Goal: Task Accomplishment & Management: Use online tool/utility

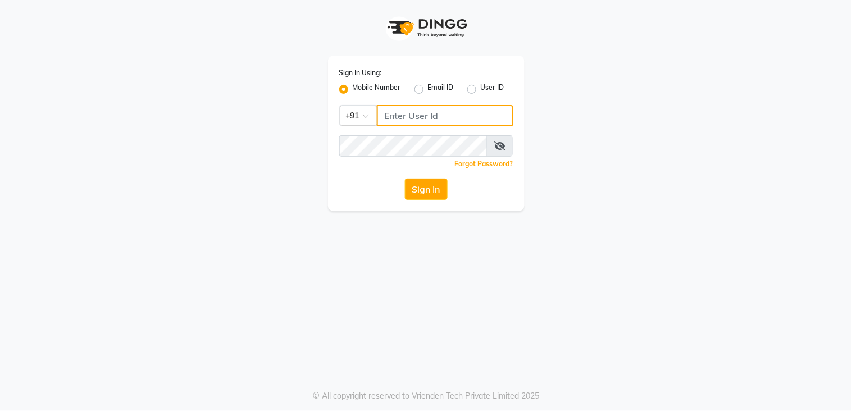
click at [429, 120] on input "Username" at bounding box center [445, 115] width 136 height 21
type input "9136266936"
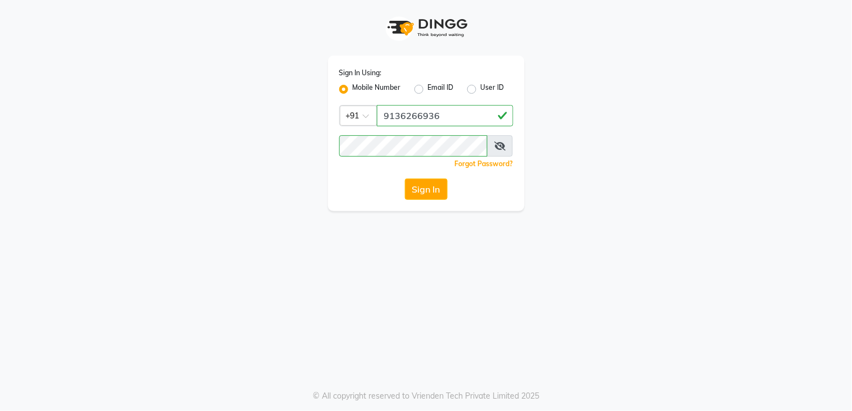
click at [428, 203] on div "Sign In Using: Mobile Number Email ID User ID Country Code × [PHONE_NUMBER] Rem…" at bounding box center [426, 134] width 197 height 156
click at [435, 191] on button "Sign In" at bounding box center [426, 189] width 43 height 21
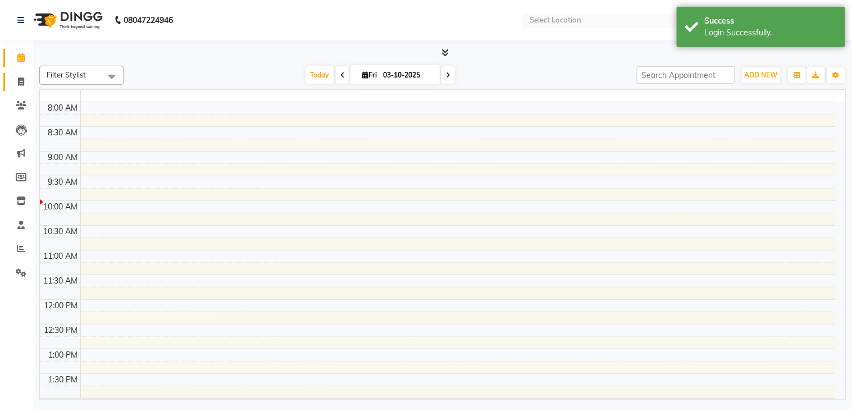
click at [30, 83] on span at bounding box center [21, 82] width 20 height 13
click at [13, 82] on span at bounding box center [21, 82] width 20 height 13
click at [16, 83] on span at bounding box center [21, 82] width 20 height 13
select select "service"
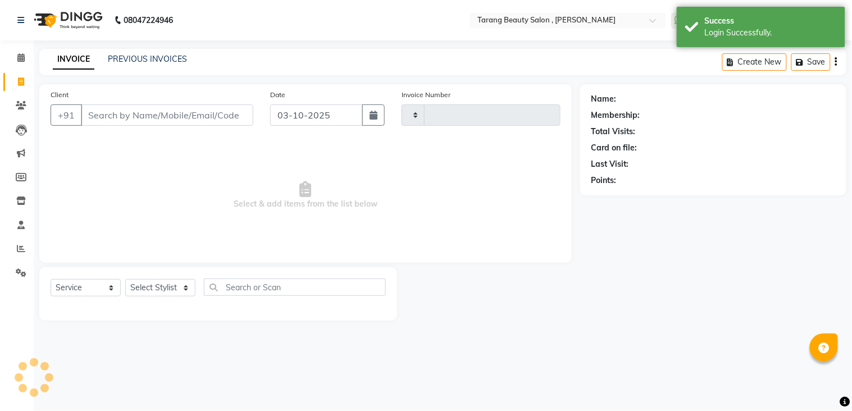
select select "en"
click at [98, 115] on input "Client" at bounding box center [167, 114] width 172 height 21
type input "tar"
type input "3150"
select select "5133"
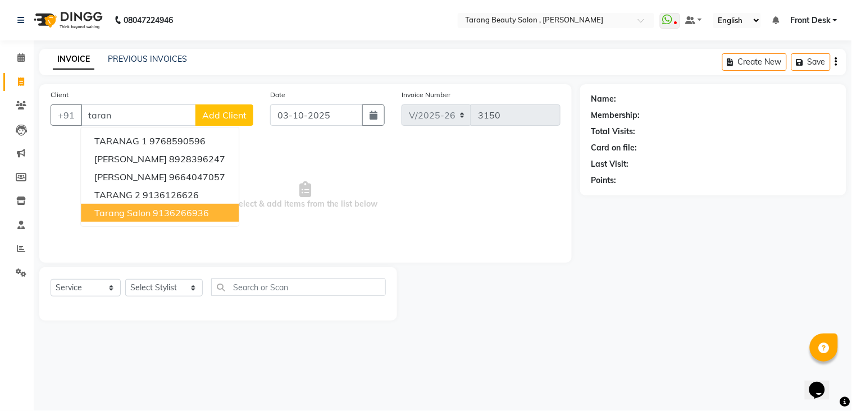
click at [145, 215] on span "tarang Salon" at bounding box center [122, 212] width 56 height 11
type input "9136266936"
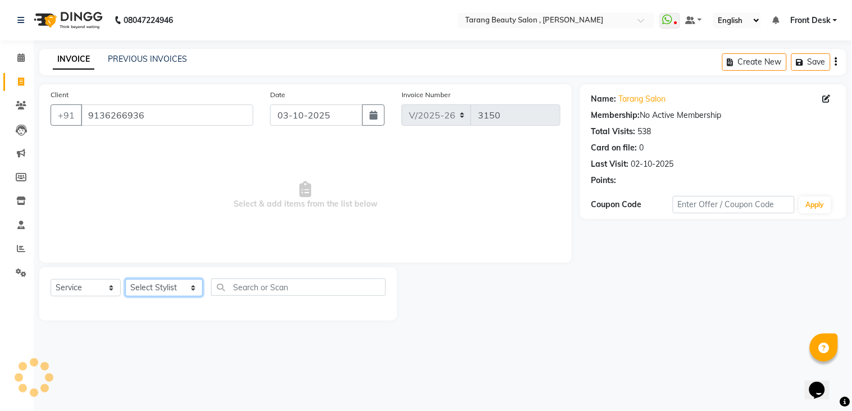
click at [170, 288] on select "Select Stylist [PERSON_NAME] [PERSON_NAME] [PERSON_NAME] KHAMDARE [PERSON_NAME]…" at bounding box center [163, 287] width 77 height 17
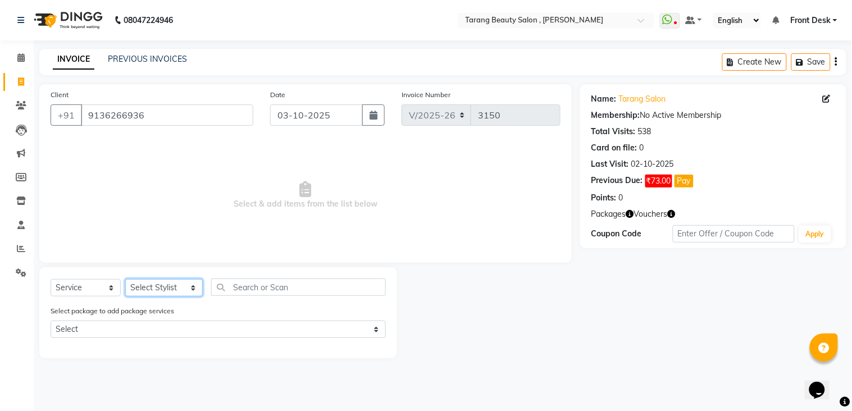
select select "33033"
click at [125, 280] on select "Select Stylist [PERSON_NAME] [PERSON_NAME] [PERSON_NAME] KHAMDARE [PERSON_NAME]…" at bounding box center [163, 287] width 77 height 17
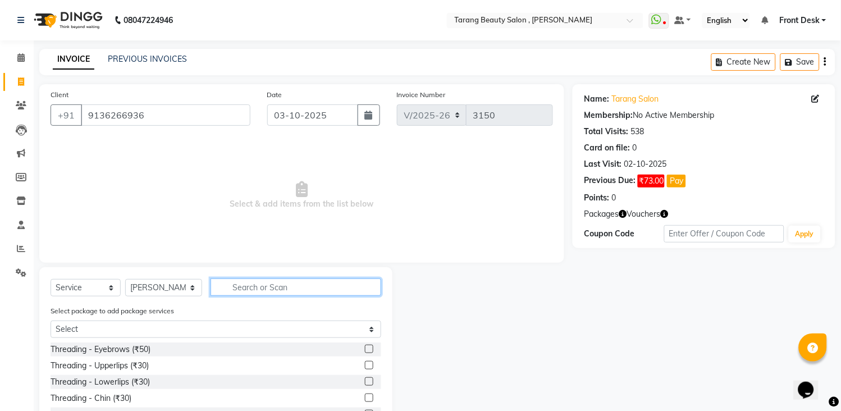
click at [254, 294] on input "text" at bounding box center [296, 287] width 171 height 17
type input "100"
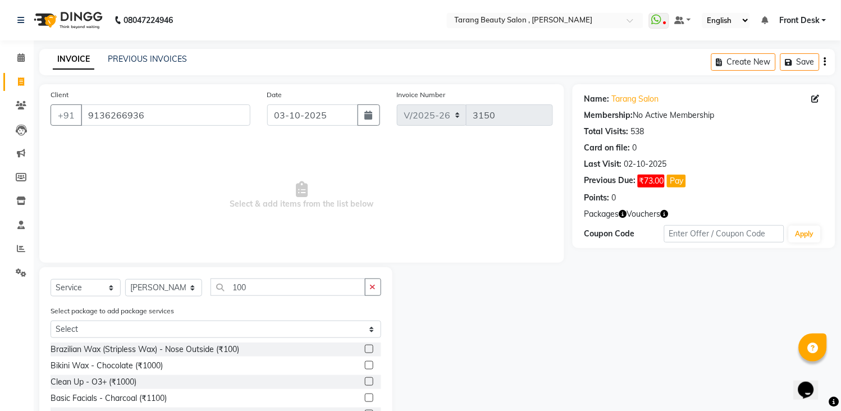
click at [365, 352] on label at bounding box center [369, 349] width 8 height 8
click at [365, 352] on input "checkbox" at bounding box center [368, 349] width 7 height 7
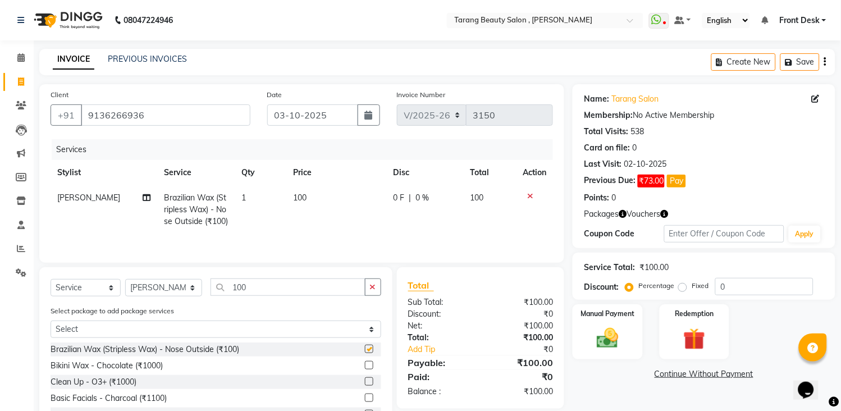
checkbox input "false"
click at [165, 286] on select "Select Stylist [PERSON_NAME] [PERSON_NAME] [PERSON_NAME] KHAMDARE [PERSON_NAME]…" at bounding box center [163, 287] width 77 height 17
select select "47114"
click at [125, 282] on select "Select Stylist [PERSON_NAME] [PERSON_NAME] [PERSON_NAME] KHAMDARE [PERSON_NAME]…" at bounding box center [163, 287] width 77 height 17
click at [370, 285] on icon "button" at bounding box center [373, 287] width 6 height 8
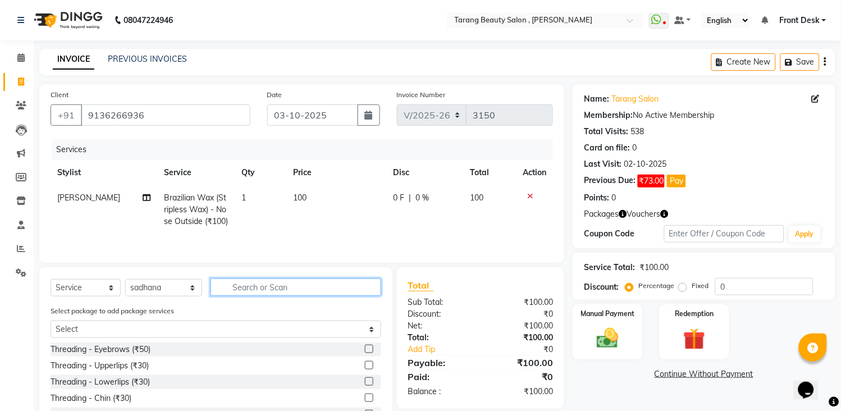
click at [355, 289] on input "text" at bounding box center [296, 287] width 171 height 17
type input "120"
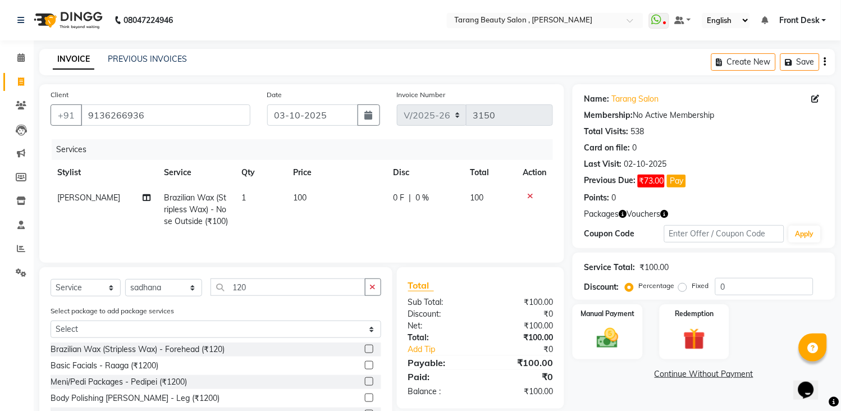
click at [365, 353] on label at bounding box center [369, 349] width 8 height 8
click at [365, 353] on input "checkbox" at bounding box center [368, 349] width 7 height 7
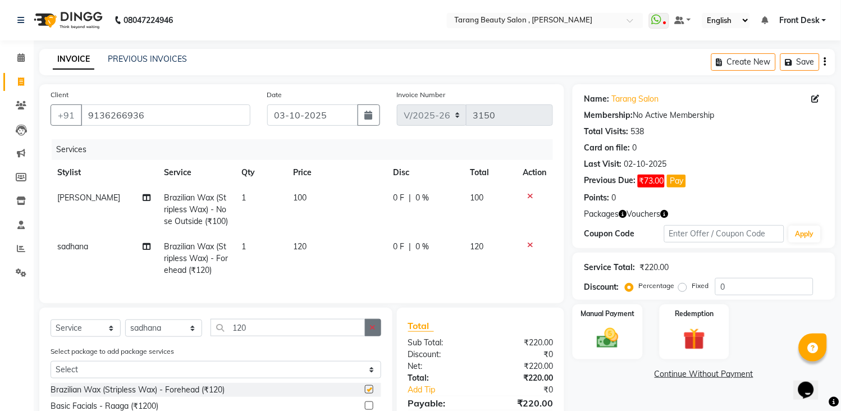
checkbox input "false"
click at [371, 331] on icon "button" at bounding box center [373, 327] width 6 height 8
click at [354, 336] on input "text" at bounding box center [296, 327] width 171 height 17
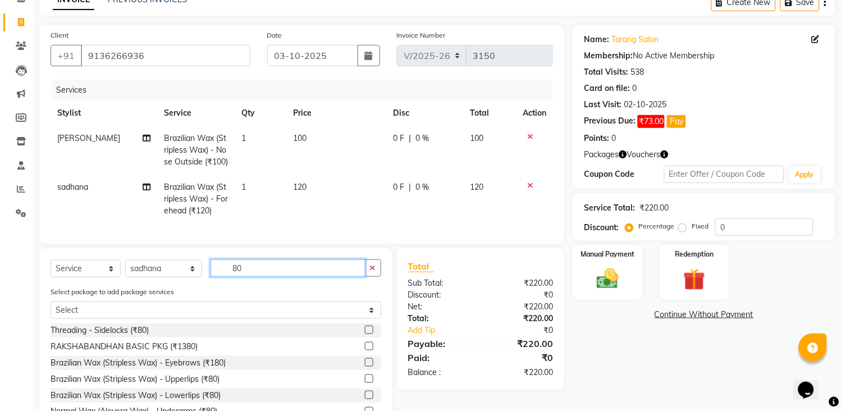
scroll to position [125, 0]
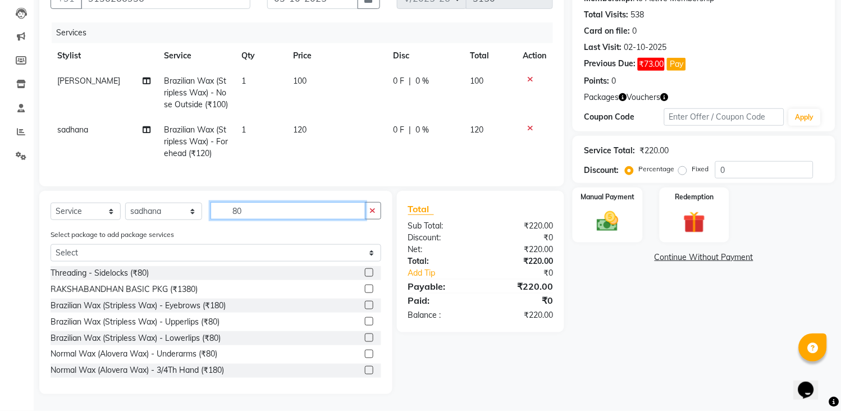
type input "80"
click at [365, 325] on label at bounding box center [369, 321] width 8 height 8
click at [365, 325] on input "checkbox" at bounding box center [368, 321] width 7 height 7
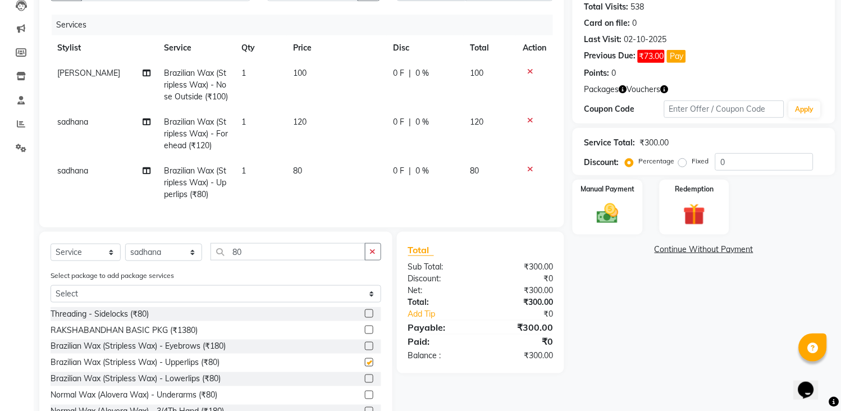
checkbox input "false"
click at [365, 383] on label at bounding box center [369, 379] width 8 height 8
click at [365, 383] on input "checkbox" at bounding box center [368, 379] width 7 height 7
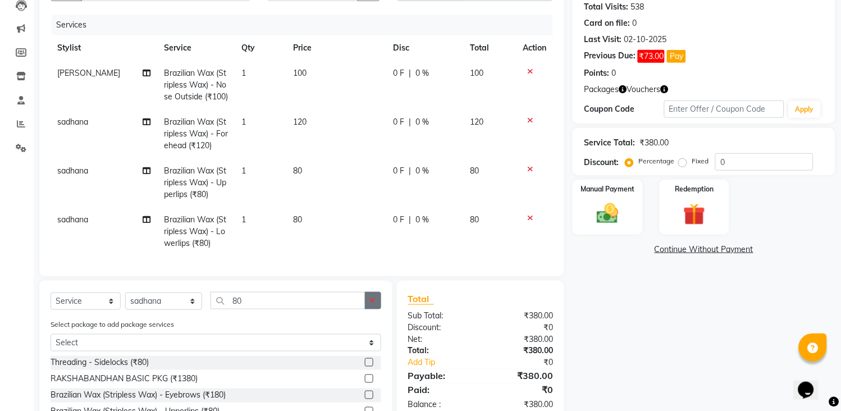
checkbox input "false"
drag, startPoint x: 371, startPoint y: 307, endPoint x: 354, endPoint y: 309, distance: 16.4
click at [367, 308] on button "button" at bounding box center [373, 300] width 16 height 17
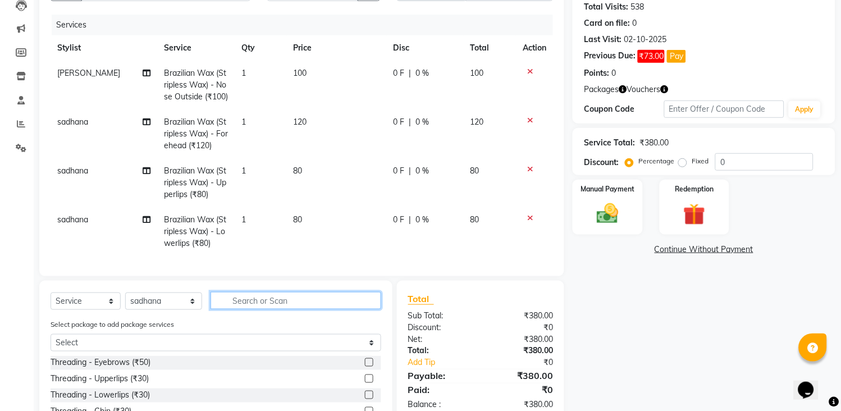
click at [352, 309] on input "text" at bounding box center [296, 300] width 171 height 17
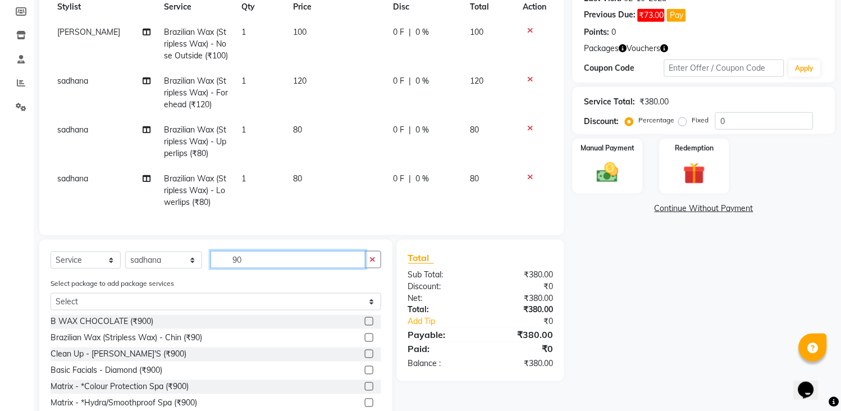
scroll to position [225, 0]
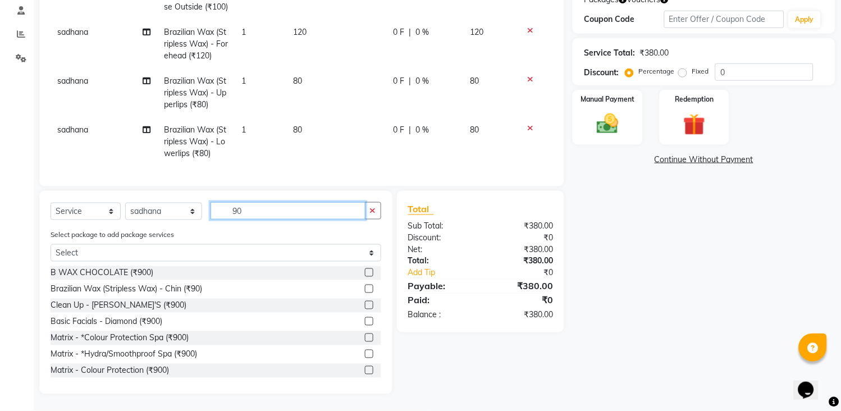
type input "90"
click at [365, 289] on label at bounding box center [369, 289] width 8 height 8
click at [365, 289] on input "checkbox" at bounding box center [368, 289] width 7 height 7
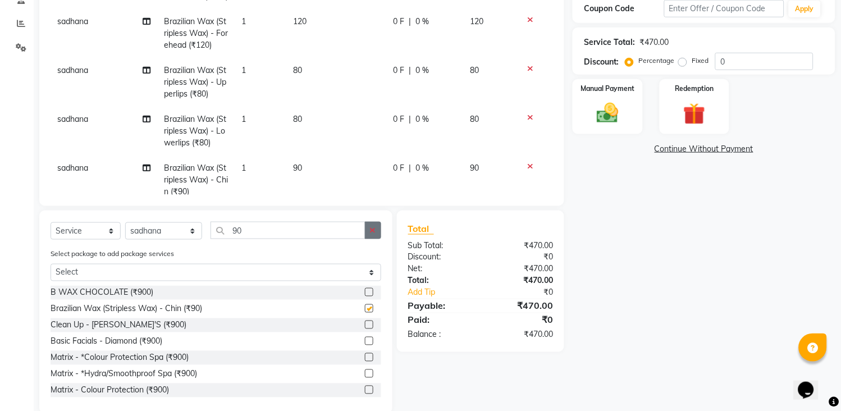
checkbox input "false"
click at [372, 232] on icon "button" at bounding box center [373, 230] width 6 height 8
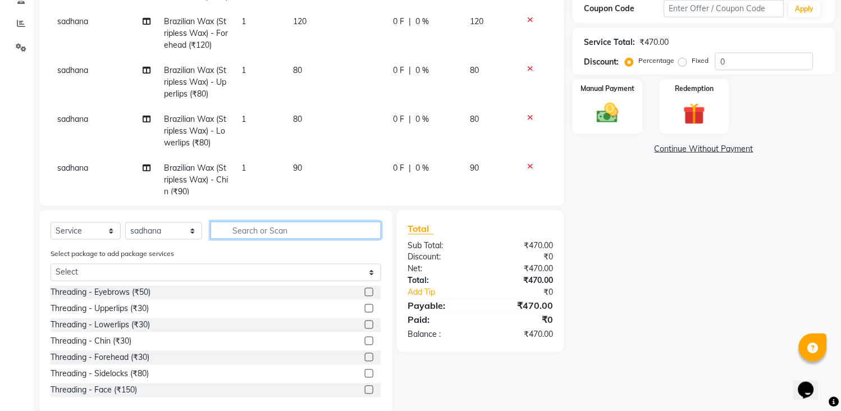
click at [352, 230] on input "text" at bounding box center [296, 230] width 171 height 17
click at [365, 291] on label at bounding box center [369, 292] width 8 height 8
click at [365, 291] on input "checkbox" at bounding box center [368, 292] width 7 height 7
checkbox input "false"
click at [163, 232] on select "Select Stylist [PERSON_NAME] [PERSON_NAME] [PERSON_NAME] KHAMDARE [PERSON_NAME]…" at bounding box center [163, 230] width 77 height 17
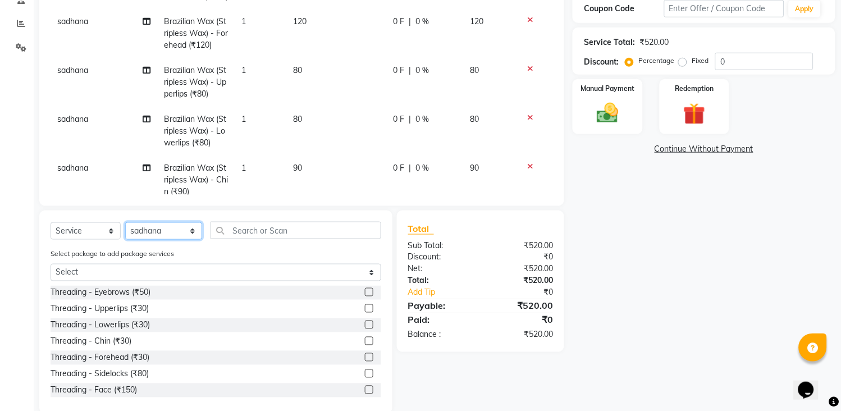
select select "33033"
click at [125, 223] on select "Select Stylist [PERSON_NAME] [PERSON_NAME] [PERSON_NAME] KHAMDARE [PERSON_NAME]…" at bounding box center [163, 230] width 77 height 17
click at [308, 229] on input "text" at bounding box center [296, 230] width 171 height 17
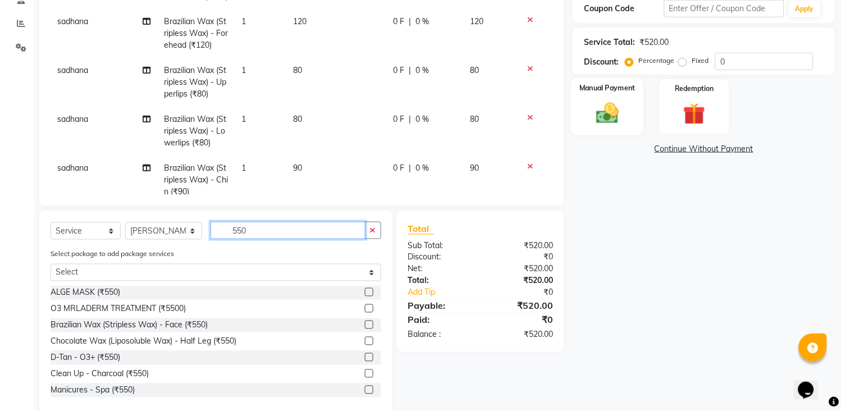
type input "550"
click at [622, 101] on img at bounding box center [608, 114] width 37 height 26
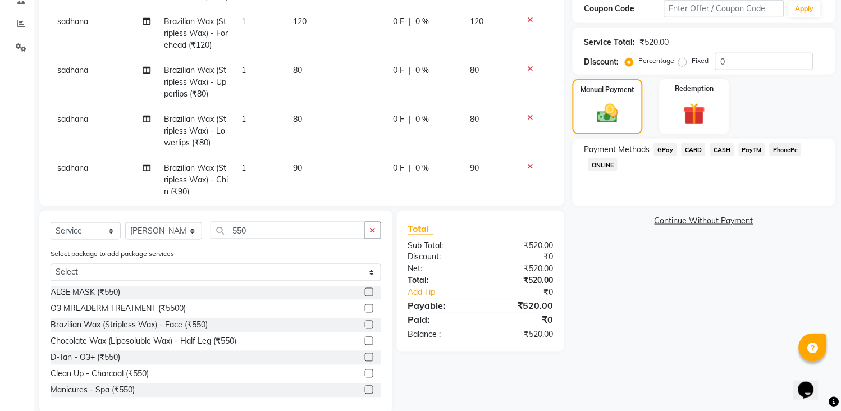
click at [665, 154] on span "GPay" at bounding box center [665, 149] width 23 height 13
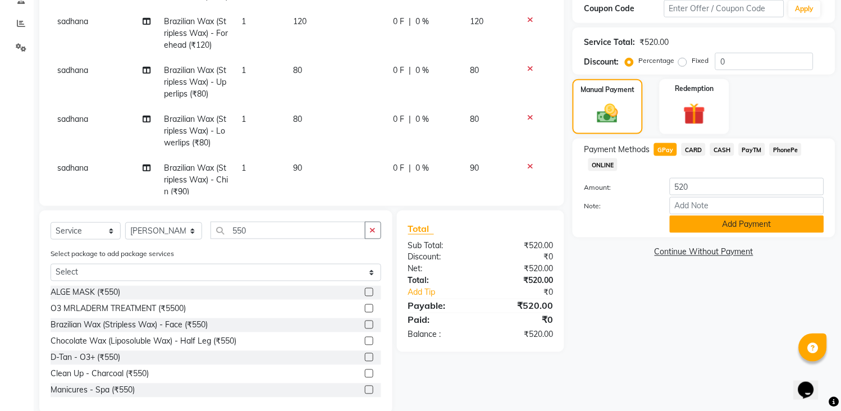
click at [715, 221] on button "Add Payment" at bounding box center [747, 224] width 154 height 17
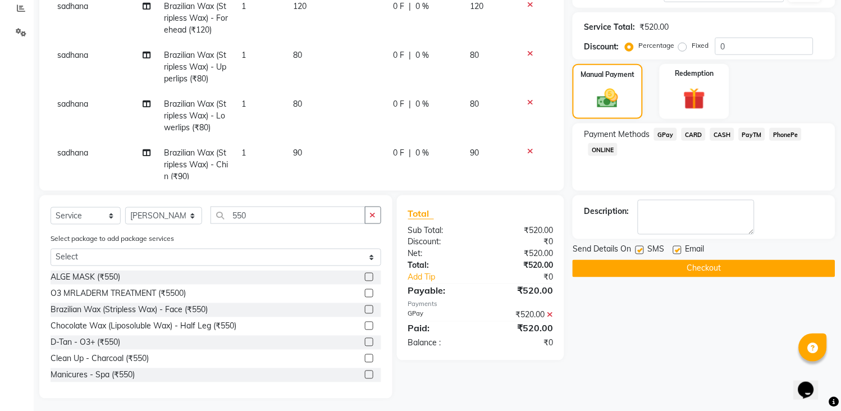
scroll to position [245, 0]
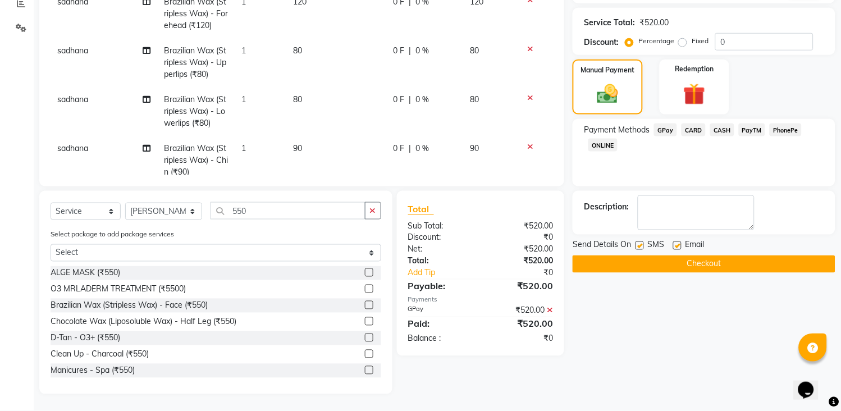
click at [721, 272] on button "Checkout" at bounding box center [704, 263] width 263 height 17
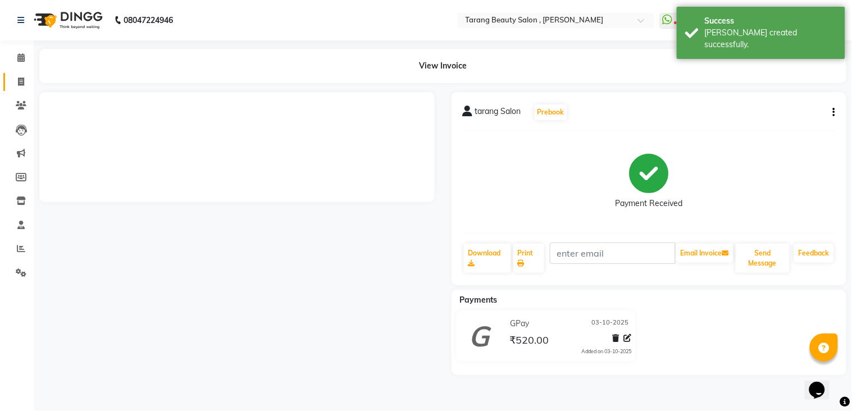
click at [19, 81] on icon at bounding box center [21, 81] width 6 height 8
select select "service"
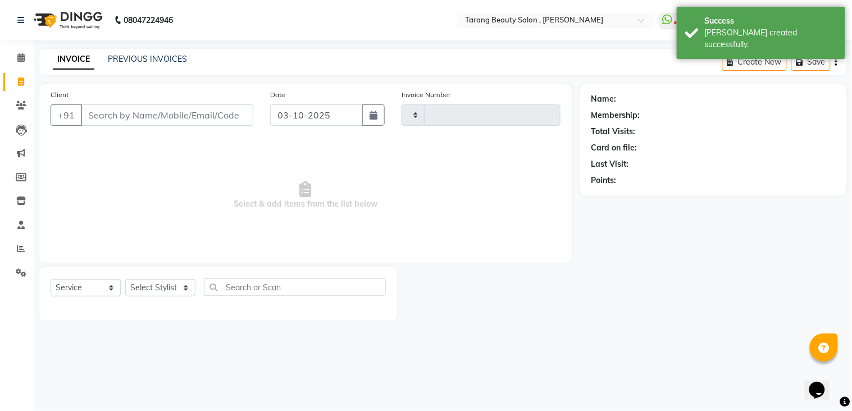
type input "3151"
click at [126, 116] on input "Client" at bounding box center [167, 114] width 172 height 21
select select "5133"
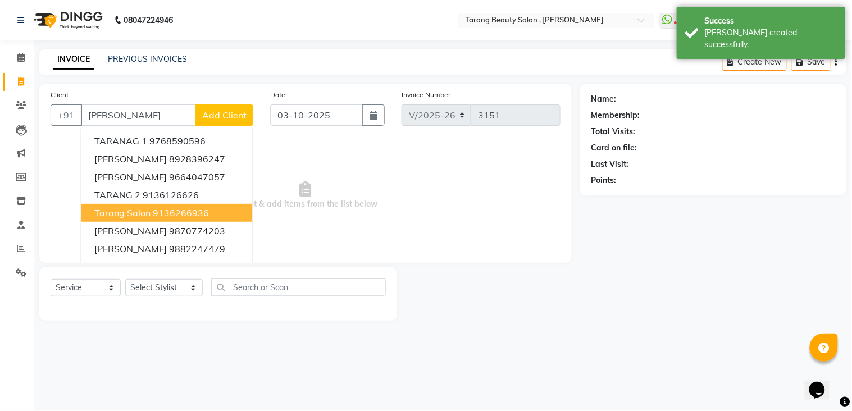
click at [141, 209] on span "tarang Salon" at bounding box center [122, 212] width 56 height 11
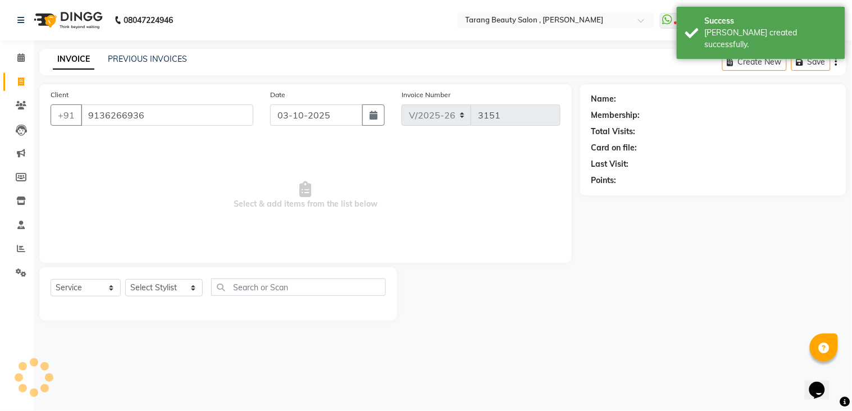
type input "9136266936"
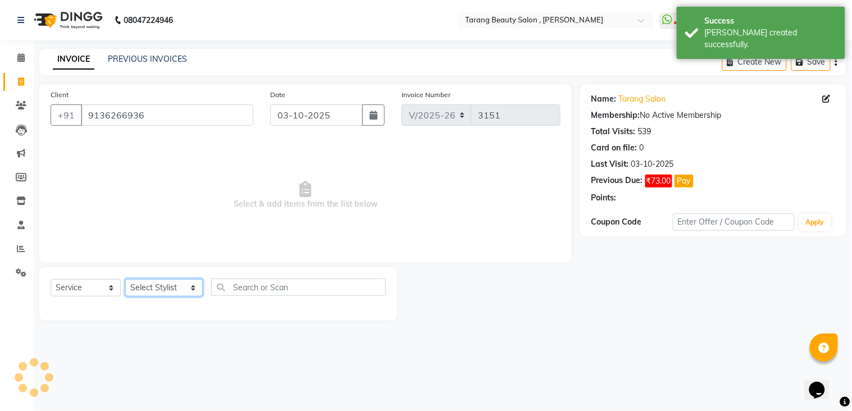
click at [167, 288] on select "Select Stylist [PERSON_NAME] [PERSON_NAME] [PERSON_NAME] KHAMDARE [PERSON_NAME]…" at bounding box center [163, 287] width 77 height 17
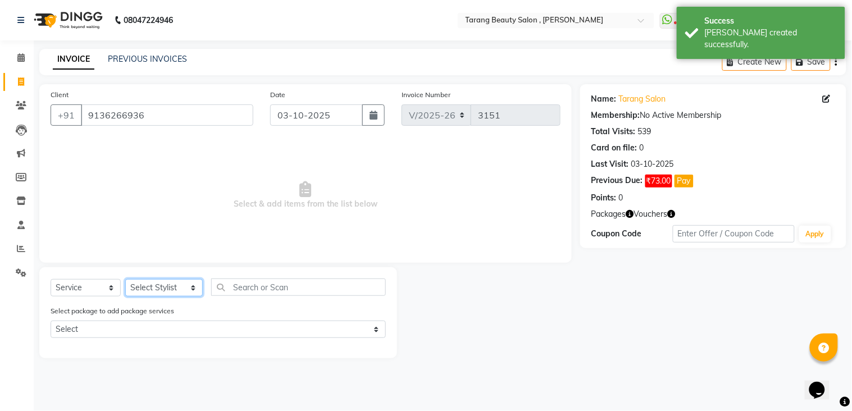
select select "33033"
click at [125, 280] on select "Select Stylist [PERSON_NAME] [PERSON_NAME] [PERSON_NAME] KHAMDARE [PERSON_NAME]…" at bounding box center [163, 287] width 77 height 17
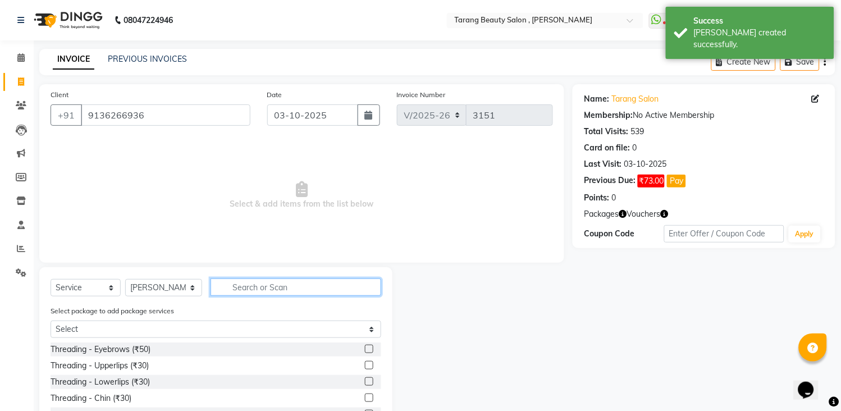
click at [234, 284] on input "text" at bounding box center [296, 287] width 171 height 17
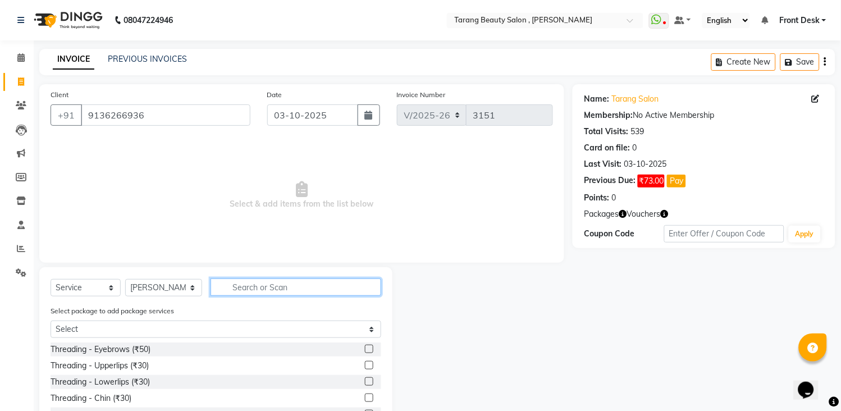
click at [402, 294] on div "Select Service Product Membership Package Voucher Prepaid Gift Card Select Styl…" at bounding box center [302, 368] width 542 height 203
click at [305, 289] on input "text" at bounding box center [296, 287] width 171 height 17
type input "5"
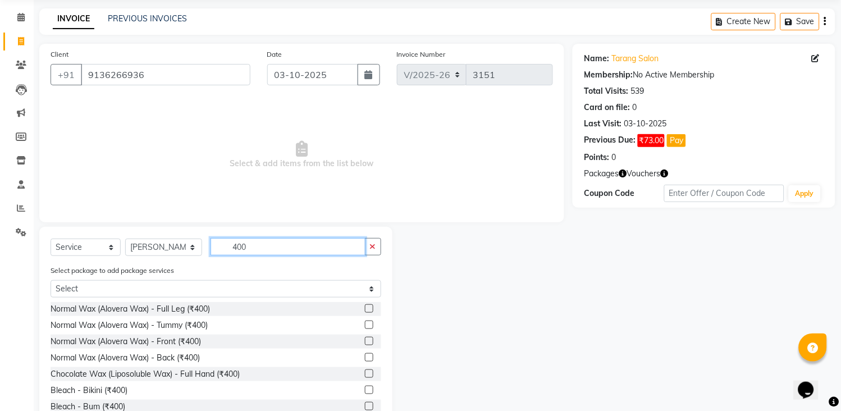
scroll to position [76, 0]
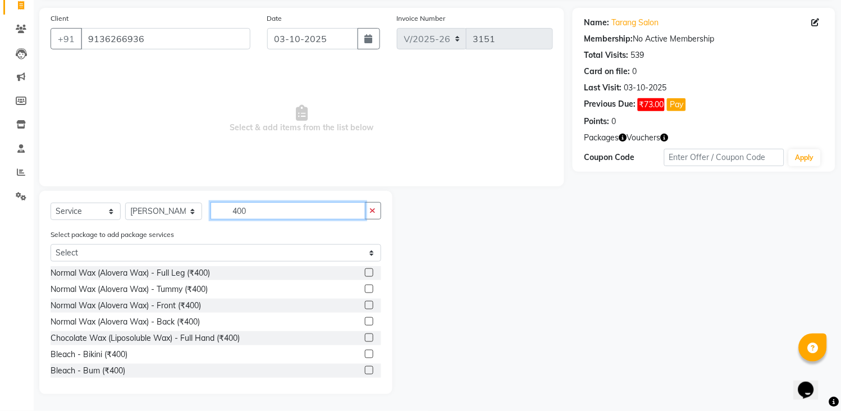
type input "400"
click at [365, 338] on label at bounding box center [369, 338] width 8 height 8
click at [365, 338] on input "checkbox" at bounding box center [368, 338] width 7 height 7
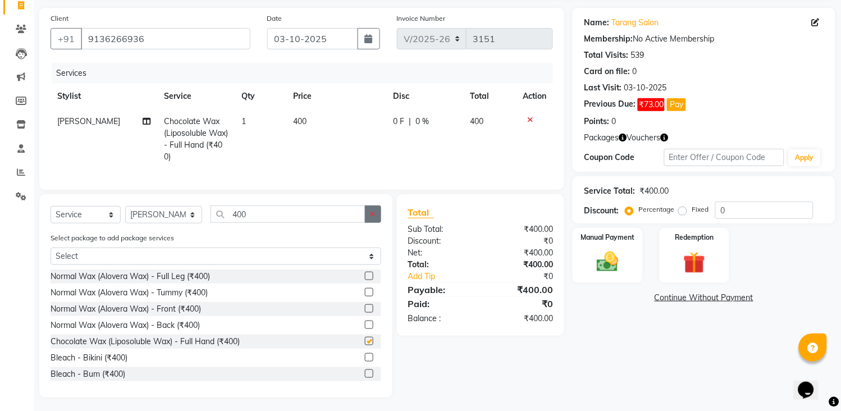
checkbox input "false"
click at [370, 210] on icon "button" at bounding box center [373, 214] width 6 height 8
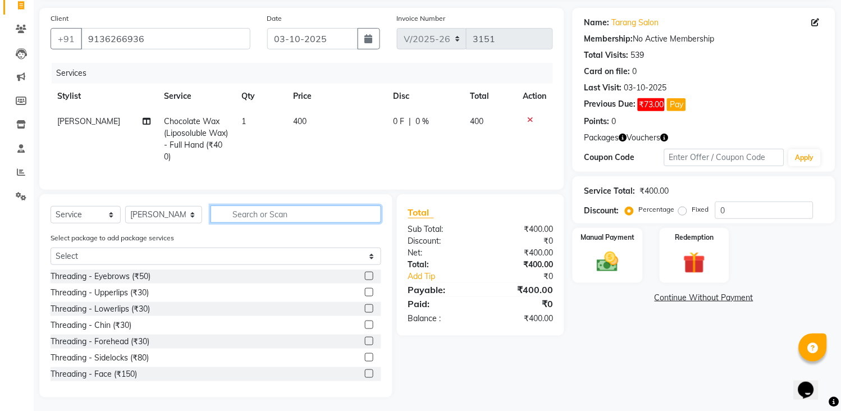
click at [355, 216] on input "text" at bounding box center [296, 214] width 171 height 17
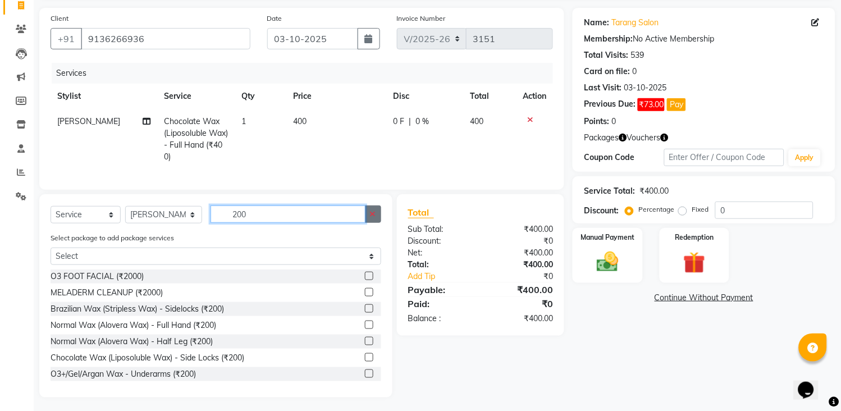
type input "200"
click at [374, 212] on icon "button" at bounding box center [373, 214] width 6 height 8
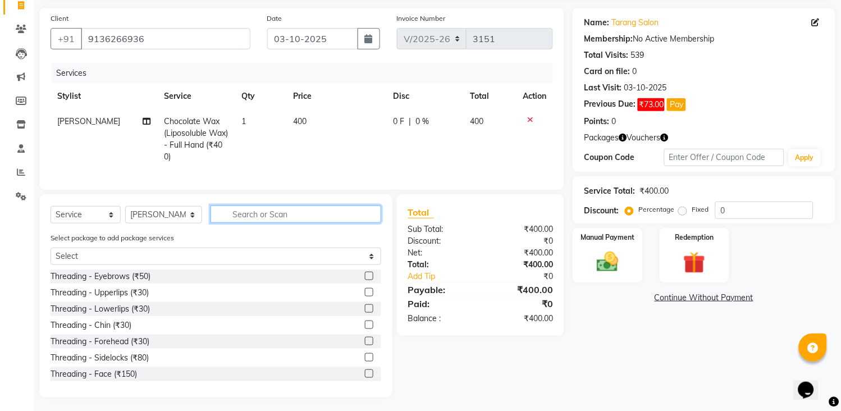
click at [358, 220] on input "text" at bounding box center [296, 214] width 171 height 17
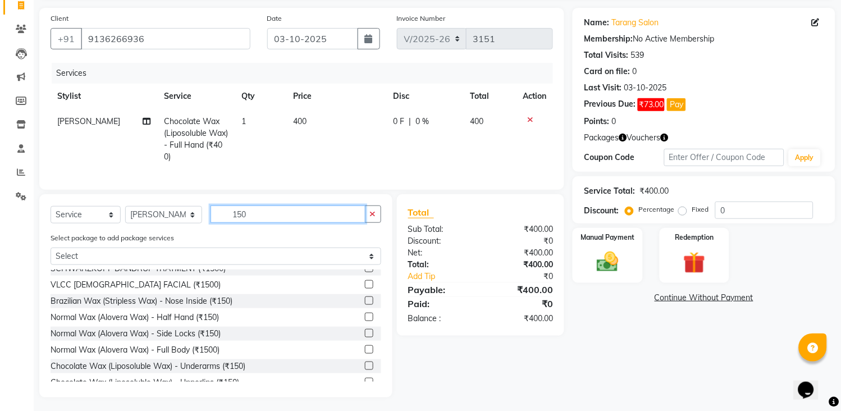
scroll to position [62, 0]
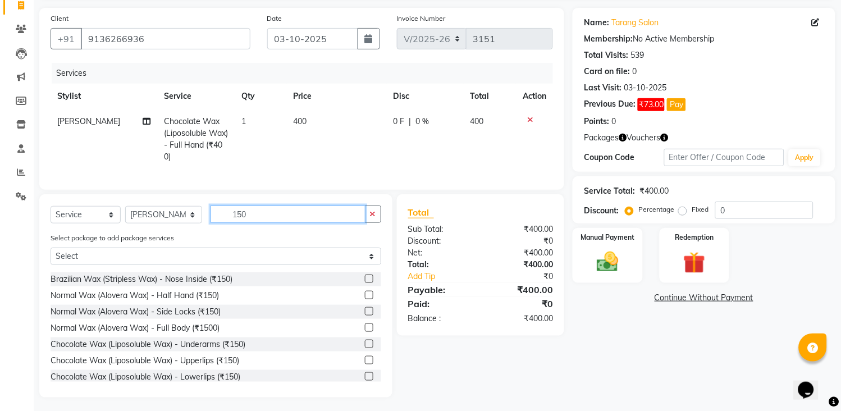
type input "150"
click at [365, 343] on label at bounding box center [369, 344] width 8 height 8
click at [365, 343] on input "checkbox" at bounding box center [368, 344] width 7 height 7
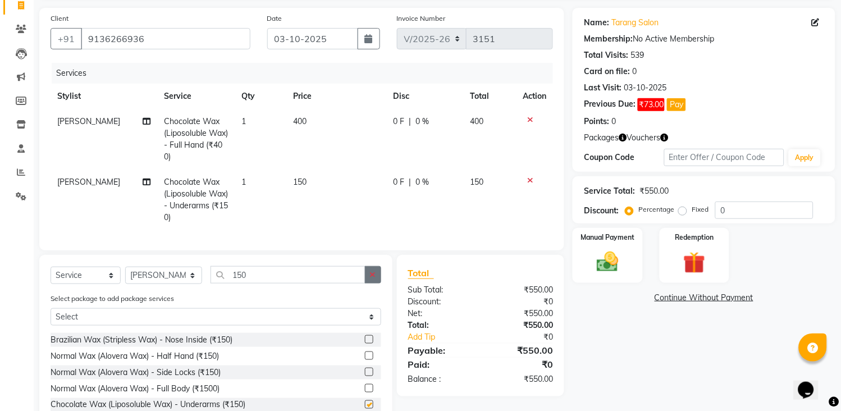
checkbox input "false"
drag, startPoint x: 369, startPoint y: 267, endPoint x: 360, endPoint y: 271, distance: 9.8
click at [367, 268] on button "button" at bounding box center [373, 274] width 16 height 17
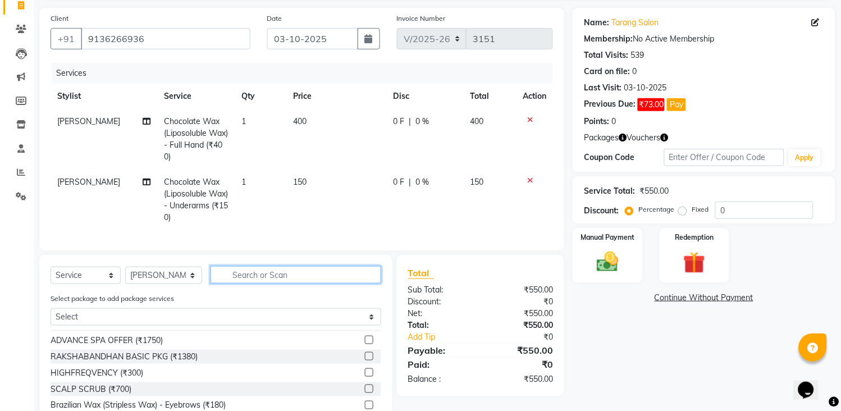
click at [349, 275] on input "text" at bounding box center [296, 274] width 171 height 17
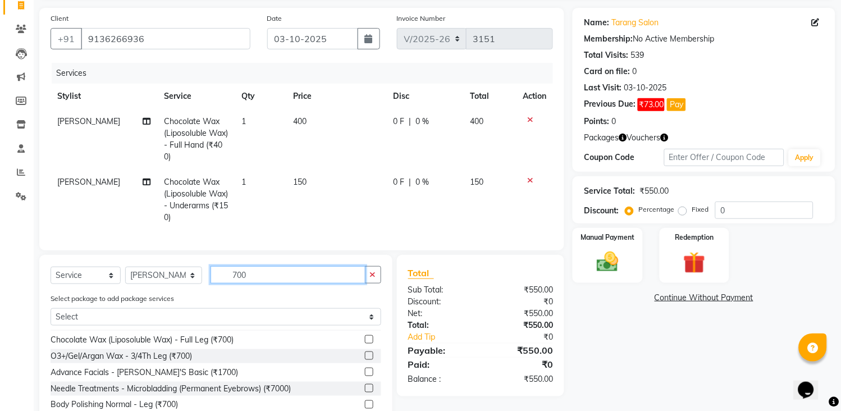
scroll to position [13, 0]
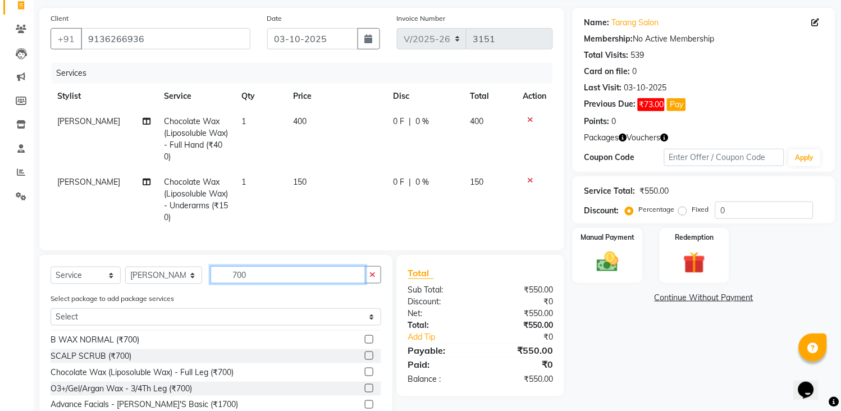
type input "700"
click at [365, 369] on label at bounding box center [369, 372] width 8 height 8
click at [365, 369] on input "checkbox" at bounding box center [368, 372] width 7 height 7
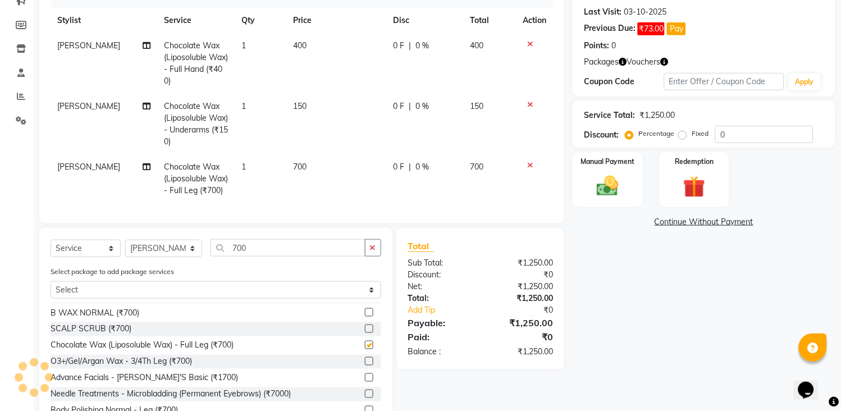
checkbox input "false"
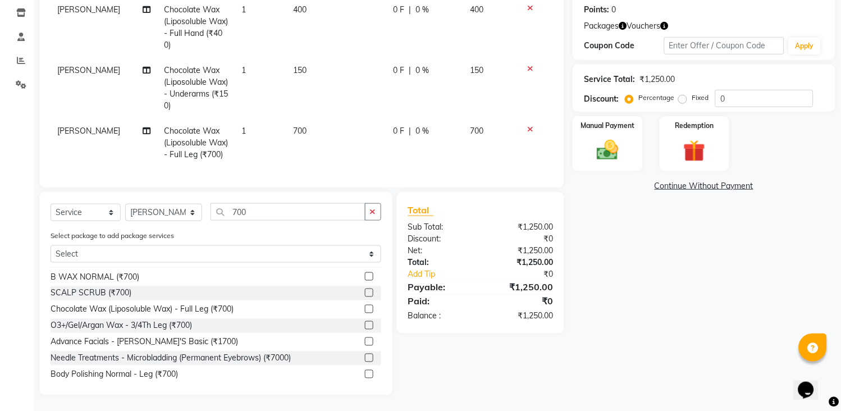
click at [77, 126] on span "[PERSON_NAME]" at bounding box center [88, 131] width 63 height 10
select select "33033"
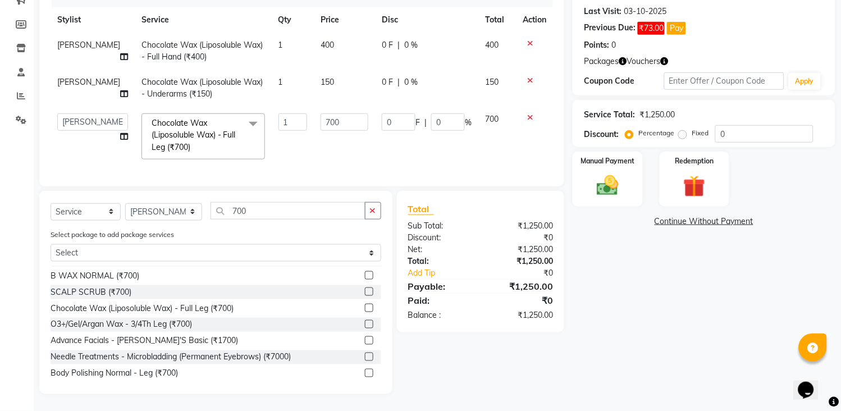
scroll to position [163, 0]
click at [90, 115] on select "[PERSON_NAME] [PERSON_NAME] [PERSON_NAME] KHAMDARE [PERSON_NAME] [PERSON_NAME] …" at bounding box center [92, 121] width 71 height 17
select select "62601"
click at [446, 113] on input "0" at bounding box center [448, 121] width 34 height 17
type input "10"
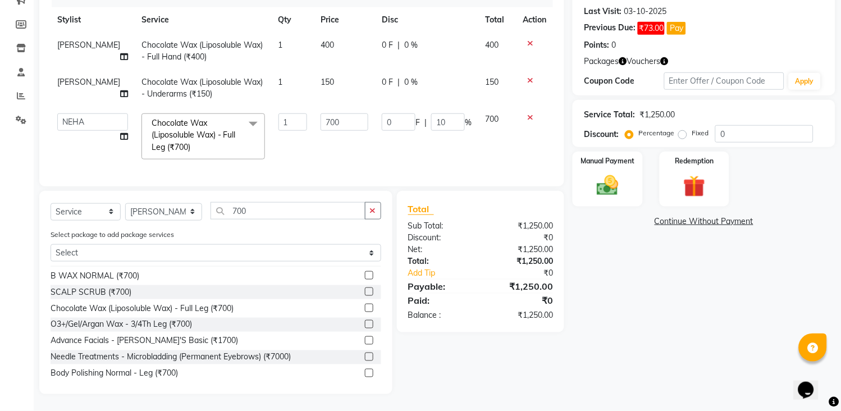
click at [435, 127] on tbody "[PERSON_NAME] Chocolate Wax (Liposoluble Wax) - Full Hand (₹400) 1 400 0 F | 0 …" at bounding box center [302, 100] width 503 height 134
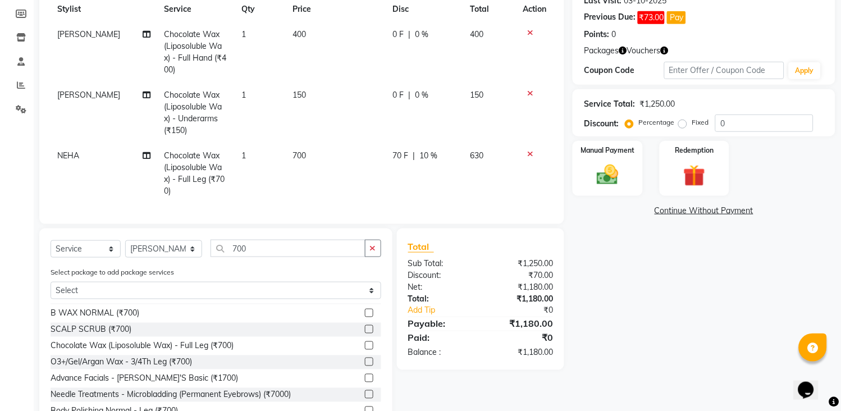
drag, startPoint x: 371, startPoint y: 234, endPoint x: 347, endPoint y: 234, distance: 24.1
click at [371, 244] on icon "button" at bounding box center [373, 248] width 6 height 8
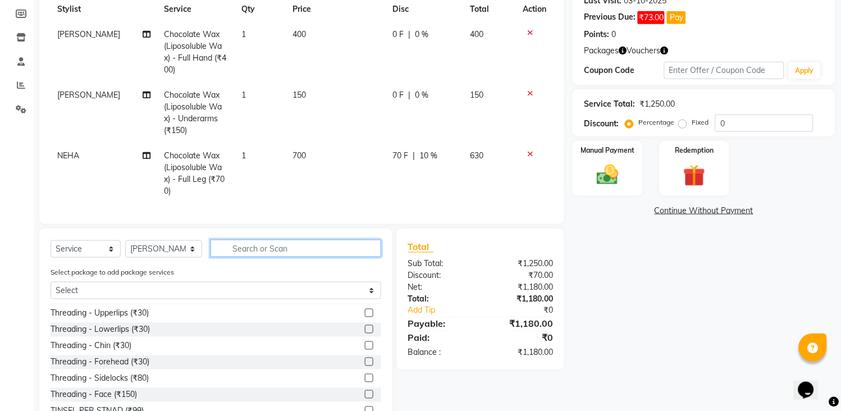
scroll to position [469, 0]
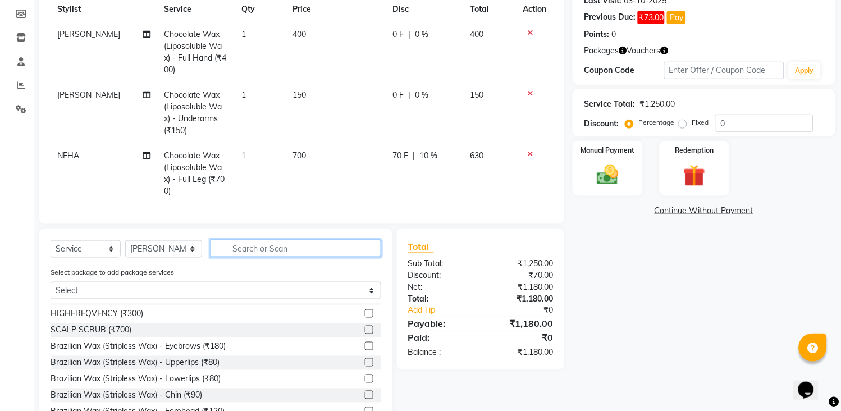
click at [344, 240] on input "text" at bounding box center [296, 248] width 171 height 17
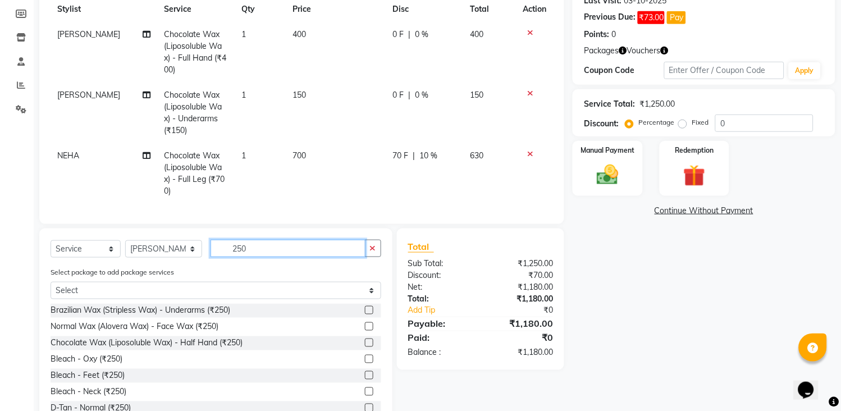
scroll to position [188, 0]
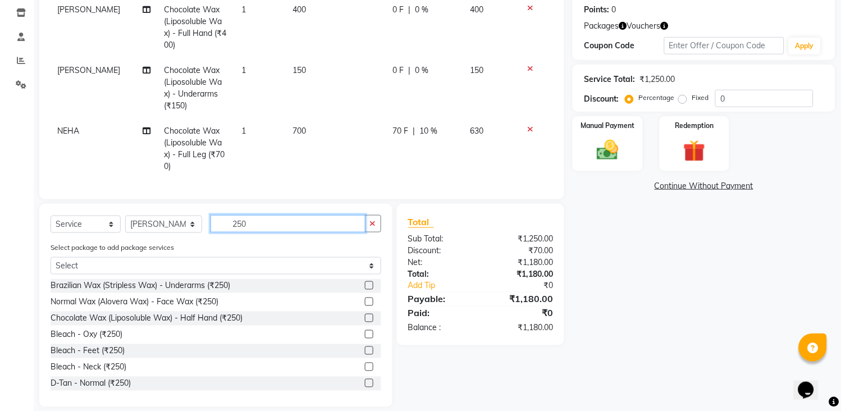
type input "250"
click at [365, 379] on label at bounding box center [369, 383] width 8 height 8
click at [365, 380] on input "checkbox" at bounding box center [368, 383] width 7 height 7
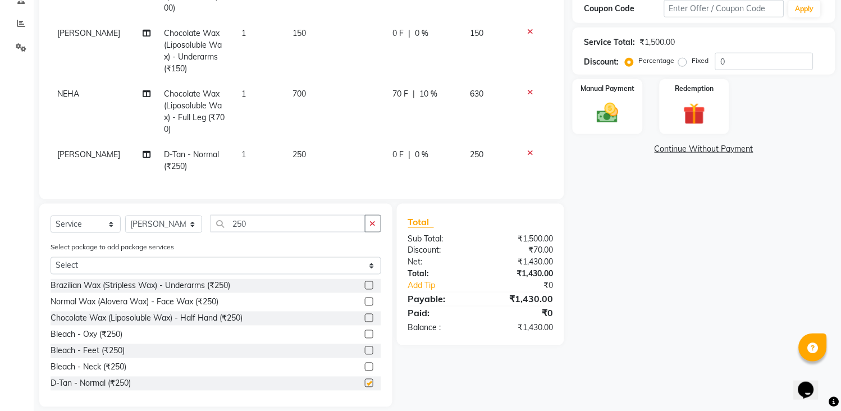
checkbox input "false"
click at [334, 142] on td "250" at bounding box center [336, 160] width 100 height 37
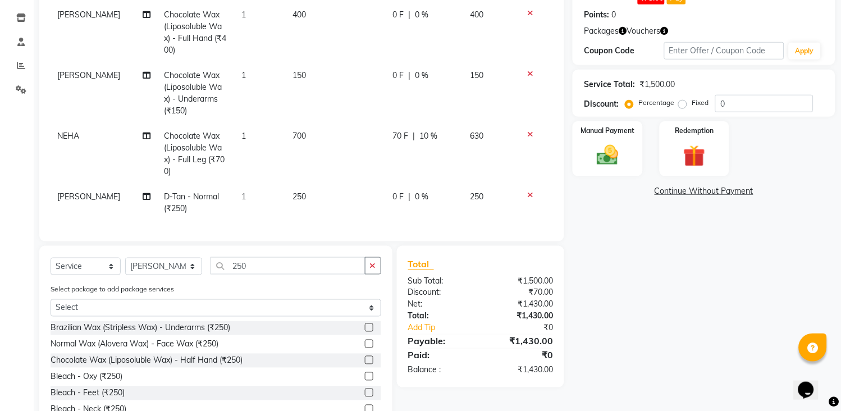
select select "33033"
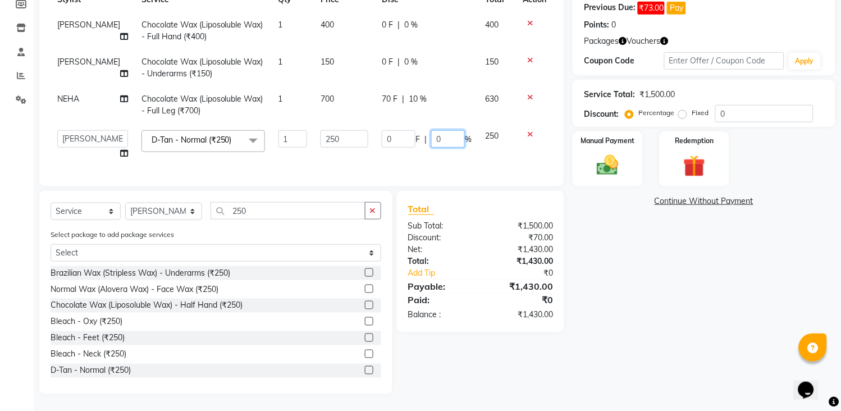
click at [444, 132] on input "0" at bounding box center [448, 138] width 34 height 17
type input "10"
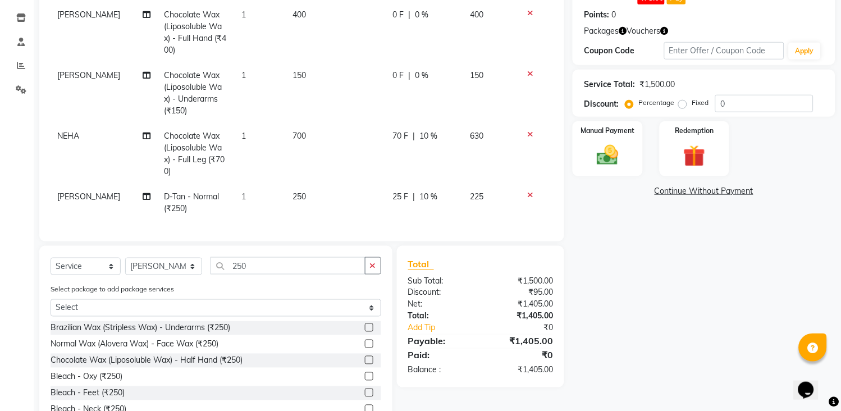
drag, startPoint x: 442, startPoint y: 147, endPoint x: 450, endPoint y: 153, distance: 10.0
click at [444, 149] on tbody "[PERSON_NAME] Chocolate Wax (Liposoluble Wax) - Full Hand (₹400) 1 400 0 F | 0 …" at bounding box center [302, 111] width 503 height 219
click at [620, 162] on img at bounding box center [608, 156] width 37 height 26
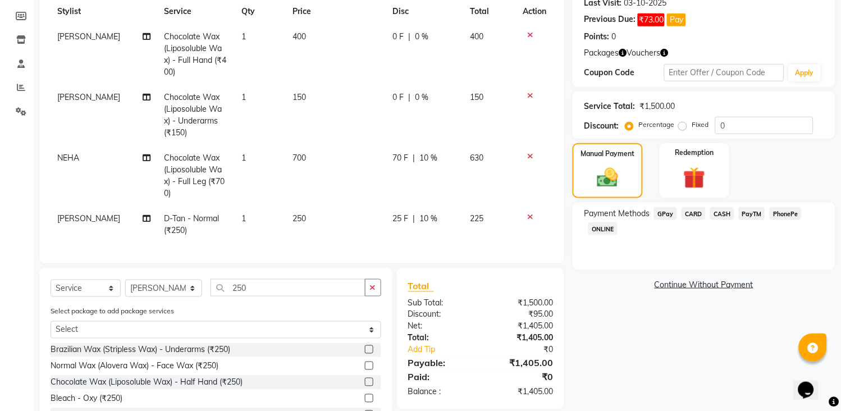
click at [672, 190] on div "Redemption" at bounding box center [695, 170] width 70 height 55
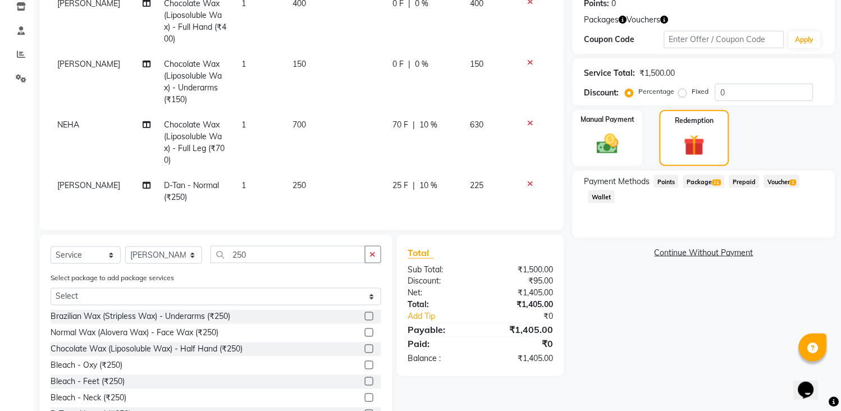
scroll to position [225, 0]
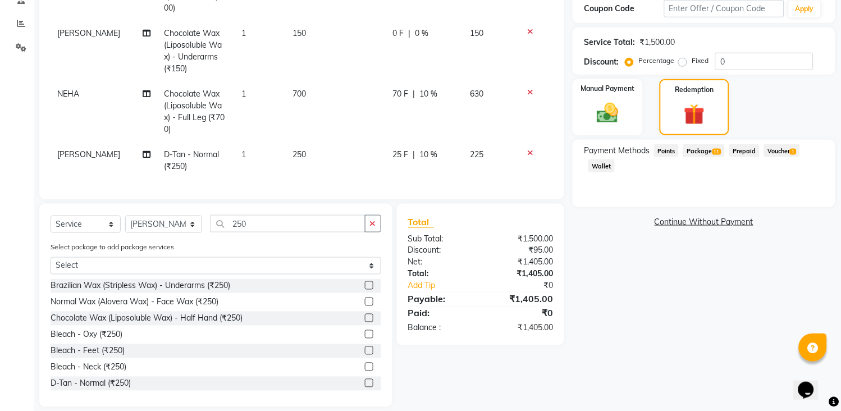
click at [658, 150] on span "Points" at bounding box center [666, 150] width 25 height 13
click at [615, 102] on img at bounding box center [608, 114] width 37 height 26
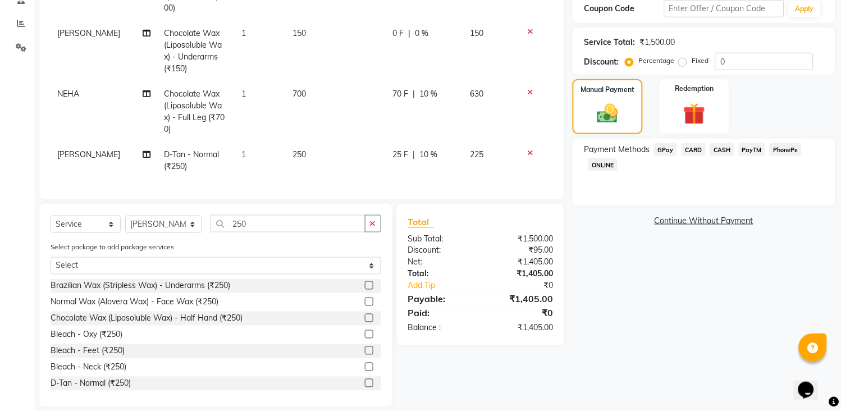
click at [667, 152] on span "GPay" at bounding box center [665, 149] width 23 height 13
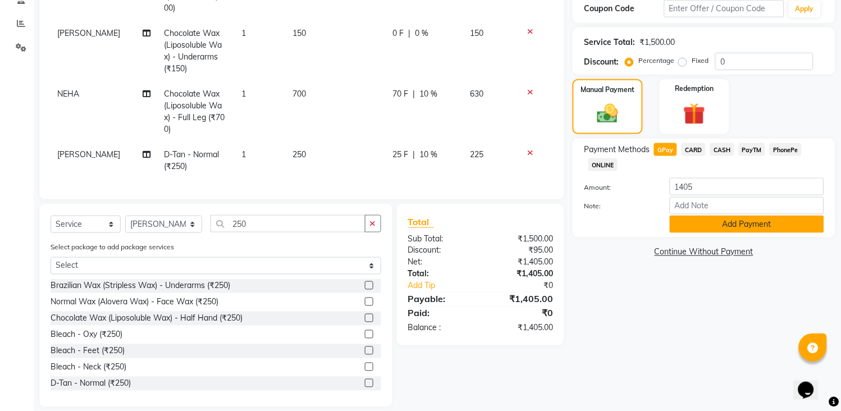
click at [706, 230] on button "Add Payment" at bounding box center [747, 224] width 154 height 17
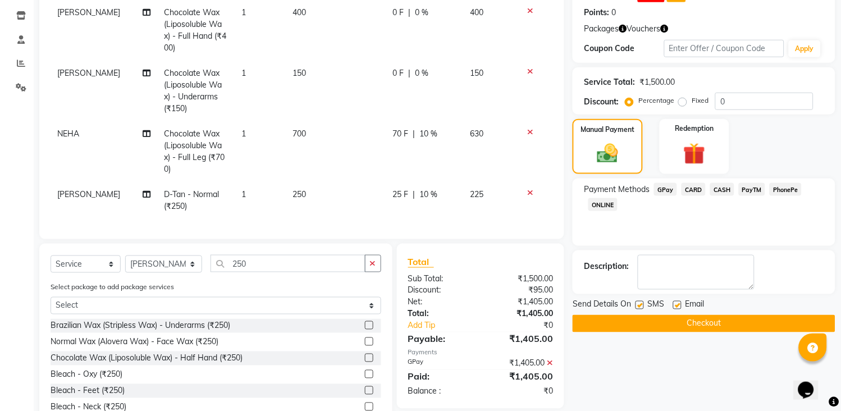
scroll to position [163, 0]
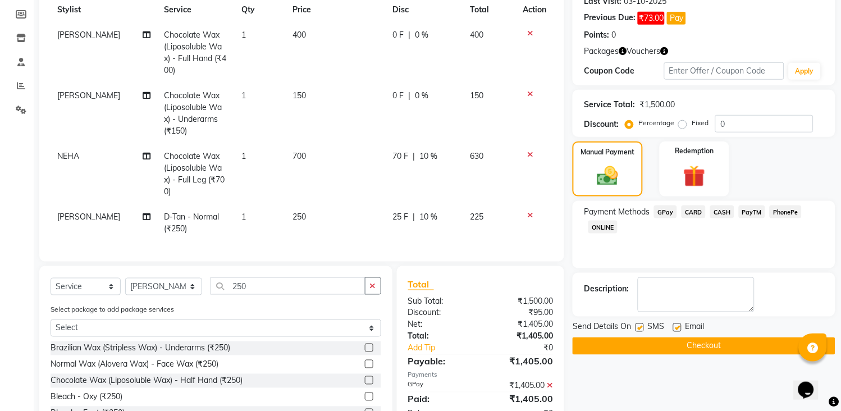
click at [711, 348] on button "Checkout" at bounding box center [704, 345] width 263 height 17
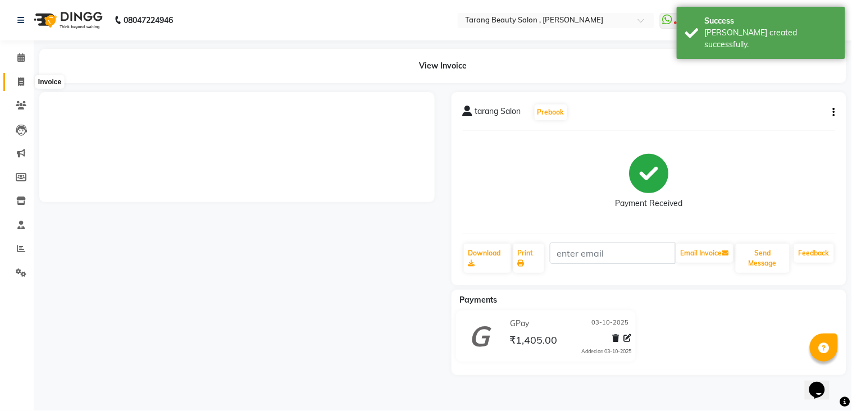
click at [22, 81] on icon at bounding box center [21, 81] width 6 height 8
select select "service"
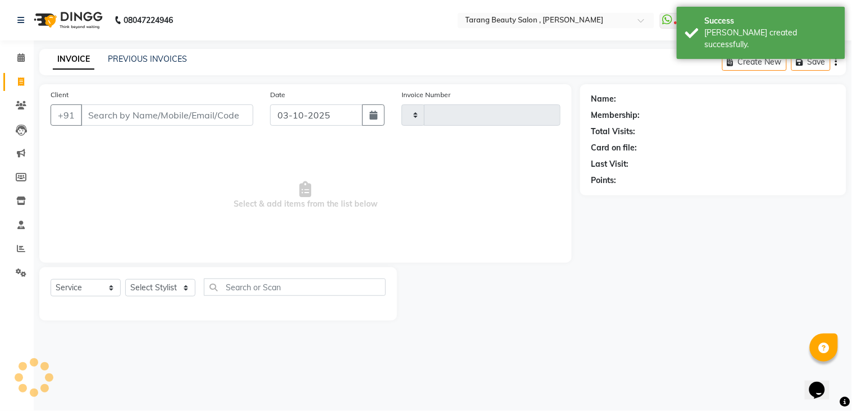
type input "3152"
click at [189, 115] on input "Client" at bounding box center [167, 114] width 172 height 21
select select "5133"
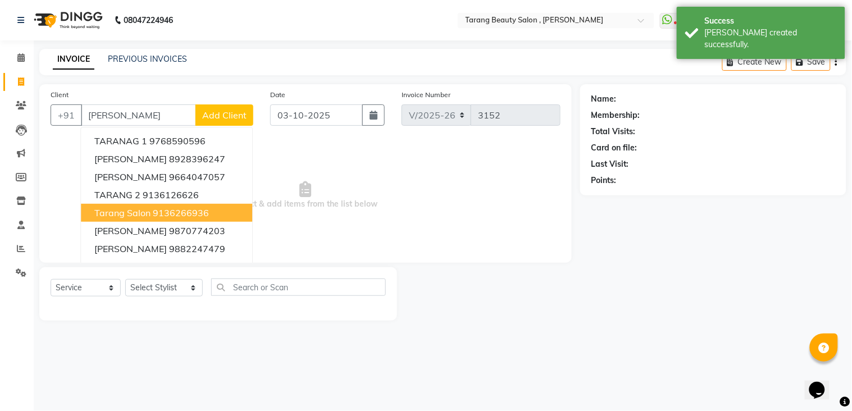
click at [178, 214] on ngb-highlight "9136266936" at bounding box center [181, 212] width 56 height 11
type input "9136266936"
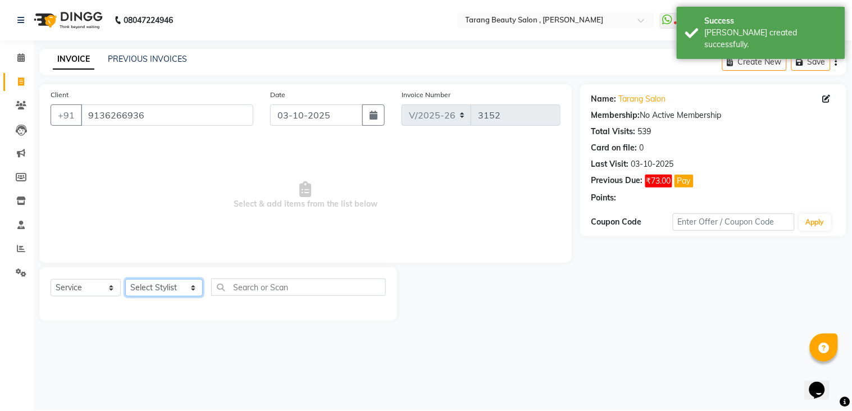
click at [171, 285] on select "Select Stylist [PERSON_NAME] [PERSON_NAME] [PERSON_NAME] KHAMDARE [PERSON_NAME]…" at bounding box center [163, 287] width 77 height 17
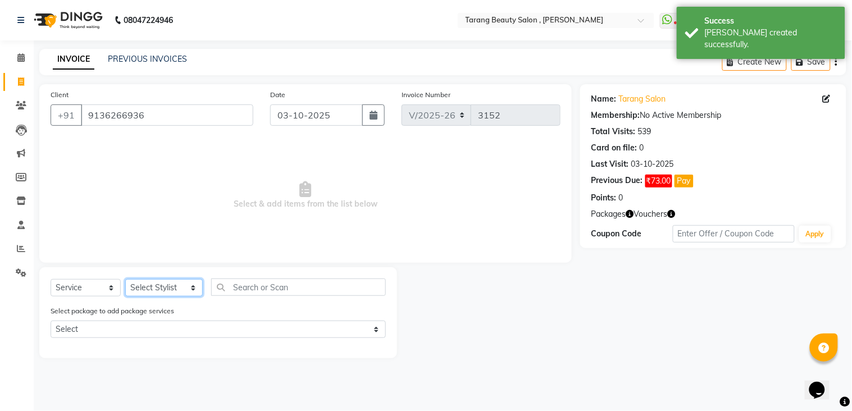
select select "62601"
click at [125, 280] on select "Select Stylist [PERSON_NAME] [PERSON_NAME] [PERSON_NAME] KHAMDARE [PERSON_NAME]…" at bounding box center [163, 287] width 77 height 17
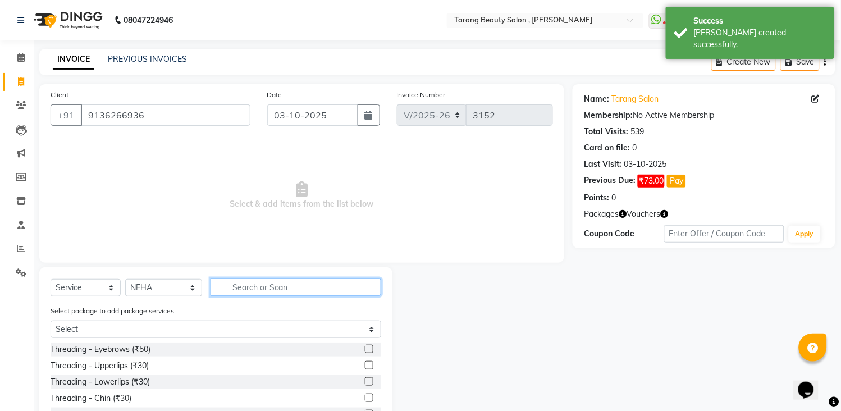
click at [272, 290] on input "text" at bounding box center [296, 287] width 171 height 17
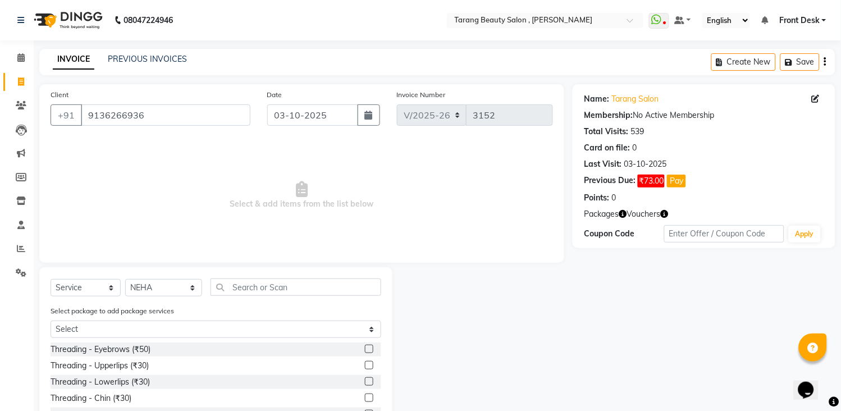
click at [365, 345] on label at bounding box center [369, 349] width 8 height 8
click at [365, 346] on input "checkbox" at bounding box center [368, 349] width 7 height 7
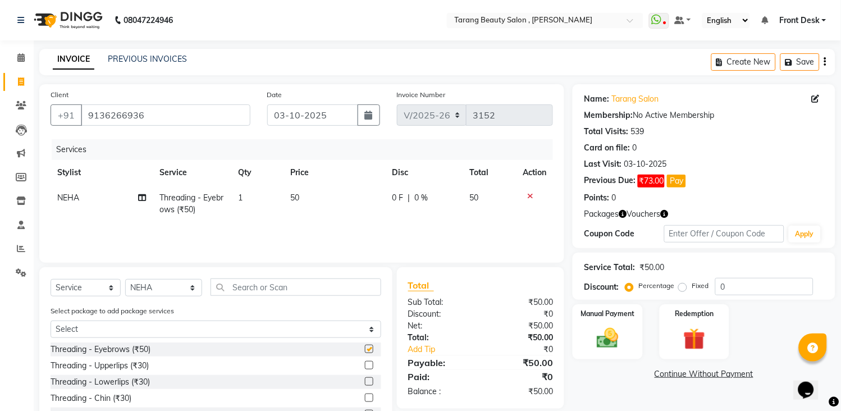
checkbox input "false"
click at [365, 365] on label at bounding box center [369, 365] width 8 height 8
click at [365, 365] on input "checkbox" at bounding box center [368, 365] width 7 height 7
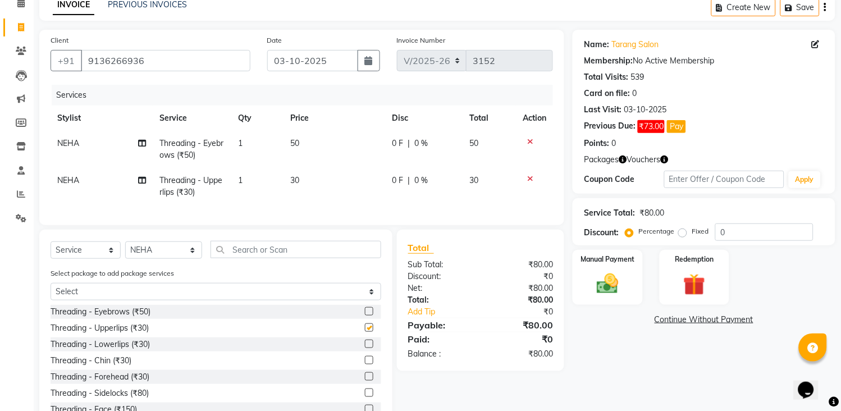
scroll to position [103, 0]
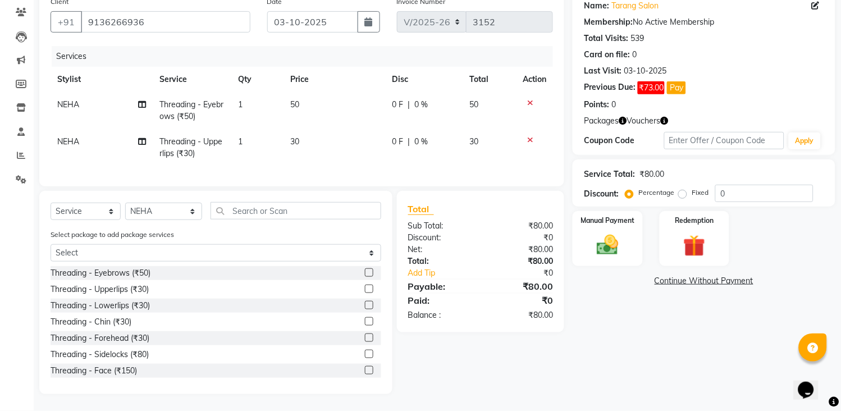
checkbox input "false"
click at [365, 339] on label at bounding box center [369, 338] width 8 height 8
click at [365, 339] on input "checkbox" at bounding box center [368, 338] width 7 height 7
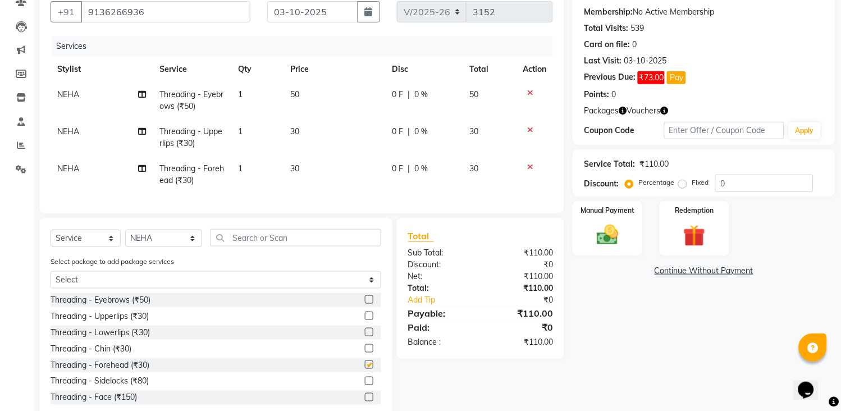
checkbox input "false"
click at [147, 245] on select "Select Stylist [PERSON_NAME] [PERSON_NAME] [PERSON_NAME] KHAMDARE [PERSON_NAME]…" at bounding box center [163, 238] width 77 height 17
select select "33033"
click at [125, 240] on select "Select Stylist [PERSON_NAME] [PERSON_NAME] [PERSON_NAME] KHAMDARE [PERSON_NAME]…" at bounding box center [163, 238] width 77 height 17
click at [365, 304] on label at bounding box center [369, 299] width 8 height 8
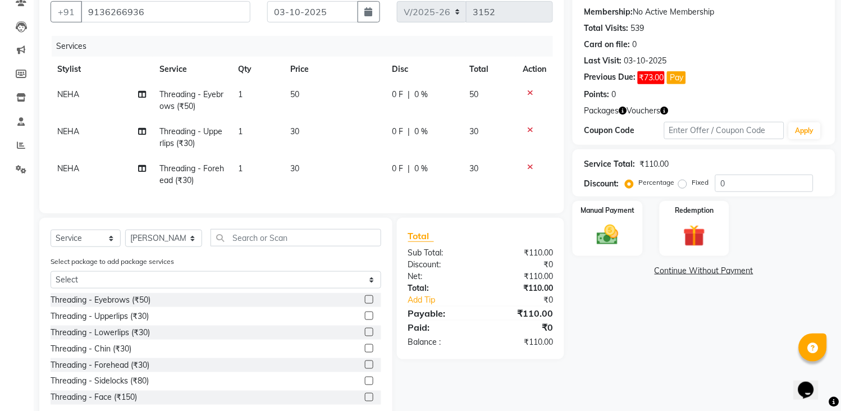
click at [365, 304] on input "checkbox" at bounding box center [368, 299] width 7 height 7
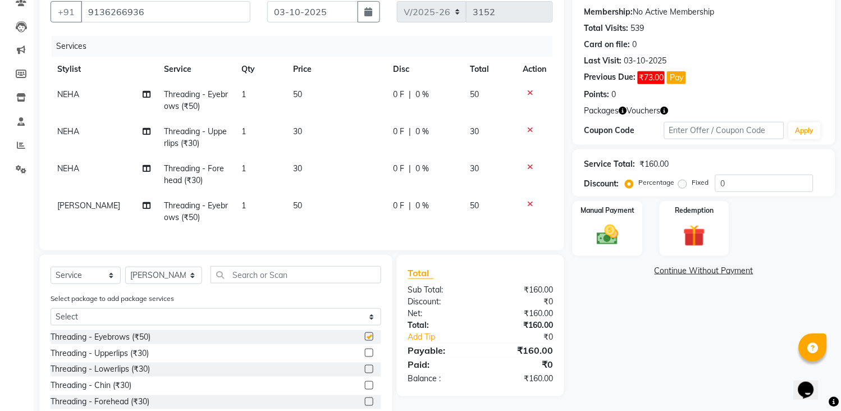
checkbox input "false"
click at [365, 357] on label at bounding box center [369, 353] width 8 height 8
click at [365, 357] on input "checkbox" at bounding box center [368, 353] width 7 height 7
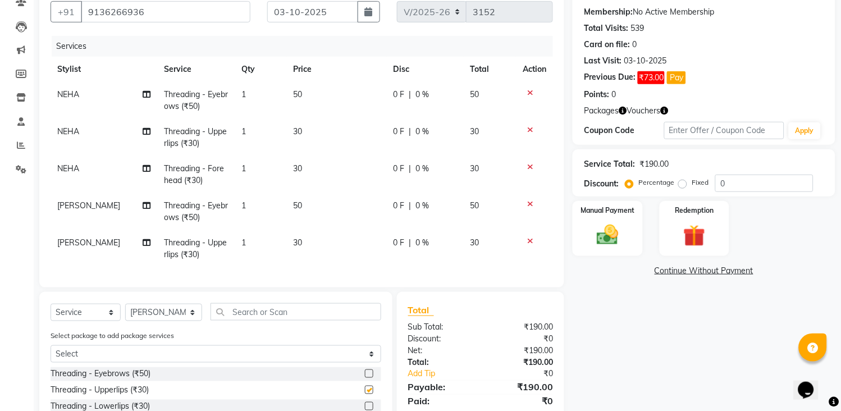
checkbox input "false"
click at [228, 321] on input "text" at bounding box center [296, 311] width 171 height 17
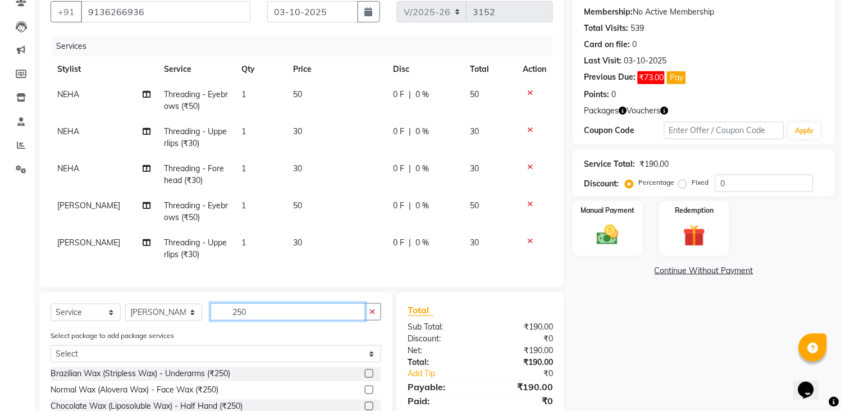
scroll to position [215, 0]
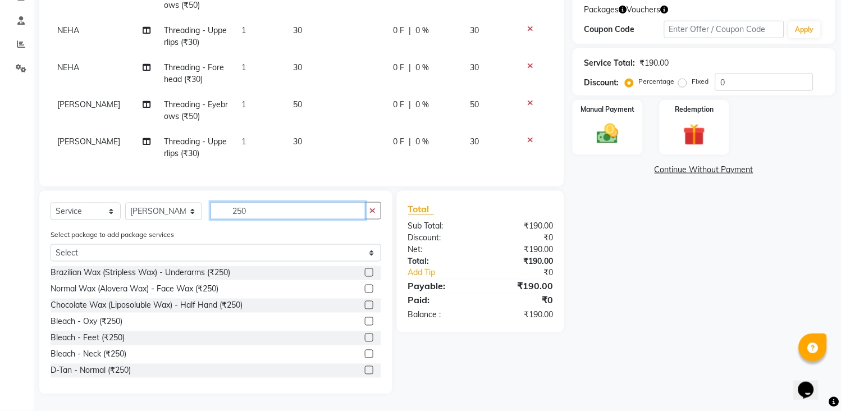
type input "250"
click at [365, 371] on label at bounding box center [369, 370] width 8 height 8
click at [365, 371] on input "checkbox" at bounding box center [368, 370] width 7 height 7
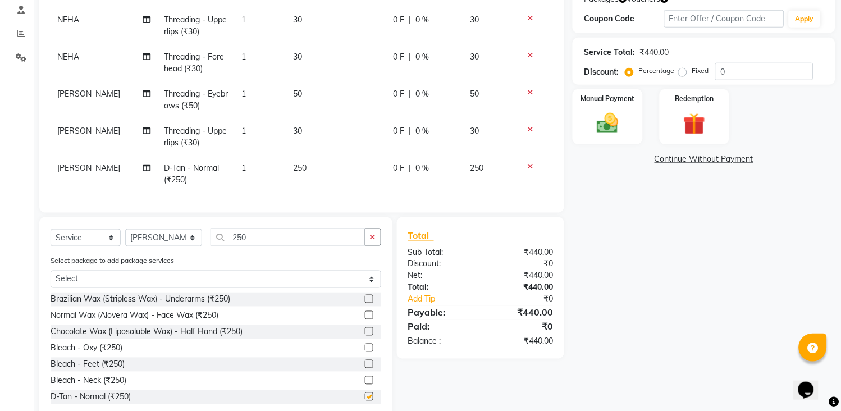
checkbox input "false"
click at [371, 246] on button "button" at bounding box center [373, 237] width 16 height 17
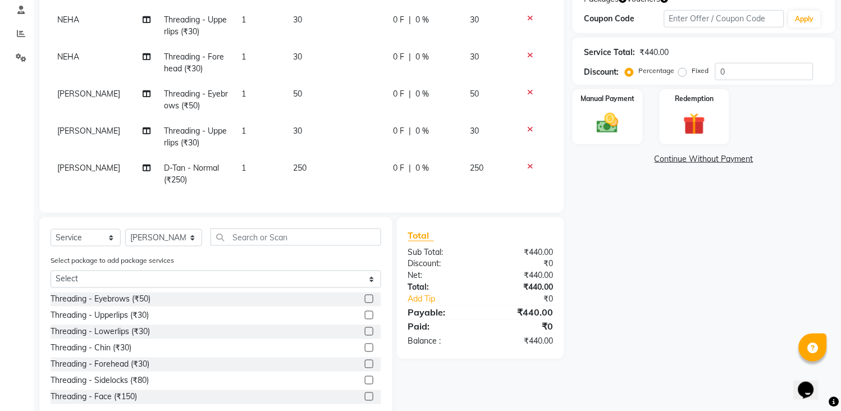
click at [365, 303] on label at bounding box center [369, 299] width 8 height 8
click at [365, 303] on input "checkbox" at bounding box center [368, 299] width 7 height 7
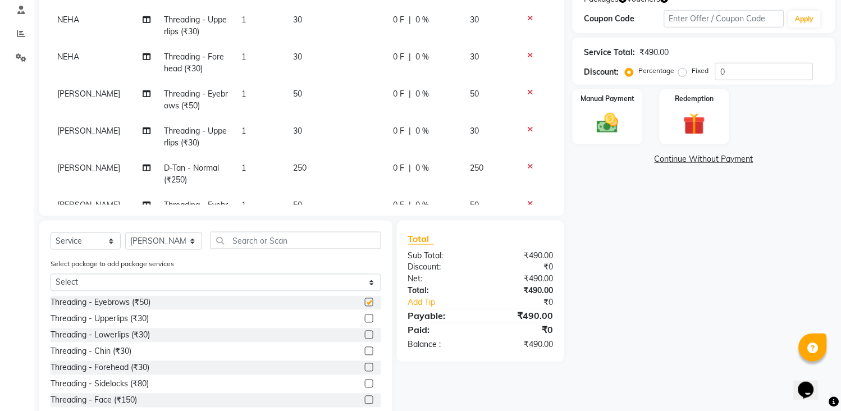
checkbox input "false"
click at [314, 245] on input "text" at bounding box center [296, 240] width 171 height 17
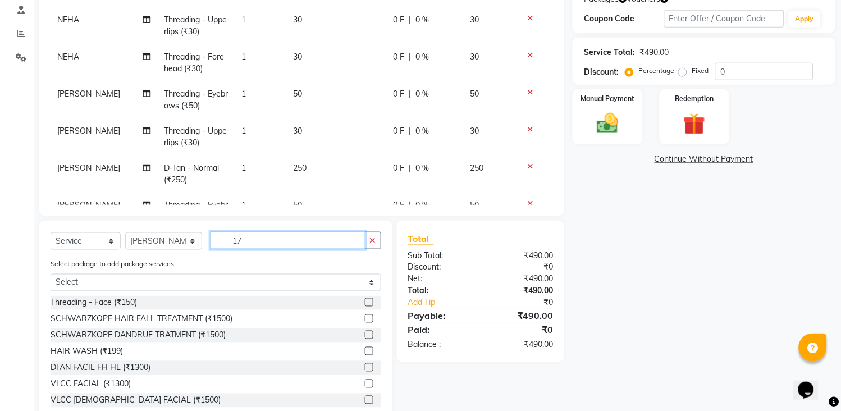
scroll to position [183, 0]
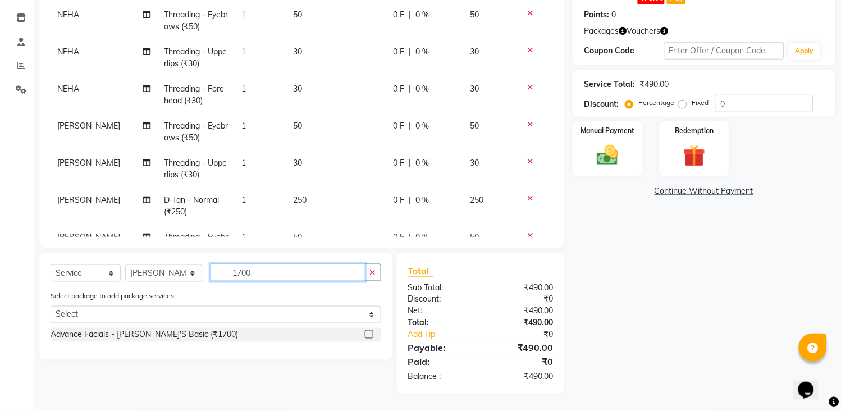
type input "1700"
click at [366, 334] on label at bounding box center [369, 334] width 8 height 8
click at [366, 334] on input "checkbox" at bounding box center [368, 334] width 7 height 7
checkbox input "false"
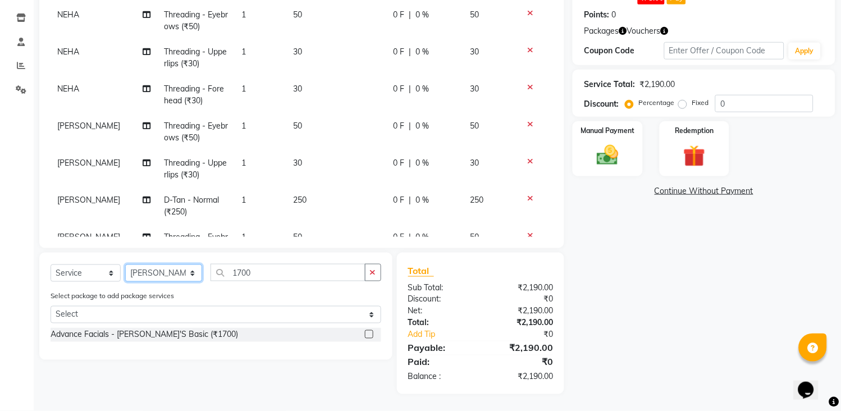
drag, startPoint x: 168, startPoint y: 272, endPoint x: 167, endPoint y: 264, distance: 7.9
click at [167, 270] on select "Select Stylist [PERSON_NAME] [PERSON_NAME] [PERSON_NAME] KHAMDARE [PERSON_NAME]…" at bounding box center [163, 272] width 77 height 17
select select "47114"
click at [125, 264] on select "Select Stylist [PERSON_NAME] [PERSON_NAME] [PERSON_NAME] KHAMDARE [PERSON_NAME]…" at bounding box center [163, 272] width 77 height 17
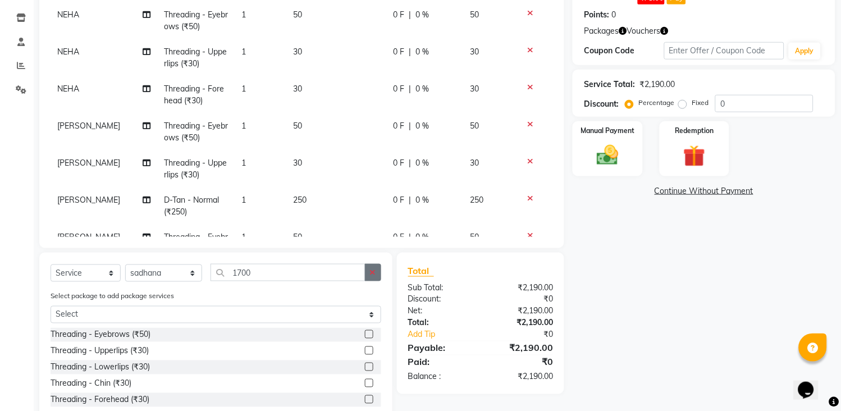
click at [373, 274] on icon "button" at bounding box center [373, 272] width 6 height 8
drag, startPoint x: 340, startPoint y: 272, endPoint x: 332, endPoint y: 276, distance: 8.6
click at [338, 276] on input "text" at bounding box center [296, 272] width 171 height 17
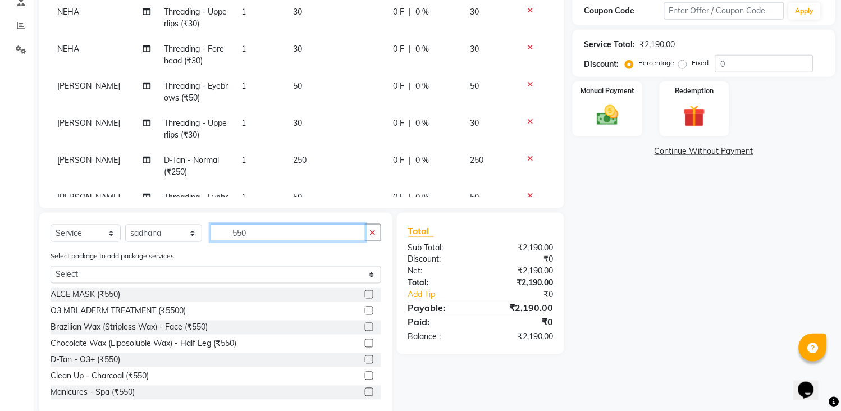
scroll to position [245, 0]
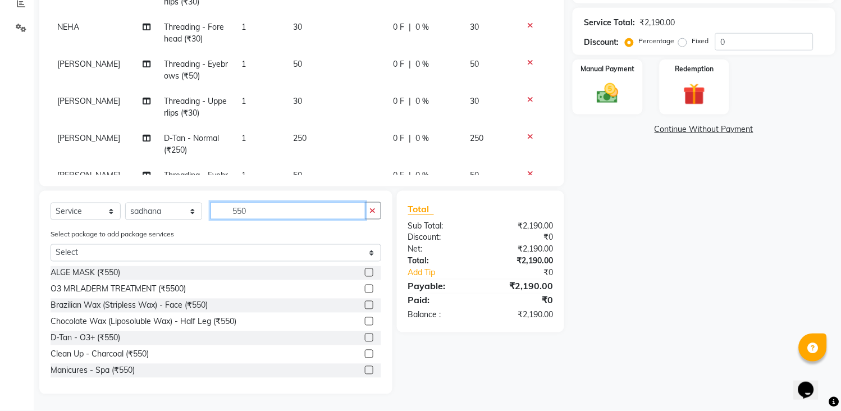
type input "550"
click at [365, 321] on label at bounding box center [369, 321] width 8 height 8
click at [365, 321] on input "checkbox" at bounding box center [368, 321] width 7 height 7
checkbox input "false"
click at [372, 210] on icon "button" at bounding box center [373, 211] width 6 height 8
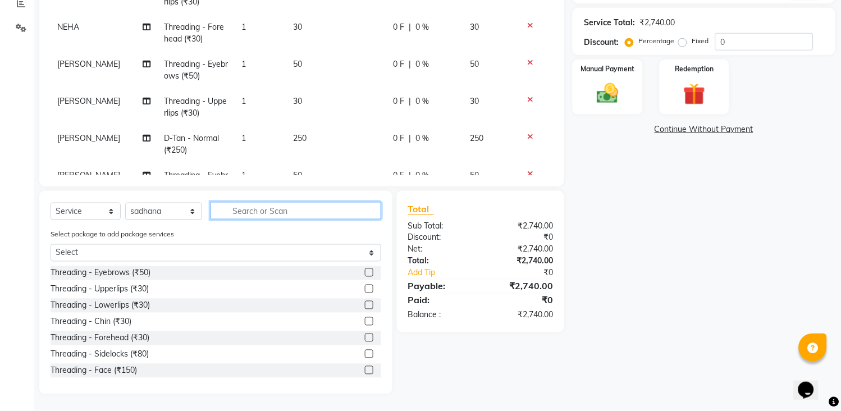
click at [345, 214] on input "text" at bounding box center [296, 210] width 171 height 17
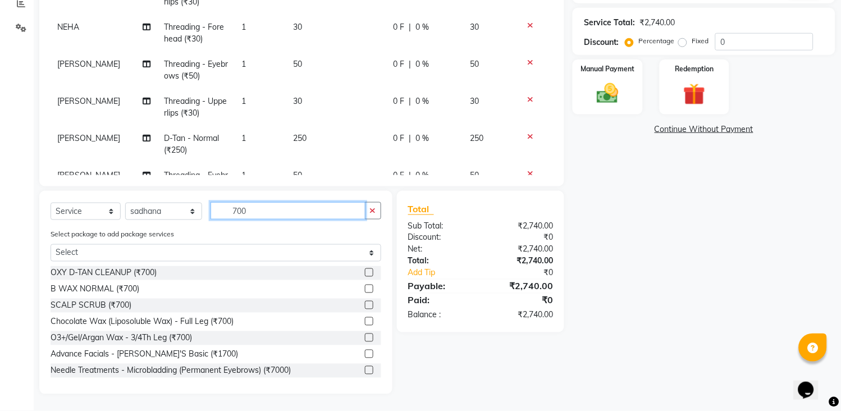
type input "700"
click at [352, 321] on div "Chocolate Wax (Liposoluble Wax) - Full Leg (₹700)" at bounding box center [216, 322] width 331 height 14
click at [365, 324] on label at bounding box center [369, 321] width 8 height 8
click at [365, 324] on input "checkbox" at bounding box center [368, 321] width 7 height 7
checkbox input "false"
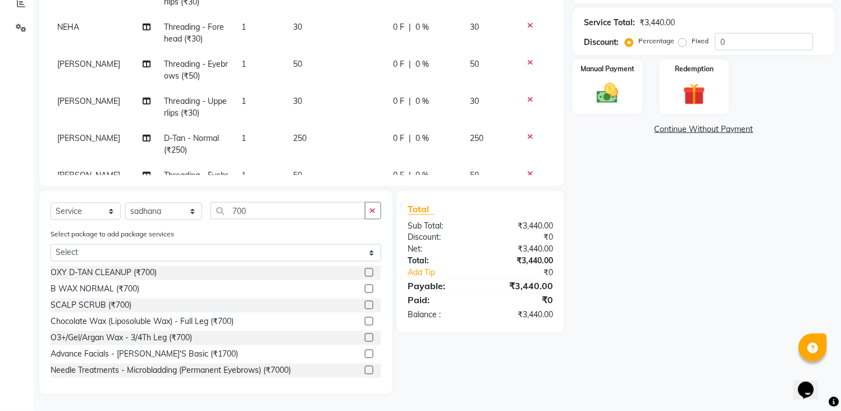
drag, startPoint x: 377, startPoint y: 205, endPoint x: 350, endPoint y: 207, distance: 26.4
click at [375, 205] on button "button" at bounding box center [373, 210] width 16 height 17
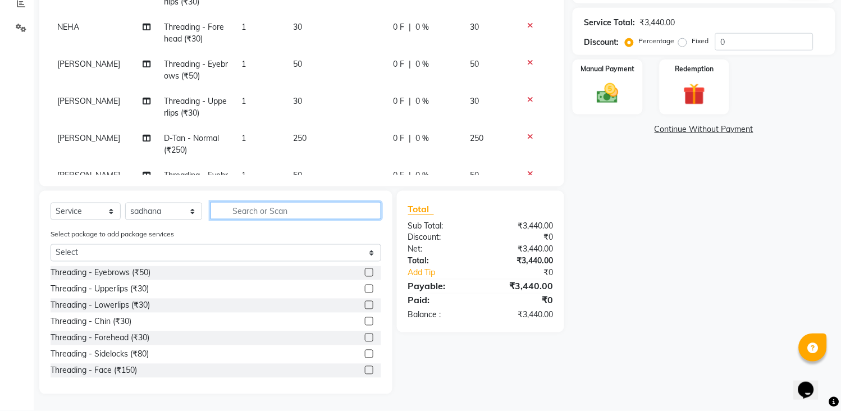
click at [350, 208] on input "text" at bounding box center [296, 210] width 171 height 17
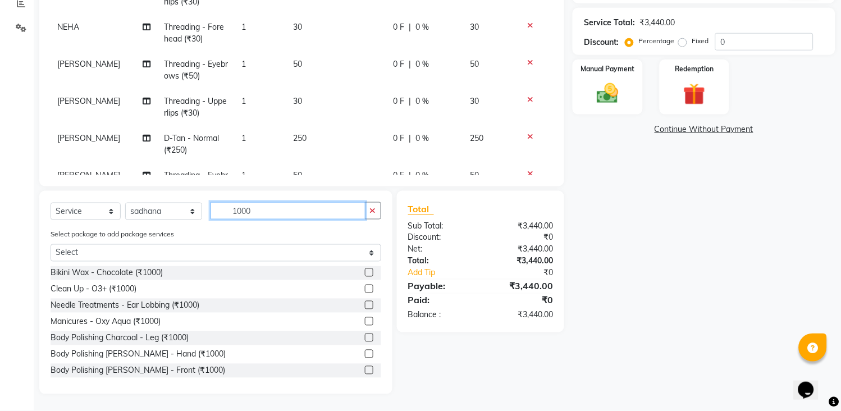
type input "1000"
click at [365, 272] on label at bounding box center [369, 272] width 8 height 8
click at [365, 272] on input "checkbox" at bounding box center [368, 273] width 7 height 7
checkbox input "false"
click at [374, 209] on icon "button" at bounding box center [373, 211] width 6 height 8
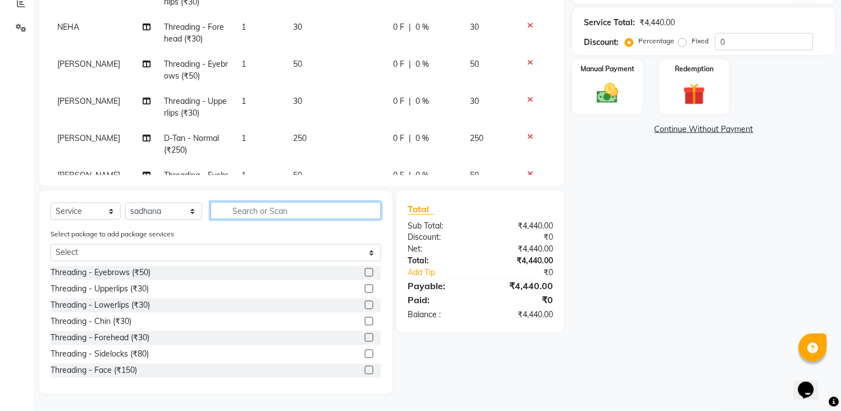
click at [373, 209] on input "text" at bounding box center [296, 210] width 171 height 17
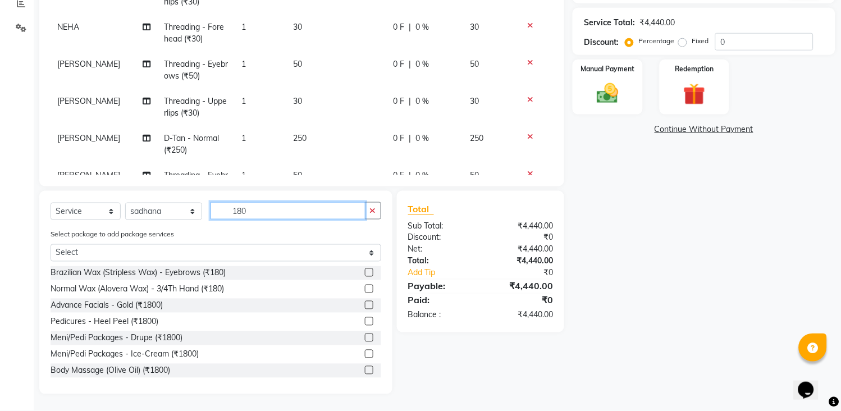
type input "180"
click at [365, 271] on label at bounding box center [369, 272] width 8 height 8
click at [365, 271] on input "checkbox" at bounding box center [368, 273] width 7 height 7
checkbox input "false"
drag, startPoint x: 377, startPoint y: 194, endPoint x: 367, endPoint y: 211, distance: 19.4
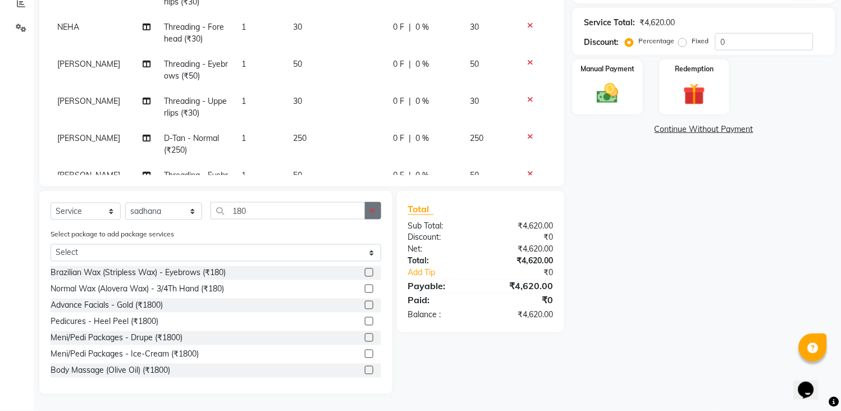
click at [372, 198] on div "Select Service Product Membership Package Voucher Prepaid Gift Card Select Styl…" at bounding box center [215, 292] width 353 height 203
click at [367, 211] on button "button" at bounding box center [373, 210] width 16 height 17
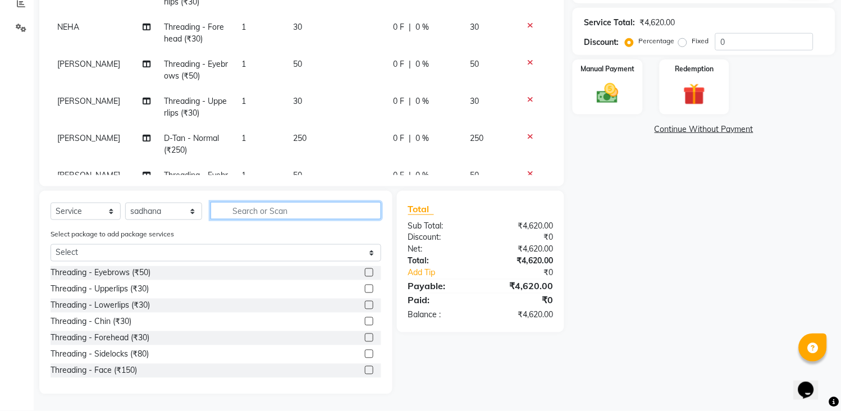
click at [360, 212] on input "text" at bounding box center [296, 210] width 171 height 17
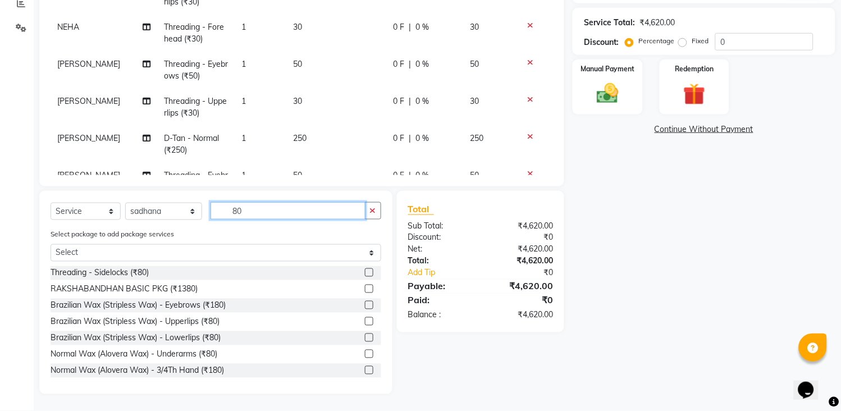
type input "80"
click at [365, 321] on label at bounding box center [369, 321] width 8 height 8
click at [365, 321] on input "checkbox" at bounding box center [368, 321] width 7 height 7
checkbox input "false"
click at [374, 210] on icon "button" at bounding box center [373, 211] width 6 height 8
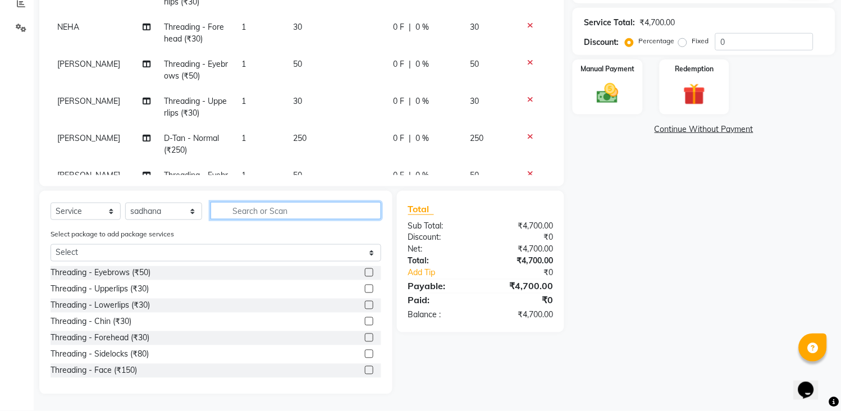
click at [365, 207] on input "text" at bounding box center [296, 210] width 171 height 17
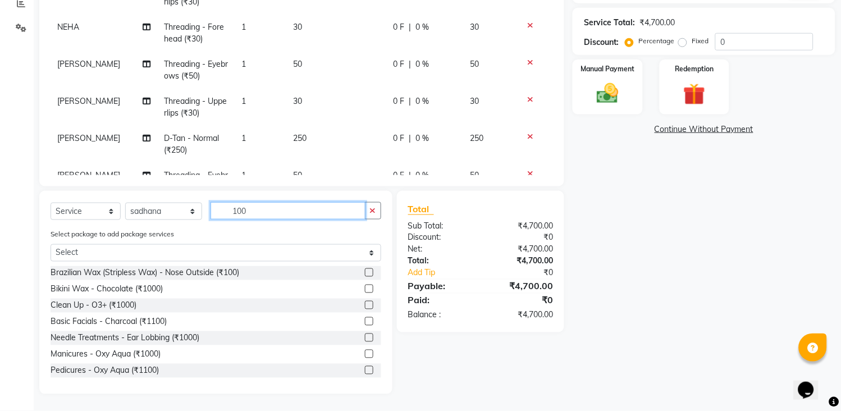
type input "100"
click at [365, 275] on label at bounding box center [369, 272] width 8 height 8
click at [365, 275] on input "checkbox" at bounding box center [368, 273] width 7 height 7
checkbox input "false"
click at [368, 214] on button "button" at bounding box center [373, 210] width 16 height 17
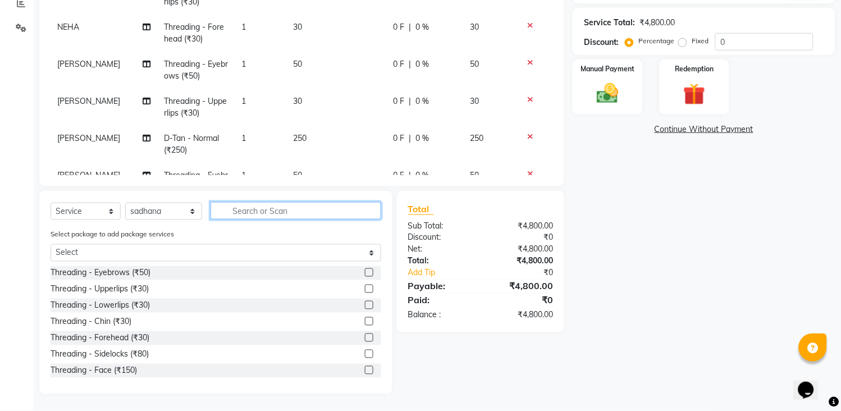
click at [354, 217] on input "text" at bounding box center [296, 210] width 171 height 17
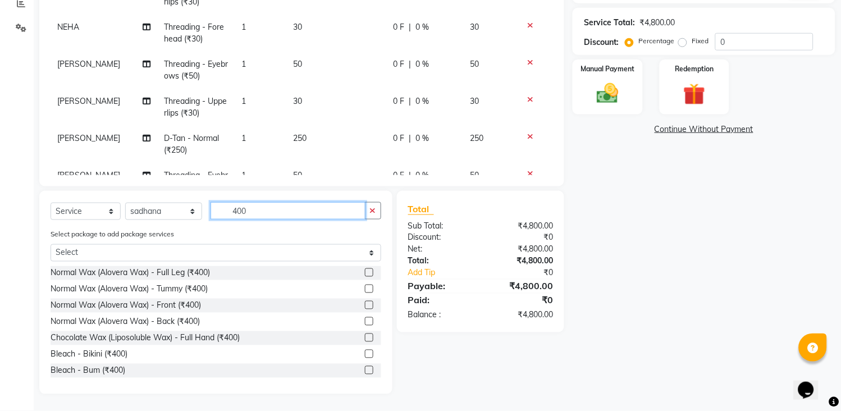
type input "400"
click at [365, 340] on label at bounding box center [369, 338] width 8 height 8
click at [365, 340] on input "checkbox" at bounding box center [368, 338] width 7 height 7
checkbox input "false"
click at [373, 215] on button "button" at bounding box center [373, 210] width 16 height 17
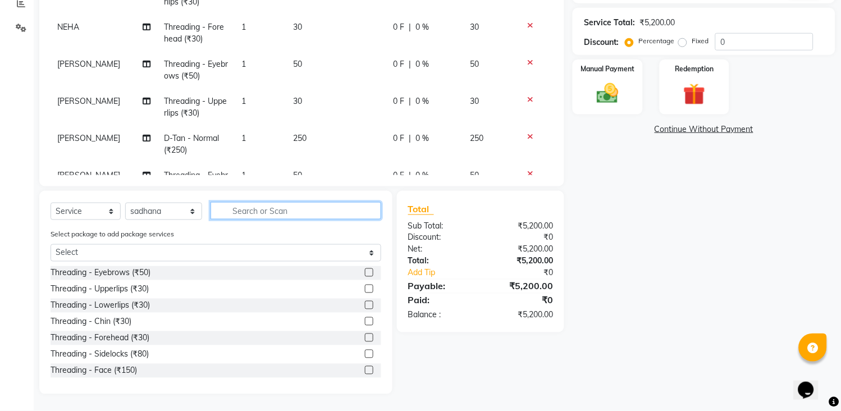
click at [361, 214] on input "text" at bounding box center [296, 210] width 171 height 17
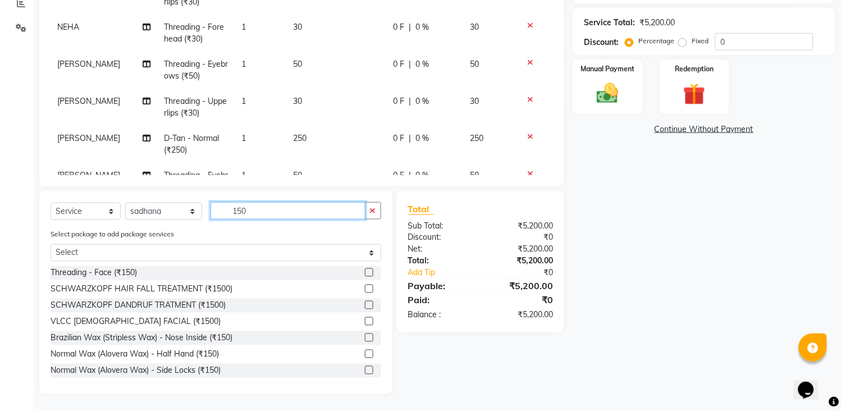
scroll to position [62, 0]
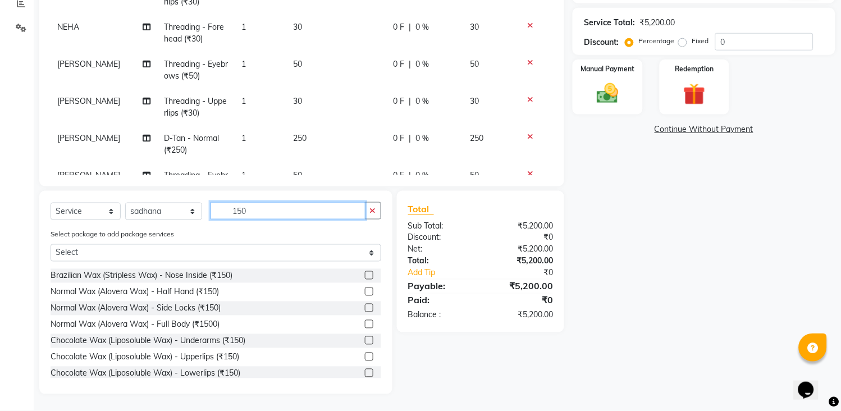
type input "150"
click at [365, 341] on label at bounding box center [369, 340] width 8 height 8
click at [365, 341] on input "checkbox" at bounding box center [368, 340] width 7 height 7
checkbox input "false"
click at [374, 208] on button "button" at bounding box center [373, 210] width 16 height 17
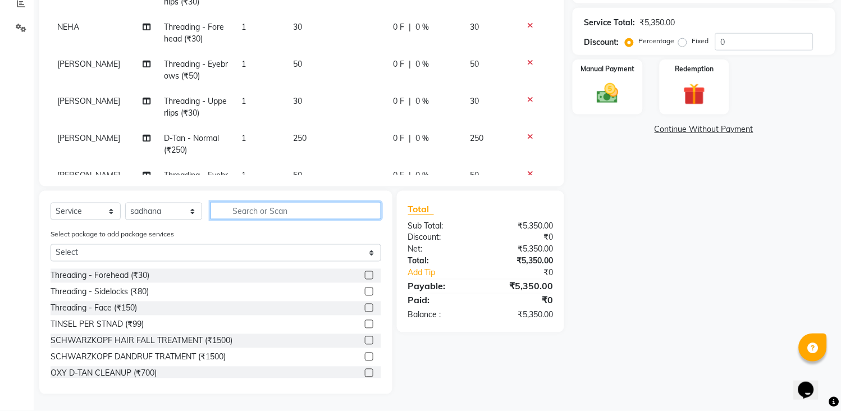
scroll to position [436, 0]
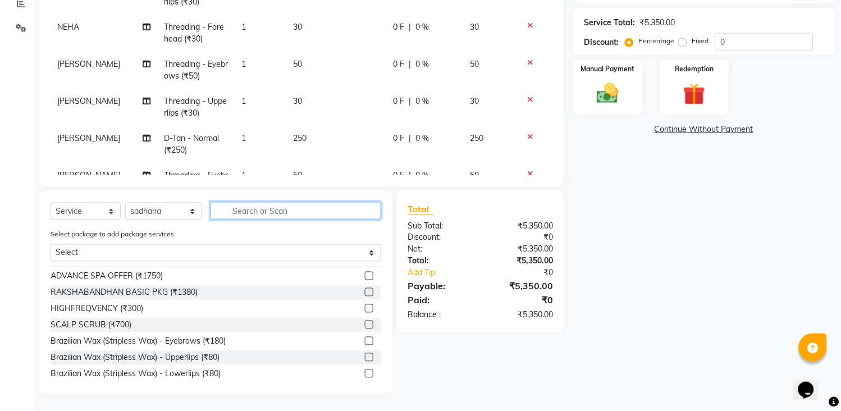
click at [368, 209] on input "text" at bounding box center [296, 210] width 171 height 17
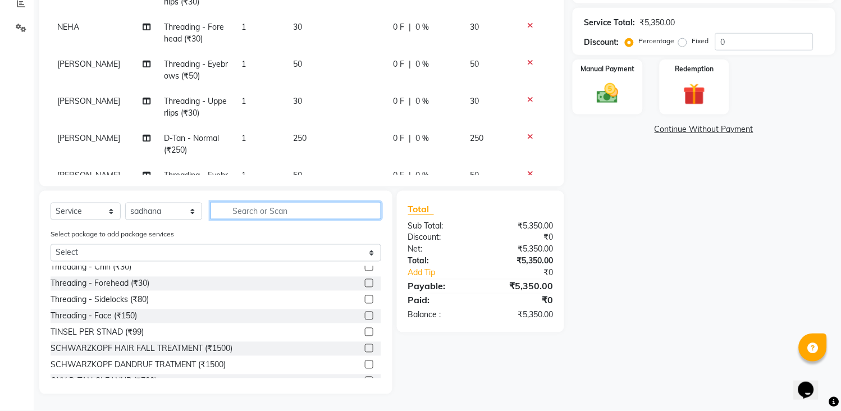
scroll to position [0, 0]
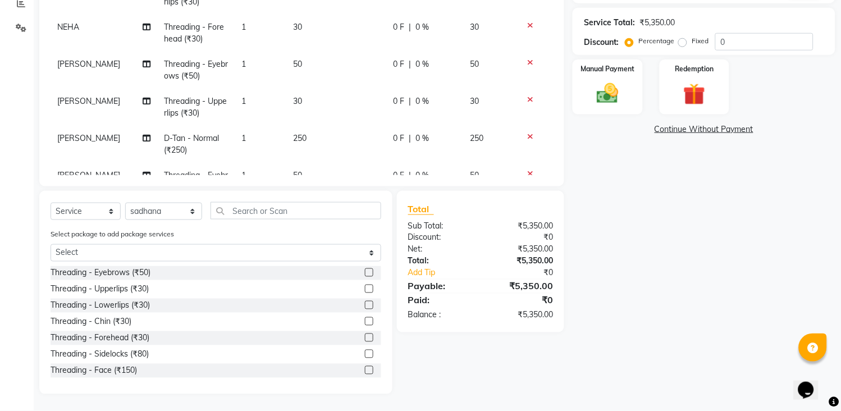
click at [365, 272] on label at bounding box center [369, 272] width 8 height 8
click at [365, 272] on input "checkbox" at bounding box center [368, 273] width 7 height 7
checkbox input "false"
click at [320, 211] on input "text" at bounding box center [296, 210] width 171 height 17
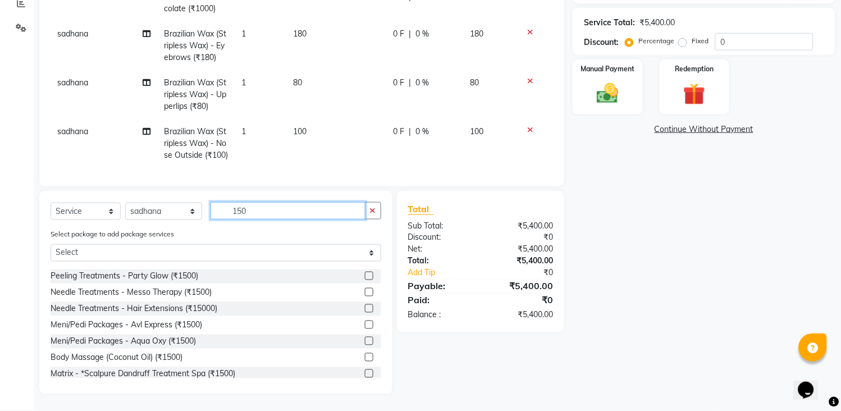
scroll to position [312, 0]
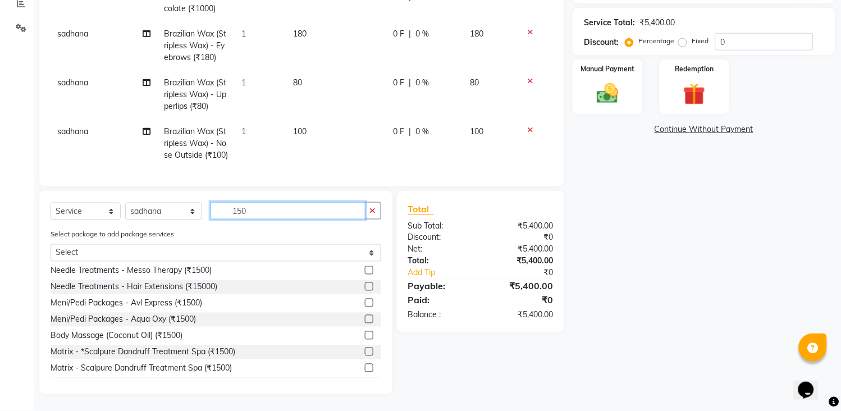
click at [362, 209] on input "150" at bounding box center [288, 210] width 155 height 17
type input "150"
click at [366, 209] on button "button" at bounding box center [373, 210] width 16 height 17
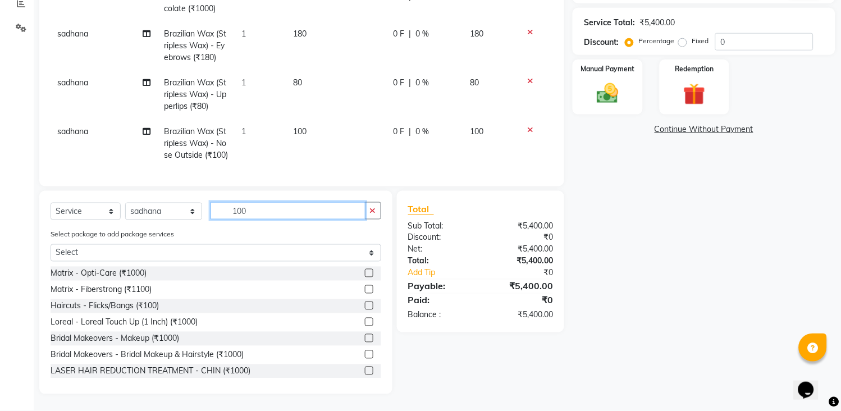
scroll to position [249, 0]
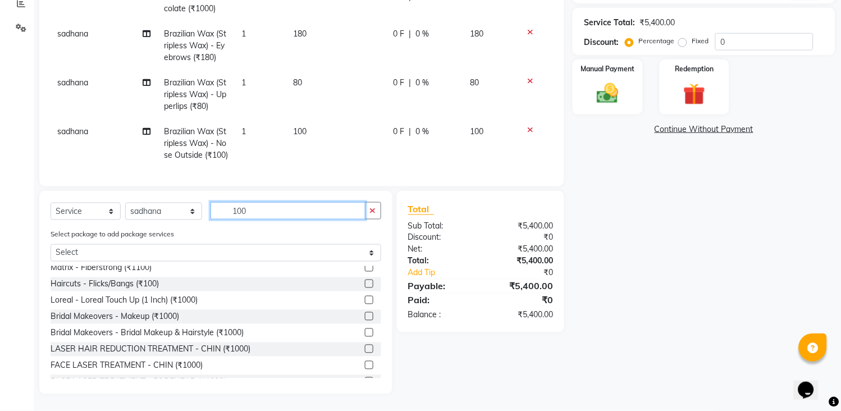
type input "100"
click at [365, 281] on label at bounding box center [369, 284] width 8 height 8
click at [365, 281] on input "checkbox" at bounding box center [368, 284] width 7 height 7
checkbox input "false"
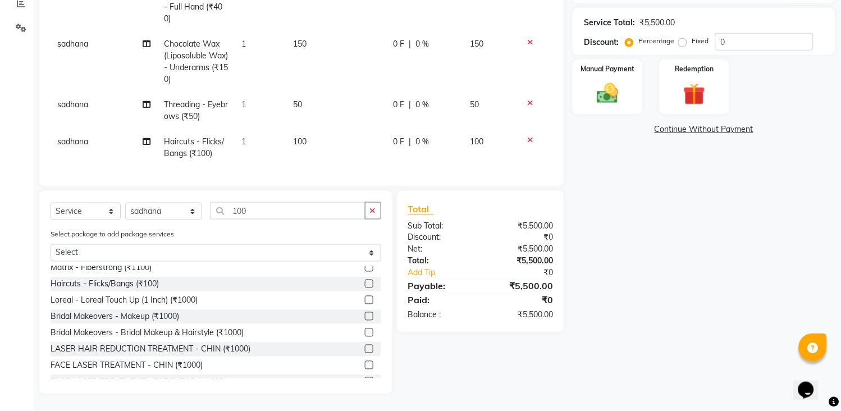
click at [328, 134] on td "100" at bounding box center [337, 147] width 100 height 37
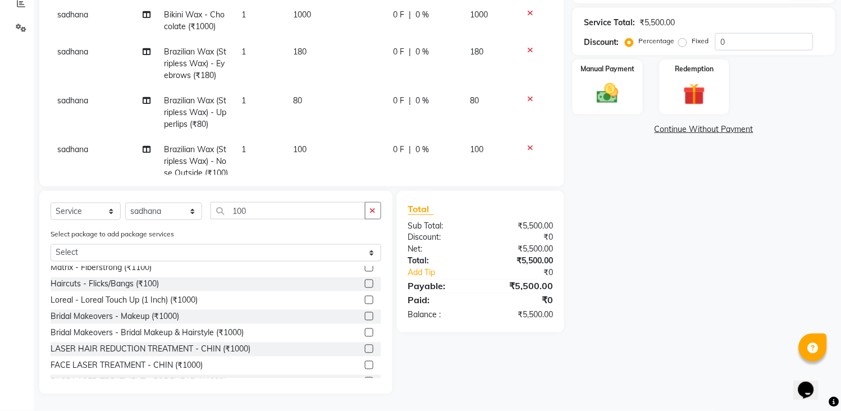
select select "47114"
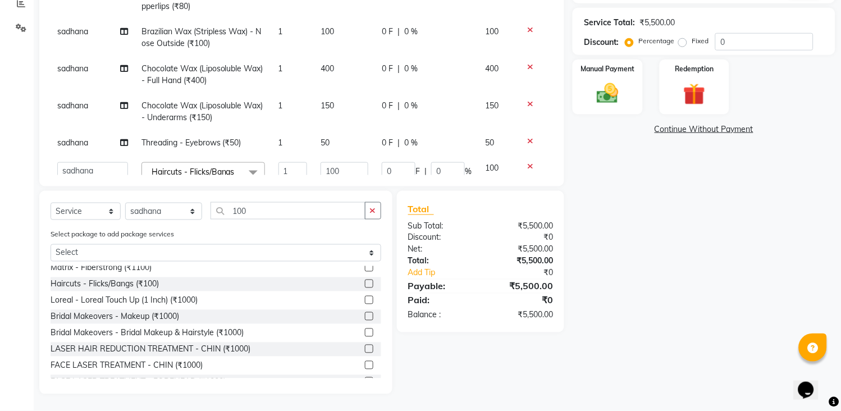
click at [328, 156] on td "100" at bounding box center [344, 180] width 61 height 48
click at [334, 162] on input "100" at bounding box center [345, 170] width 48 height 17
type input "150"
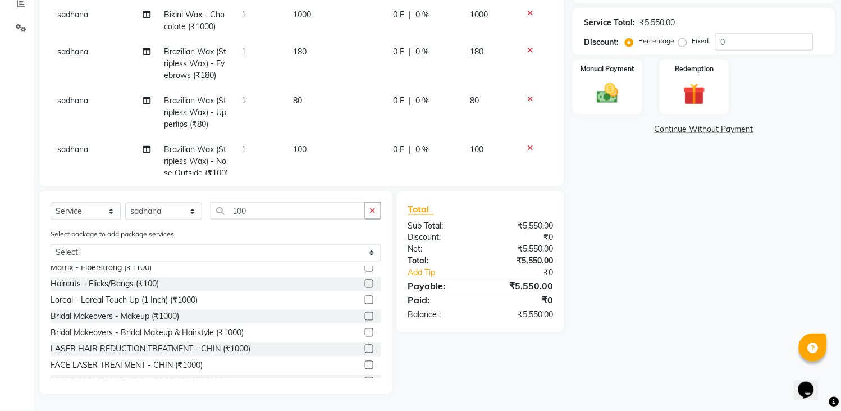
scroll to position [498, 0]
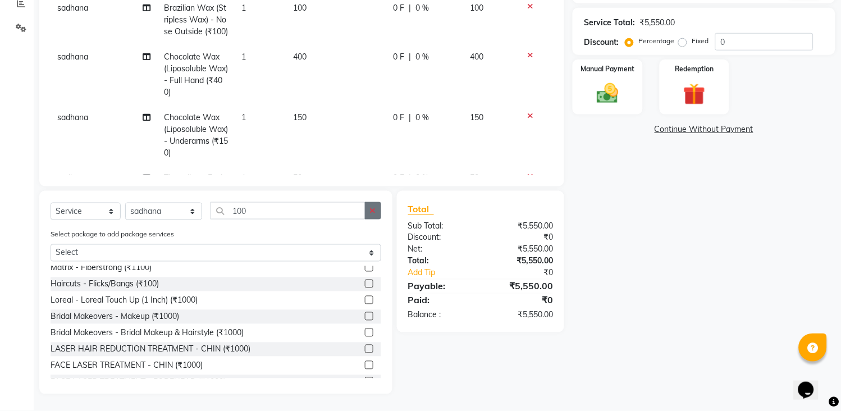
click at [367, 208] on button "button" at bounding box center [373, 210] width 16 height 17
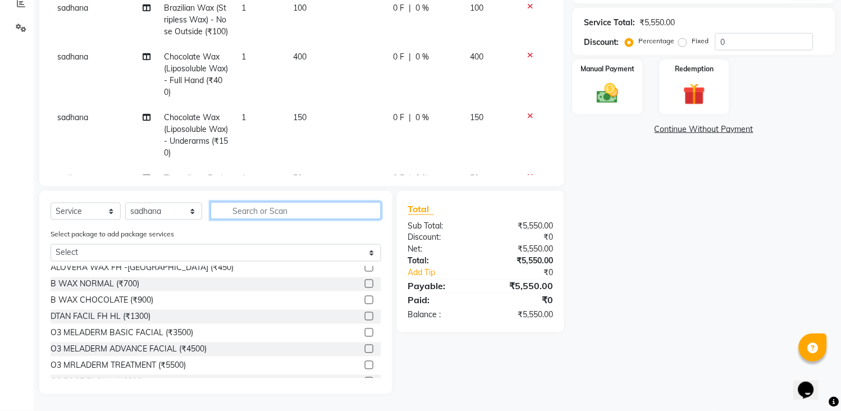
click at [358, 209] on input "text" at bounding box center [296, 210] width 171 height 17
click at [186, 215] on select "Select Stylist [PERSON_NAME] [PERSON_NAME] [PERSON_NAME] KHAMDARE [PERSON_NAME]…" at bounding box center [163, 211] width 77 height 17
drag, startPoint x: 251, startPoint y: 223, endPoint x: 256, endPoint y: 209, distance: 14.9
click at [251, 223] on div "Select Service Product Membership Package Voucher Prepaid Gift Card Select Styl…" at bounding box center [216, 215] width 331 height 26
click at [257, 208] on input "text" at bounding box center [296, 210] width 171 height 17
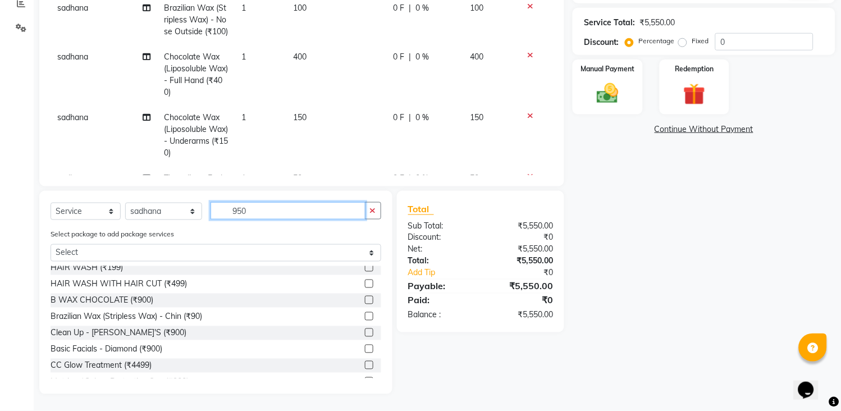
scroll to position [183, 0]
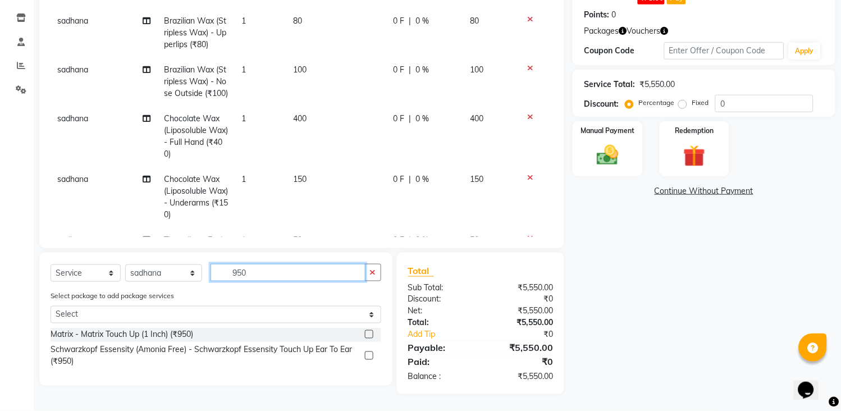
type input "950"
click at [369, 334] on label at bounding box center [369, 334] width 8 height 8
click at [369, 334] on input "checkbox" at bounding box center [368, 334] width 7 height 7
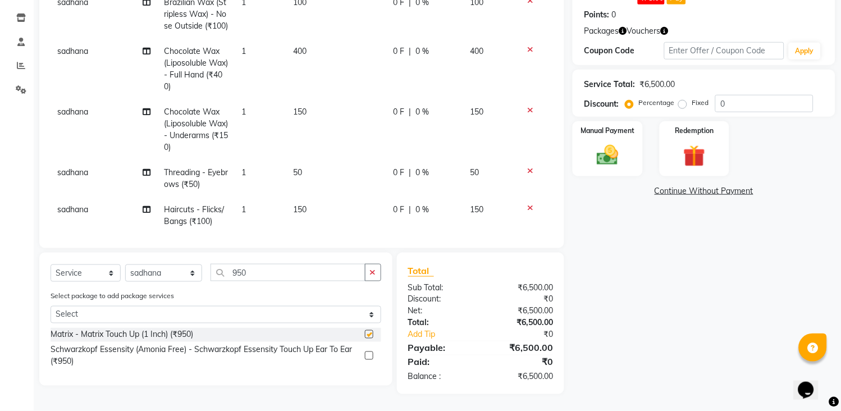
scroll to position [654, 0]
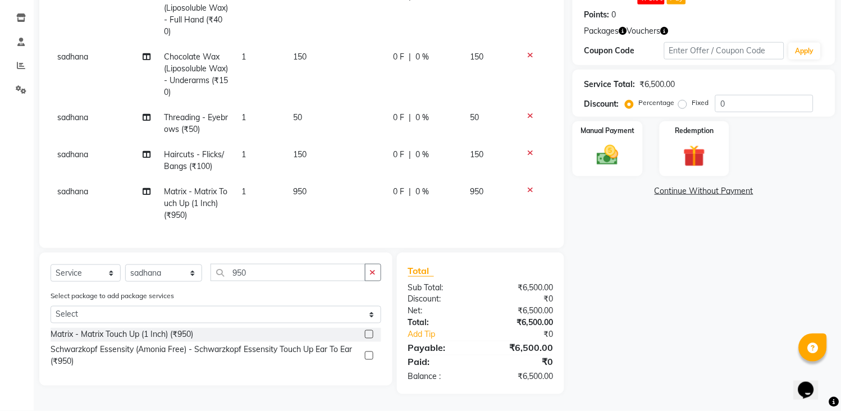
checkbox input "false"
click at [143, 188] on icon at bounding box center [147, 192] width 8 height 8
select select "47114"
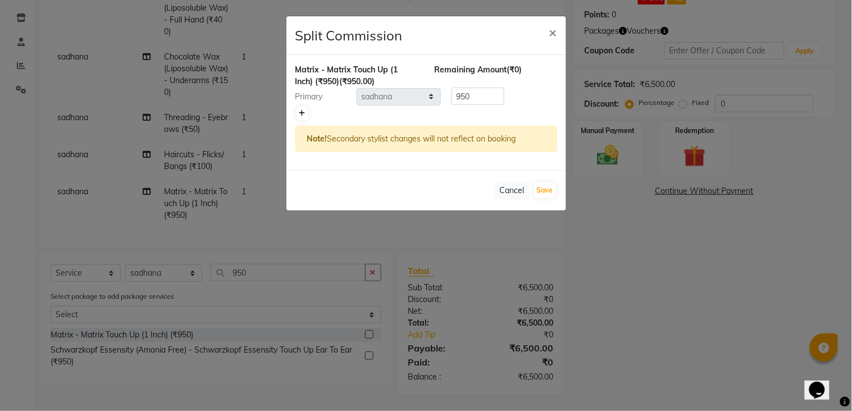
click at [301, 114] on icon at bounding box center [302, 113] width 6 height 7
type input "475"
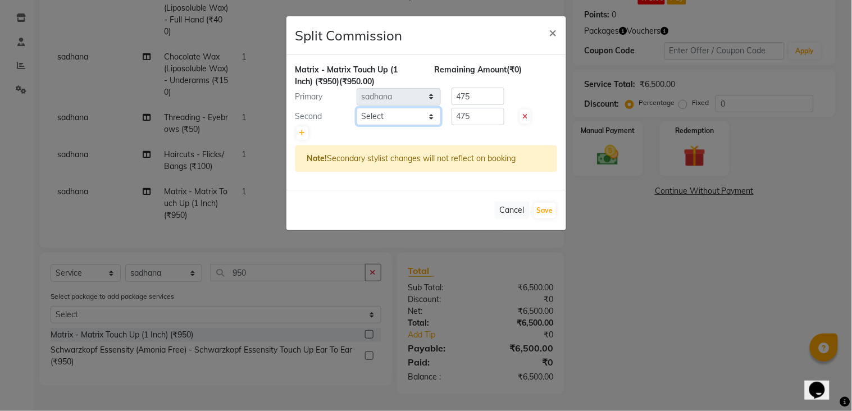
click at [419, 118] on select "Select [PERSON_NAME] [PERSON_NAME] [PERSON_NAME] KHAMDARE [PERSON_NAME] [PERSON…" at bounding box center [399, 116] width 84 height 17
select select "33033"
click at [357, 108] on select "Select [PERSON_NAME] [PERSON_NAME] [PERSON_NAME] KHAMDARE [PERSON_NAME] [PERSON…" at bounding box center [399, 116] width 84 height 17
click at [542, 210] on button "Save" at bounding box center [545, 211] width 22 height 16
select select "Select"
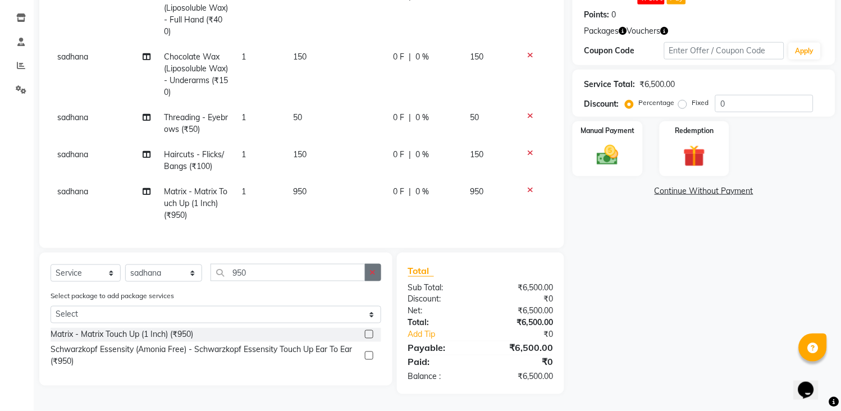
click at [374, 270] on icon "button" at bounding box center [373, 272] width 6 height 8
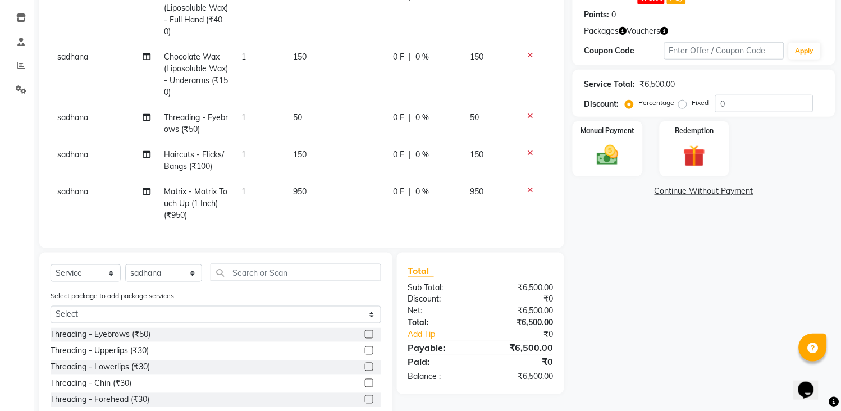
click at [365, 333] on label at bounding box center [369, 334] width 8 height 8
click at [365, 333] on input "checkbox" at bounding box center [368, 334] width 7 height 7
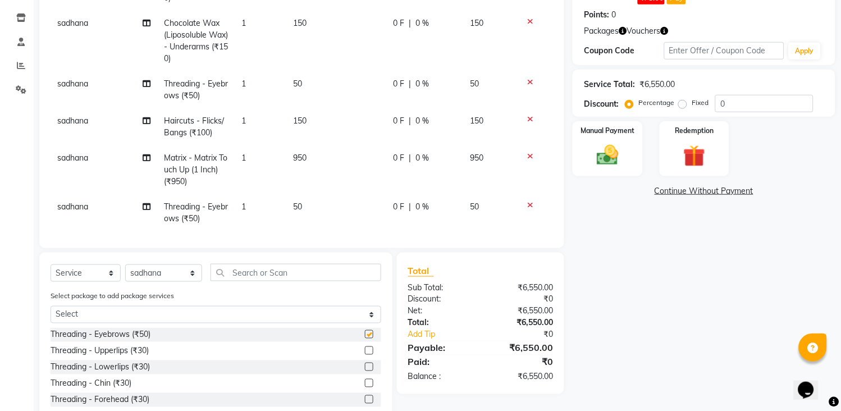
checkbox input "false"
click at [365, 350] on label at bounding box center [369, 350] width 8 height 8
click at [365, 350] on input "checkbox" at bounding box center [368, 351] width 7 height 7
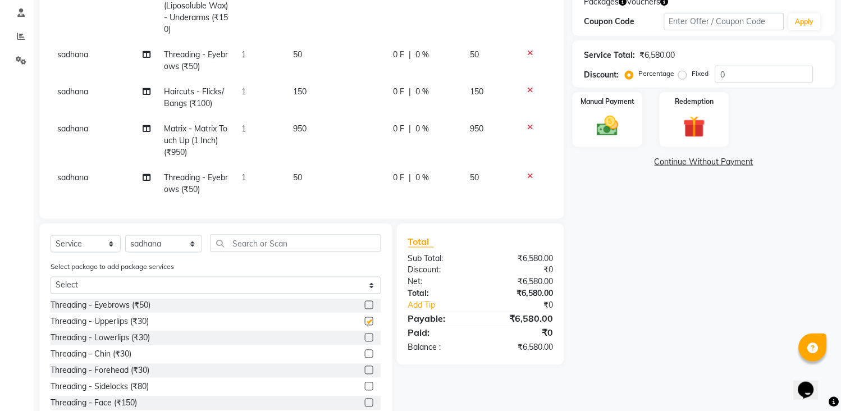
scroll to position [245, 0]
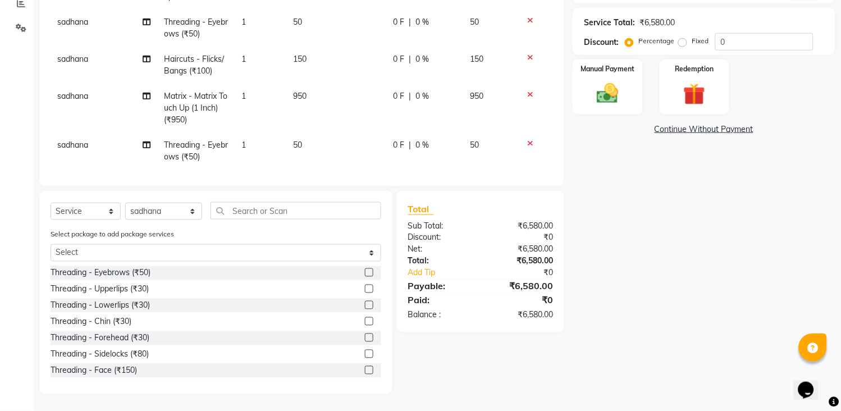
checkbox input "false"
click at [365, 337] on label at bounding box center [369, 338] width 8 height 8
click at [365, 337] on input "checkbox" at bounding box center [368, 338] width 7 height 7
checkbox input "false"
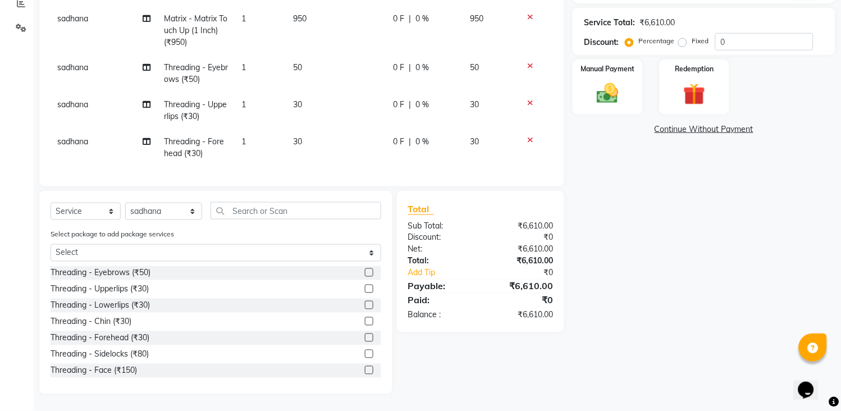
scroll to position [765, 0]
click at [184, 214] on select "Select Stylist [PERSON_NAME] [PERSON_NAME] [PERSON_NAME] KHAMDARE [PERSON_NAME]…" at bounding box center [163, 211] width 77 height 17
select select "62601"
click at [125, 203] on select "Select Stylist [PERSON_NAME] [PERSON_NAME] [PERSON_NAME] KHAMDARE [PERSON_NAME]…" at bounding box center [163, 211] width 77 height 17
click at [365, 272] on label at bounding box center [369, 272] width 8 height 8
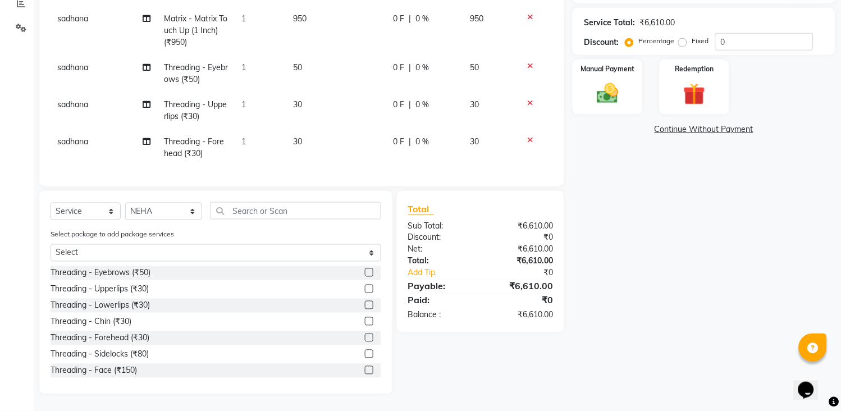
click at [365, 272] on input "checkbox" at bounding box center [368, 273] width 7 height 7
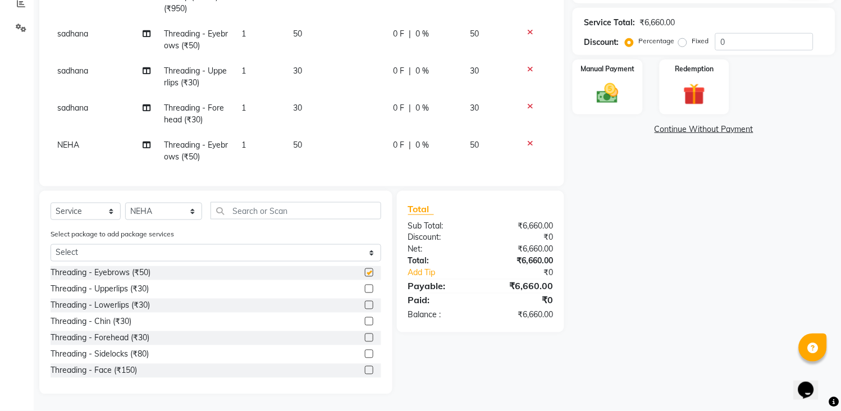
checkbox input "false"
click at [365, 336] on label at bounding box center [369, 338] width 8 height 8
click at [365, 336] on input "checkbox" at bounding box center [368, 338] width 7 height 7
checkbox input "false"
click at [328, 216] on input "text" at bounding box center [296, 210] width 171 height 17
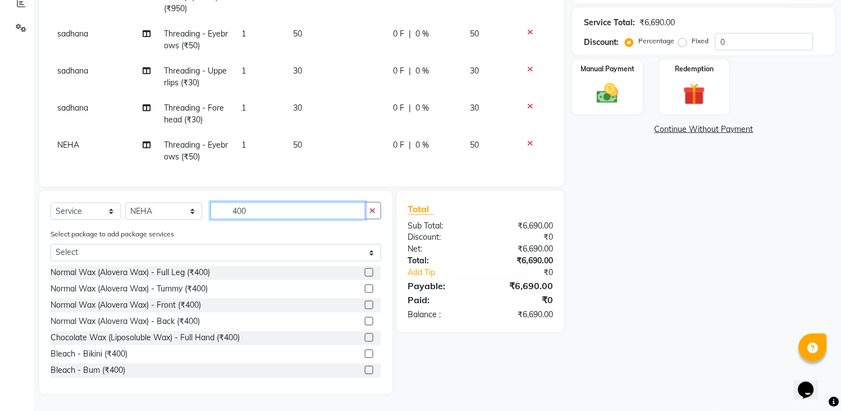
type input "400"
click at [365, 336] on label at bounding box center [369, 338] width 8 height 8
click at [365, 336] on input "checkbox" at bounding box center [368, 338] width 7 height 7
checkbox input "false"
click at [371, 211] on icon "button" at bounding box center [373, 211] width 6 height 8
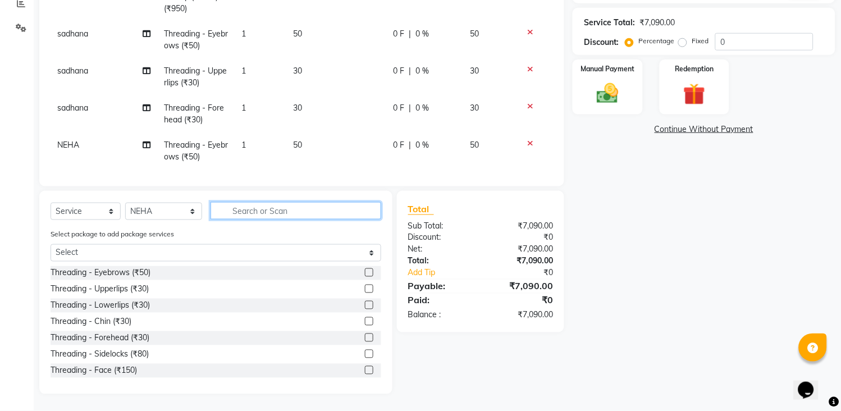
click at [365, 211] on input "text" at bounding box center [296, 210] width 171 height 17
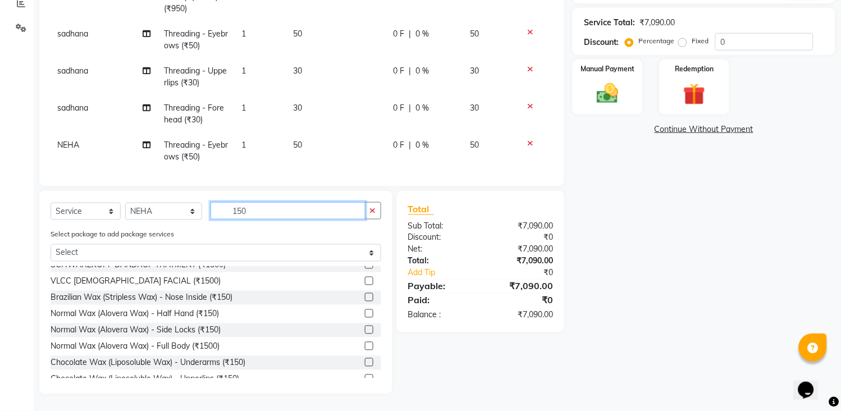
scroll to position [62, 0]
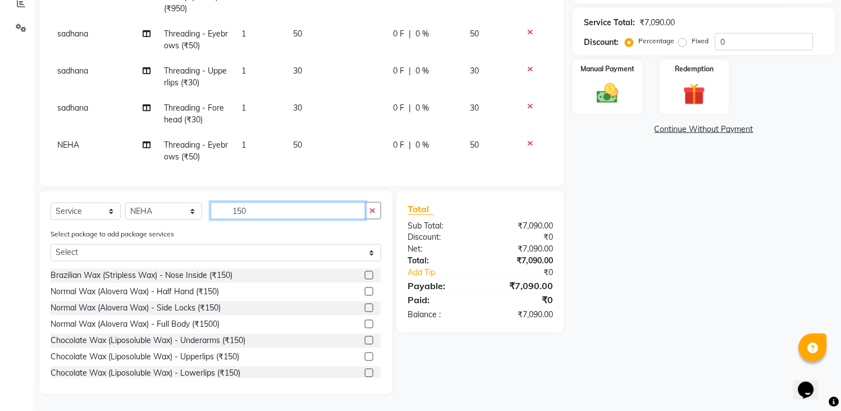
type input "150"
click at [365, 339] on label at bounding box center [369, 340] width 8 height 8
click at [365, 339] on input "checkbox" at bounding box center [368, 340] width 7 height 7
checkbox input "false"
click at [613, 85] on img at bounding box center [608, 94] width 37 height 26
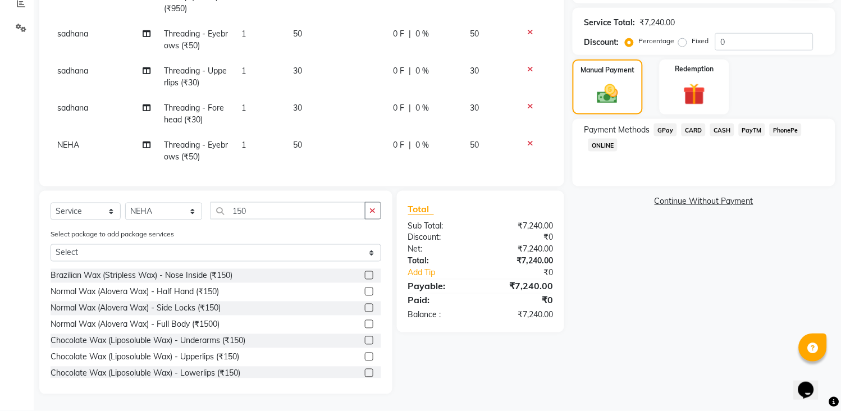
click at [669, 133] on span "GPay" at bounding box center [665, 130] width 23 height 13
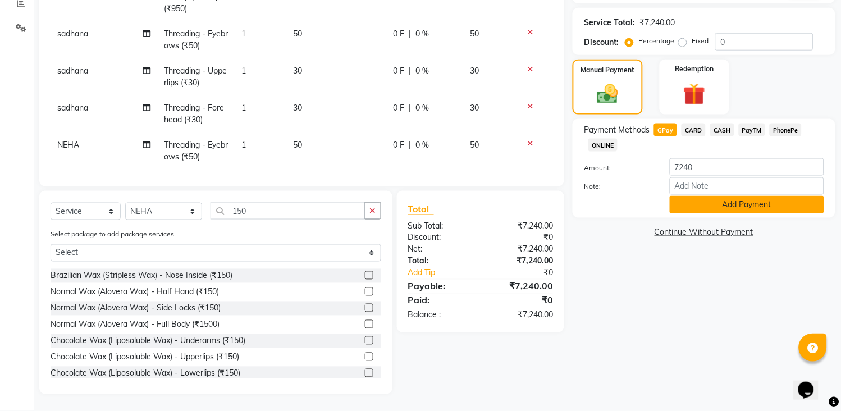
click at [750, 204] on button "Add Payment" at bounding box center [747, 204] width 154 height 17
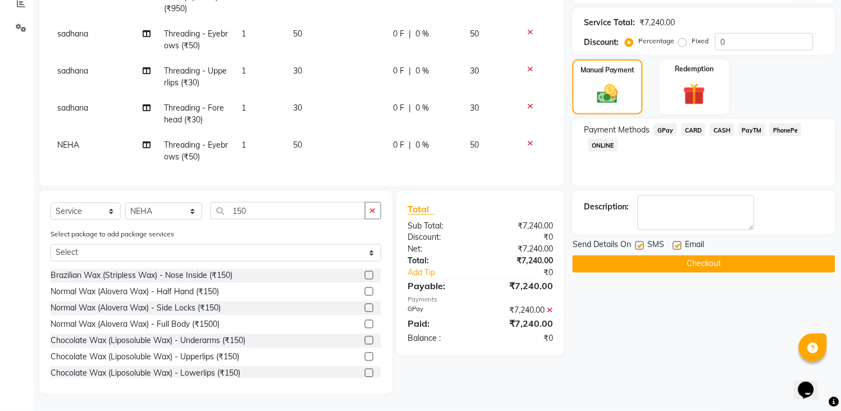
click at [715, 261] on button "Checkout" at bounding box center [704, 263] width 263 height 17
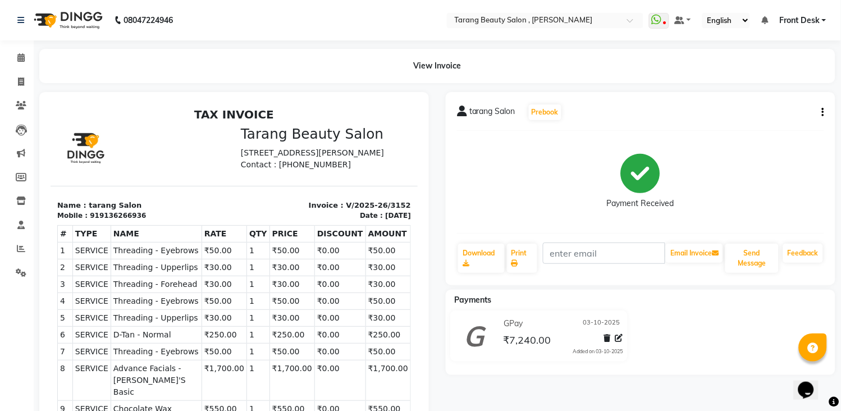
drag, startPoint x: 0, startPoint y: 285, endPoint x: 0, endPoint y: 267, distance: 18.0
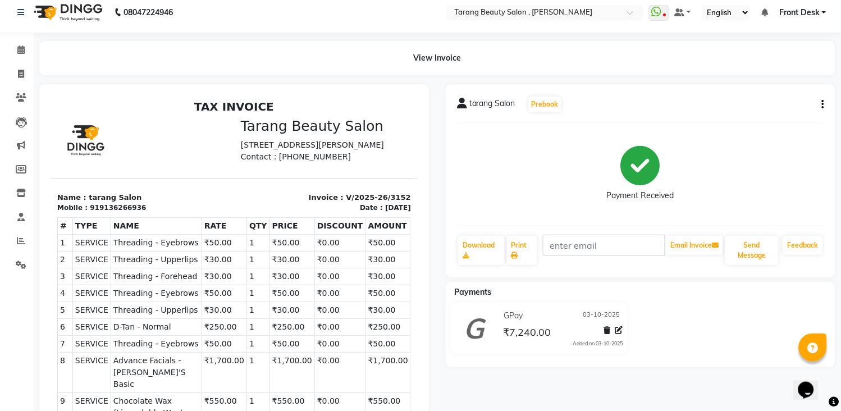
scroll to position [62, 0]
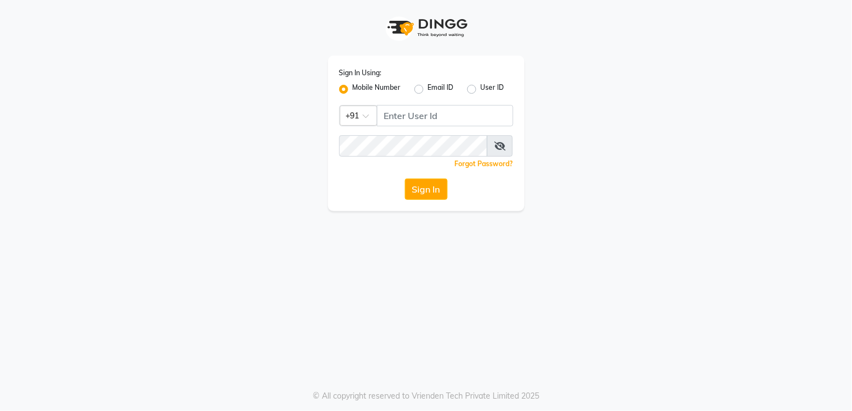
click at [766, 75] on app-login "Sign In Using: Mobile Number Email ID User ID Country Code × +91 Remember me Fo…" at bounding box center [426, 105] width 852 height 211
drag, startPoint x: 401, startPoint y: 115, endPoint x: 429, endPoint y: 181, distance: 71.7
click at [401, 116] on input "Username" at bounding box center [445, 115] width 136 height 21
type input "9136266936"
click at [417, 182] on button "Sign In" at bounding box center [426, 189] width 43 height 21
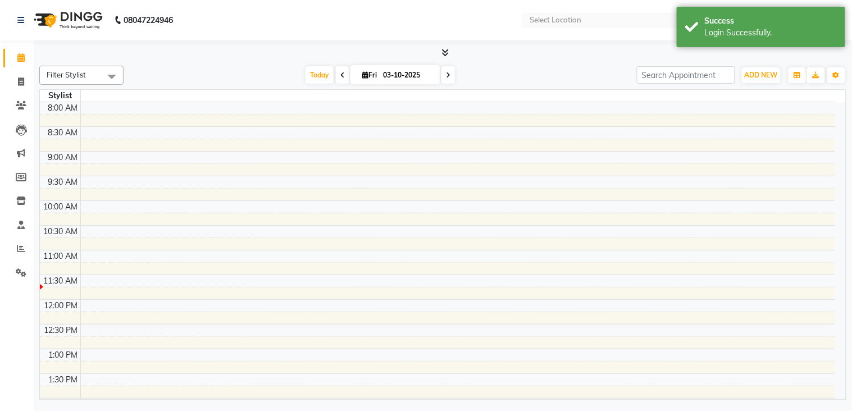
select select "en"
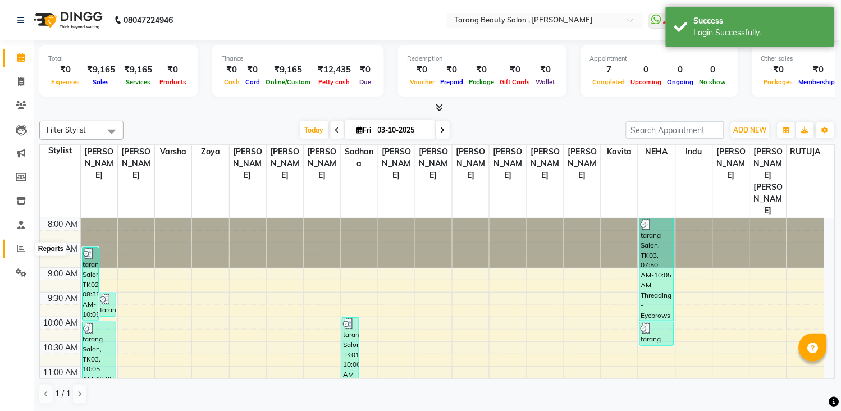
click at [17, 244] on span at bounding box center [21, 249] width 20 height 13
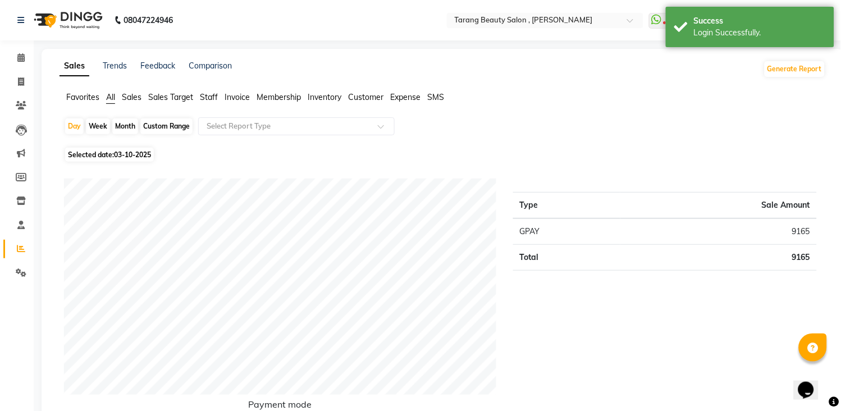
click at [212, 94] on span "Staff" at bounding box center [209, 97] width 18 height 10
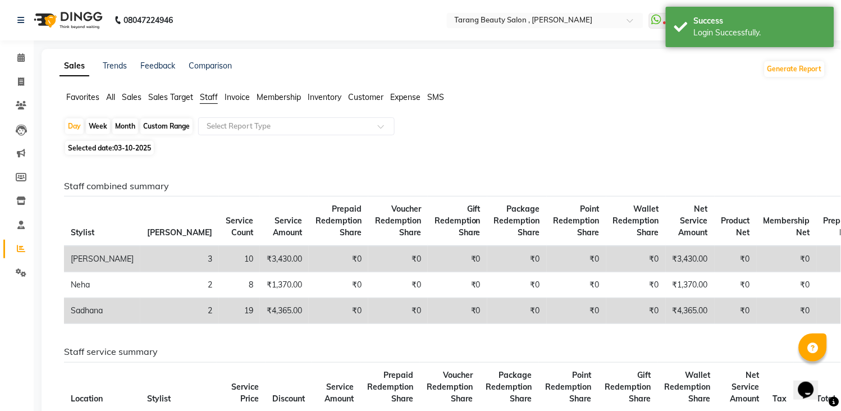
click at [121, 126] on div "Month" at bounding box center [125, 126] width 26 height 16
select select "10"
select select "2025"
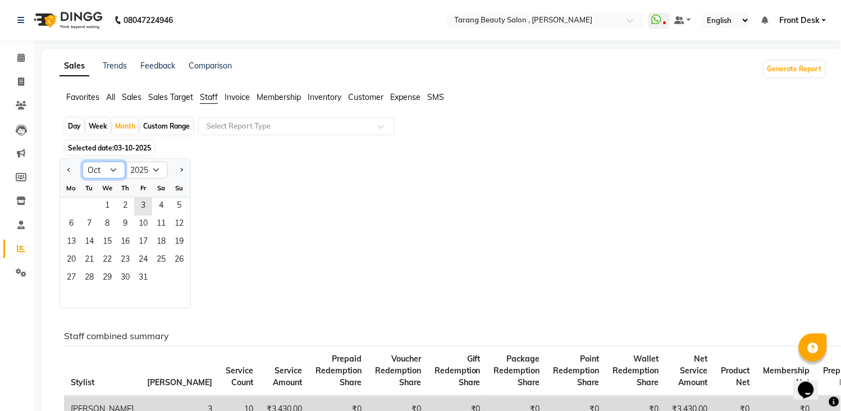
click at [116, 165] on select "Jan Feb Mar Apr May Jun Jul Aug Sep Oct Nov Dec" at bounding box center [104, 170] width 43 height 17
select select "9"
click at [83, 162] on select "Jan Feb Mar Apr May Jun Jul Aug Sep Oct Nov Dec" at bounding box center [104, 170] width 43 height 17
click at [115, 233] on ngb-datepicker-month "Mo Tu We Th Fr Sa Su 1 2 3 4 5 6 7 8 9 10 11 12 13 14 15 16 17 18 19 20 21 22 2…" at bounding box center [125, 243] width 130 height 129
click at [116, 231] on div "8 9 10 11 12 13 14" at bounding box center [125, 225] width 130 height 18
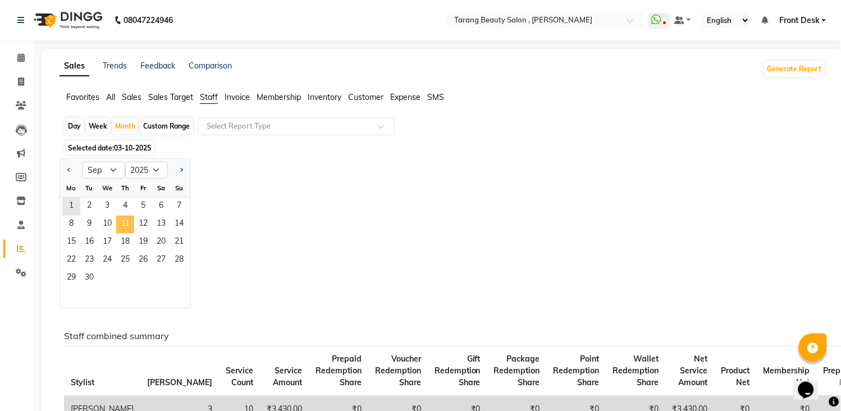
click at [117, 231] on span "11" at bounding box center [125, 225] width 18 height 18
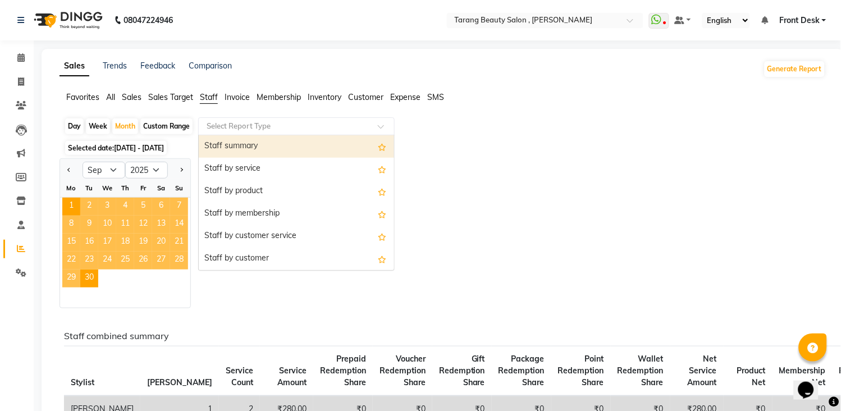
click at [266, 122] on input "text" at bounding box center [285, 126] width 162 height 11
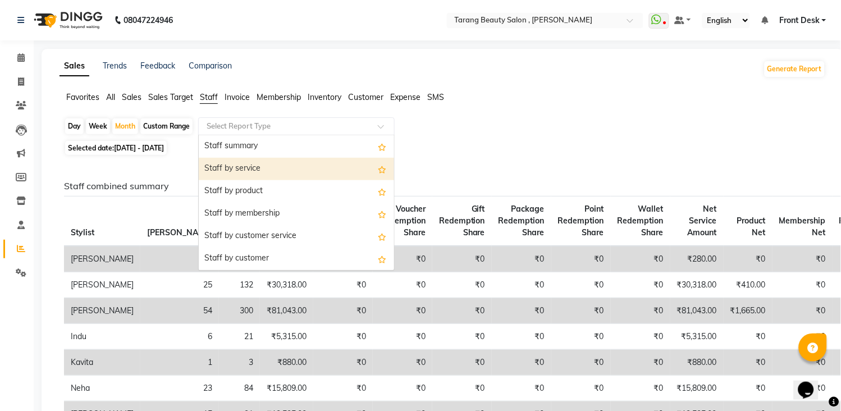
click at [275, 170] on div "Staff by service" at bounding box center [296, 169] width 195 height 22
select select "pdf"
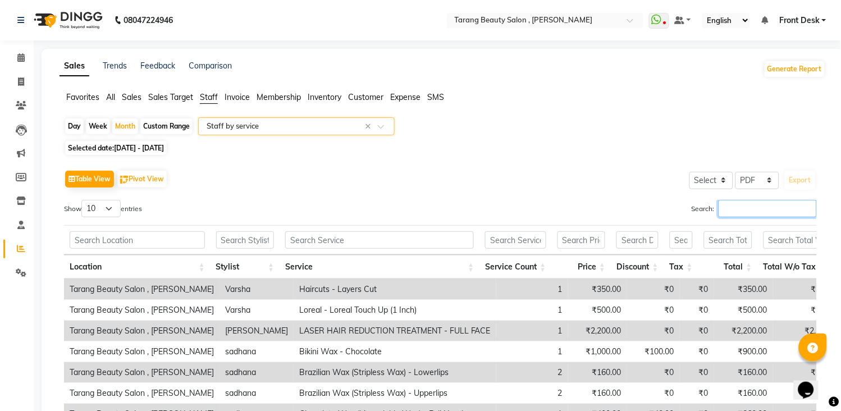
click at [740, 208] on input "Search:" at bounding box center [768, 208] width 98 height 17
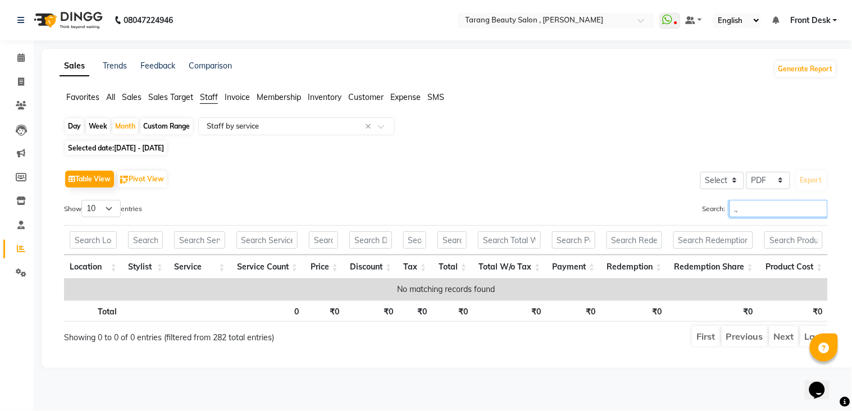
type input "."
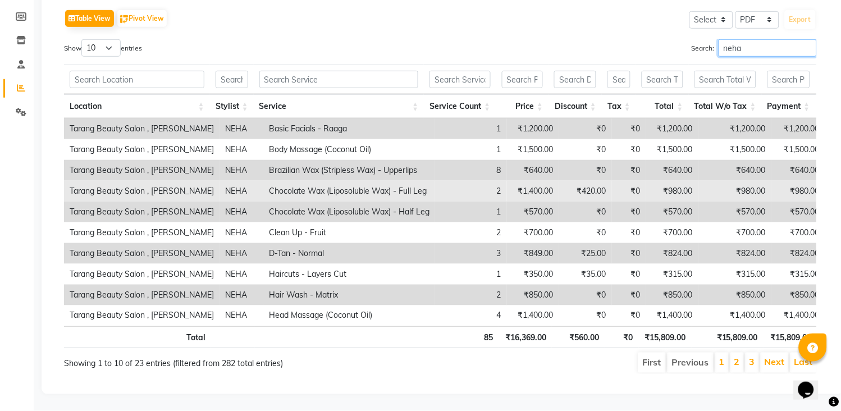
scroll to position [182, 0]
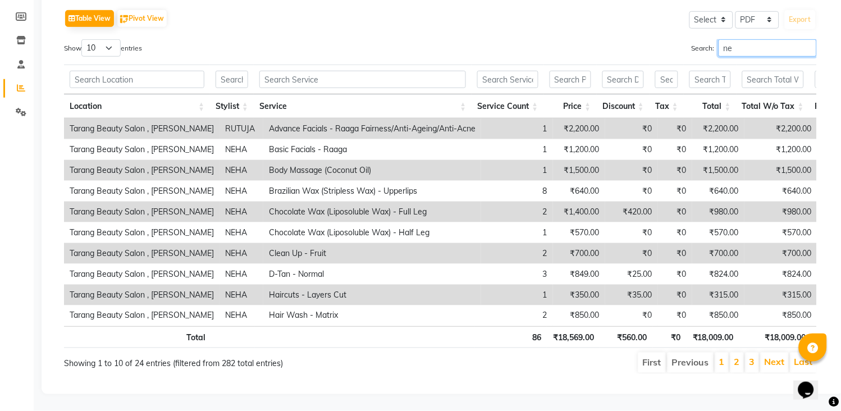
type input "n"
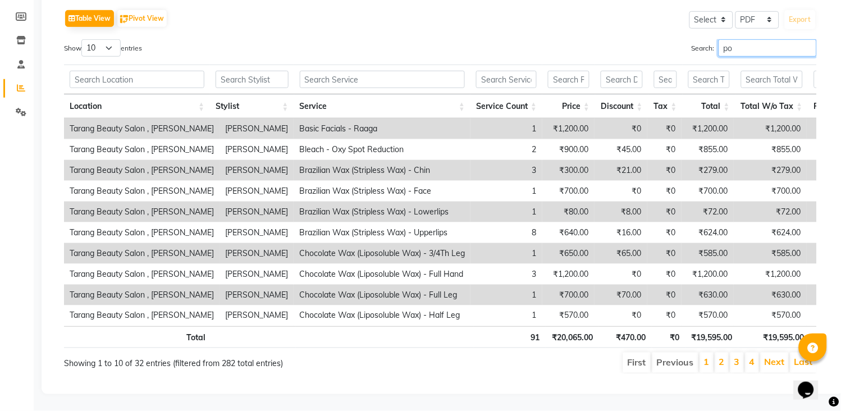
type input "p"
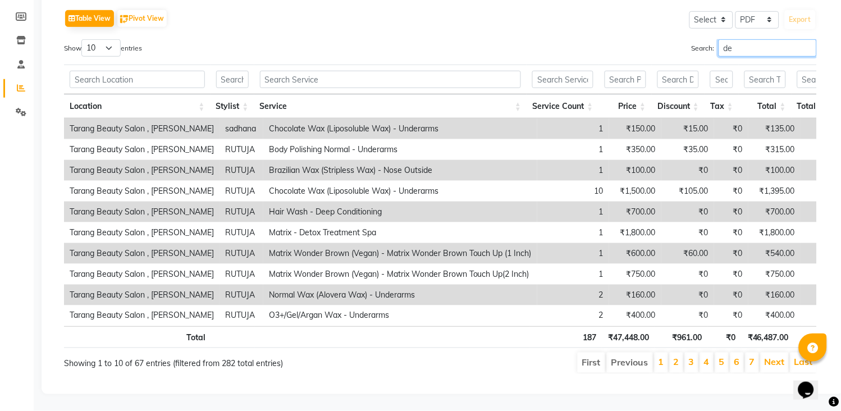
type input "d"
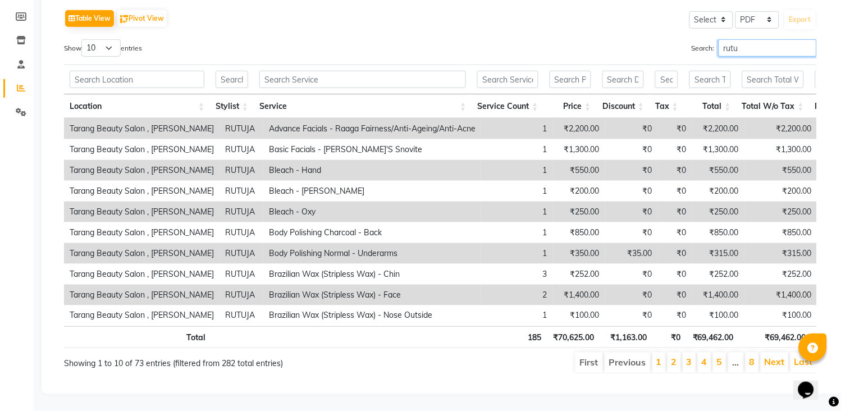
drag, startPoint x: 741, startPoint y: 170, endPoint x: 751, endPoint y: 26, distance: 143.5
click at [751, 39] on input "rutu" at bounding box center [768, 47] width 98 height 17
type input "r"
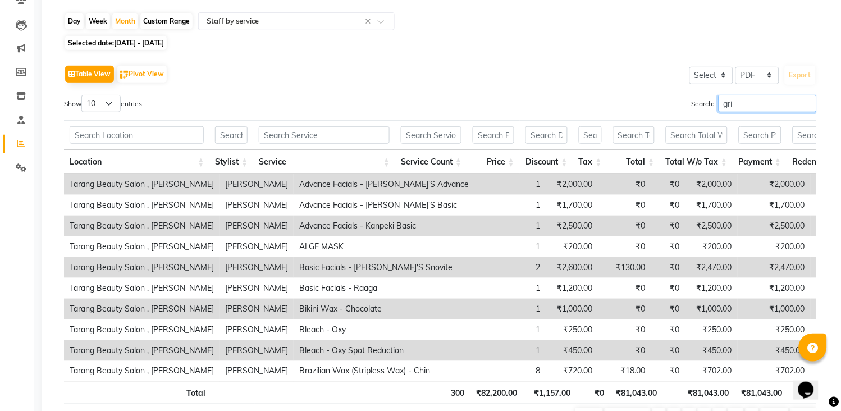
scroll to position [0, 0]
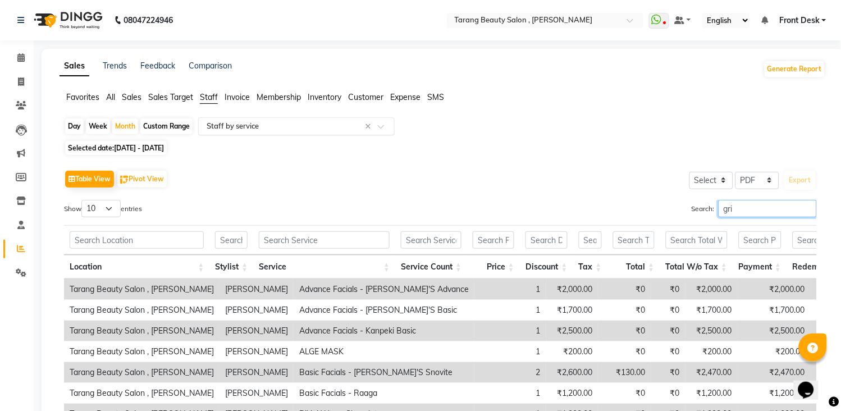
type input "gri"
click at [317, 122] on input "text" at bounding box center [285, 126] width 162 height 11
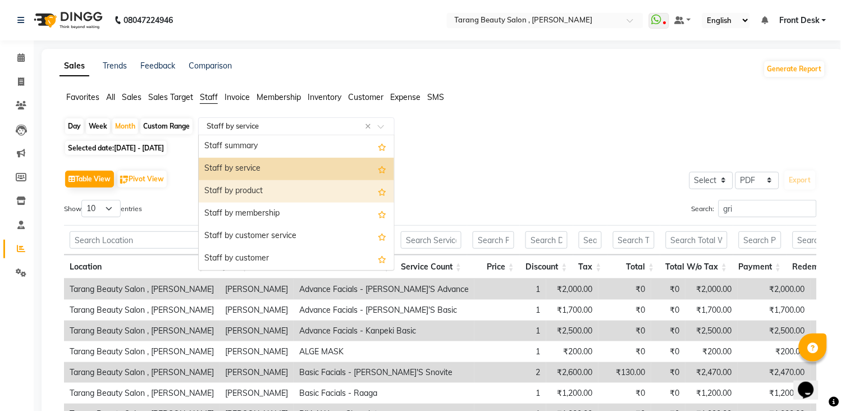
click at [299, 185] on div "Staff by product" at bounding box center [296, 191] width 195 height 22
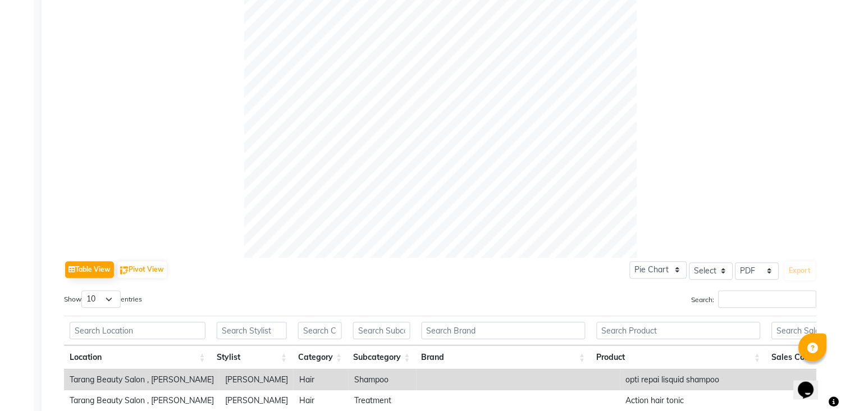
scroll to position [436, 0]
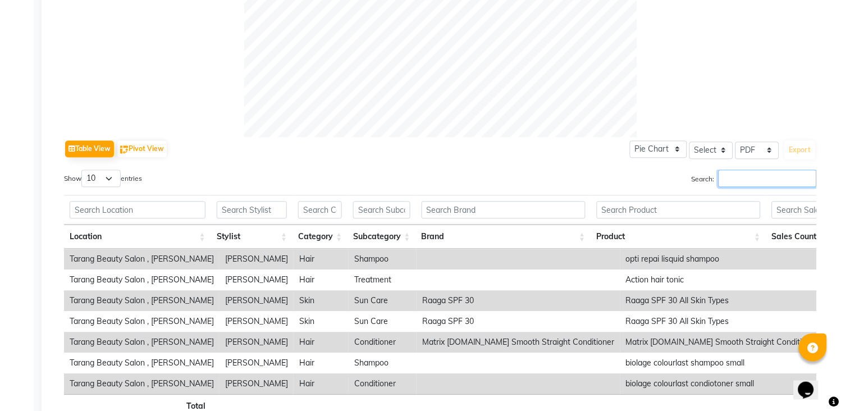
click at [738, 181] on input "Search:" at bounding box center [768, 178] width 98 height 17
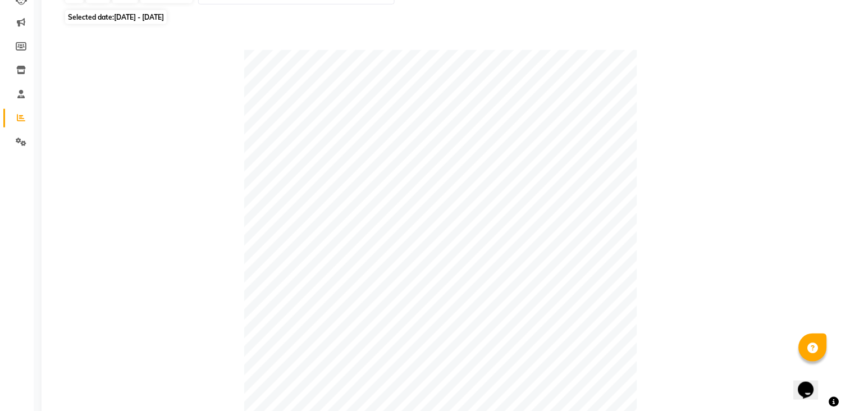
scroll to position [48, 0]
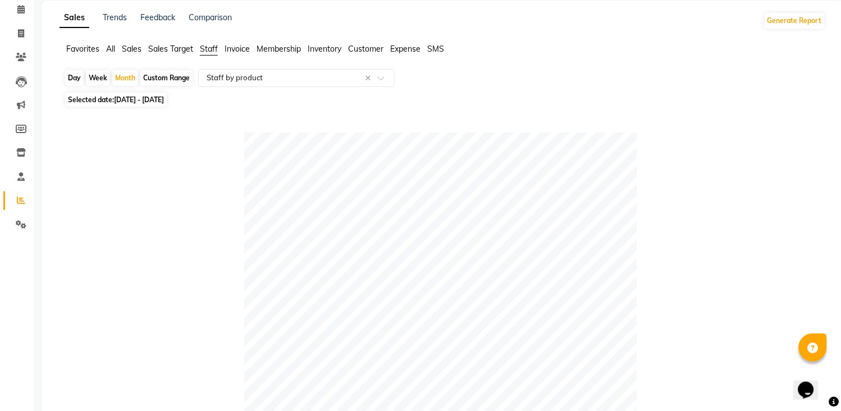
type input "gri"
click at [108, 51] on span "All" at bounding box center [110, 49] width 9 height 10
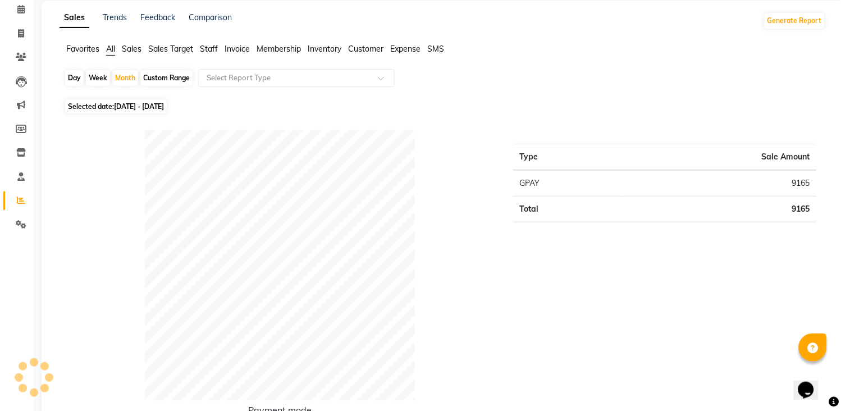
click at [83, 48] on span "Favorites" at bounding box center [82, 49] width 33 height 10
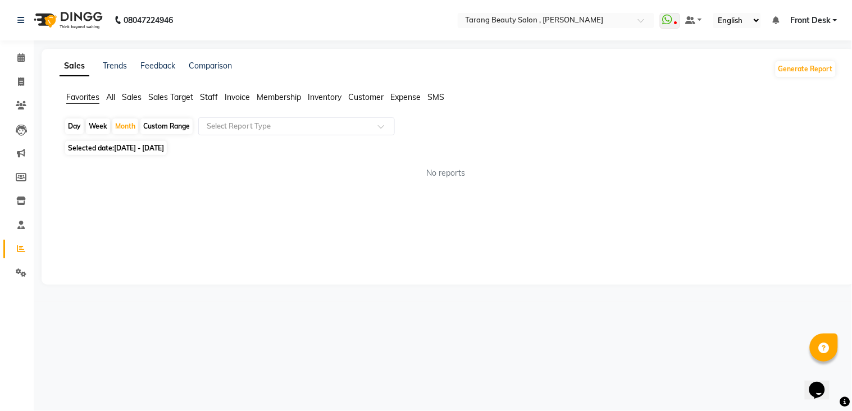
click at [208, 98] on span "Staff" at bounding box center [209, 97] width 18 height 10
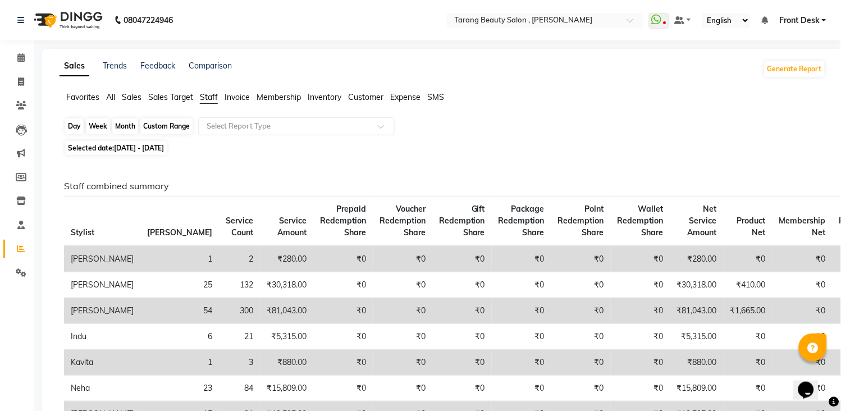
click at [133, 126] on div "Month" at bounding box center [125, 126] width 26 height 16
select select "9"
select select "2025"
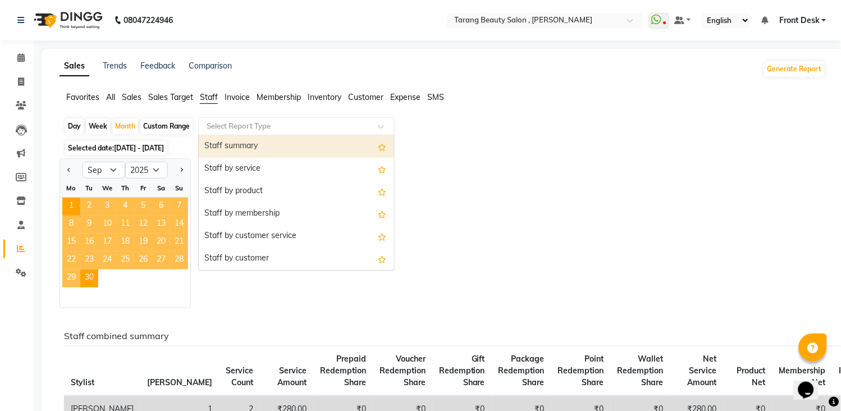
click at [237, 122] on input "text" at bounding box center [285, 126] width 162 height 11
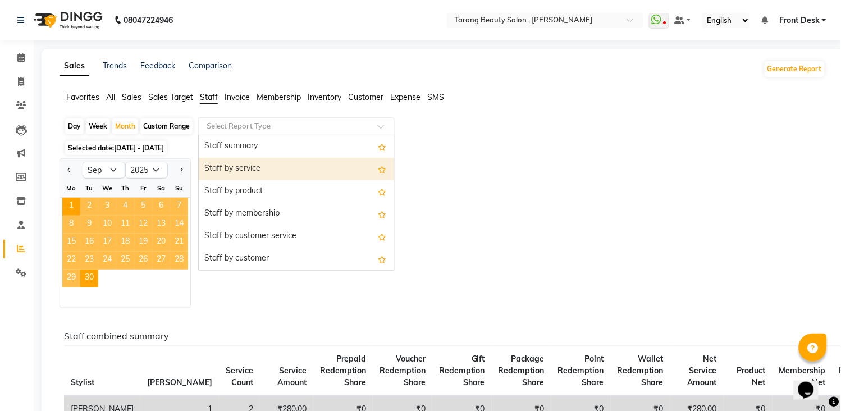
click at [257, 168] on div "Staff by service" at bounding box center [296, 169] width 195 height 22
select select "pdf"
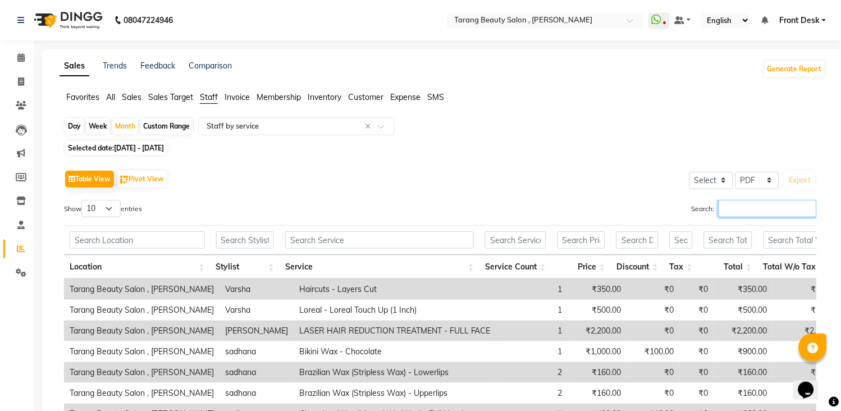
click at [737, 211] on input "Search:" at bounding box center [768, 208] width 98 height 17
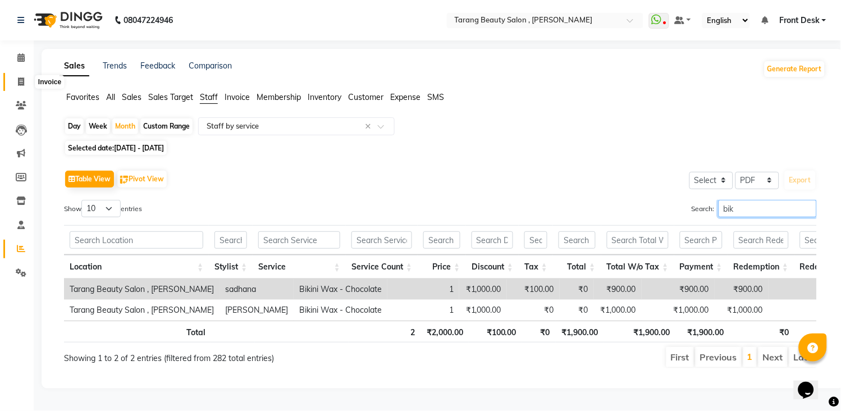
type input "bik"
click at [19, 79] on icon at bounding box center [21, 81] width 6 height 8
select select "service"
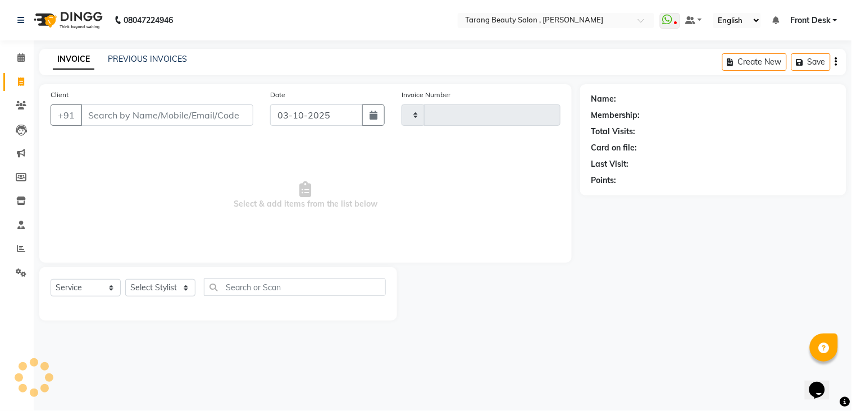
type input "3153"
select select "5133"
click at [24, 57] on span at bounding box center [21, 58] width 20 height 13
